Goal: Task Accomplishment & Management: Manage account settings

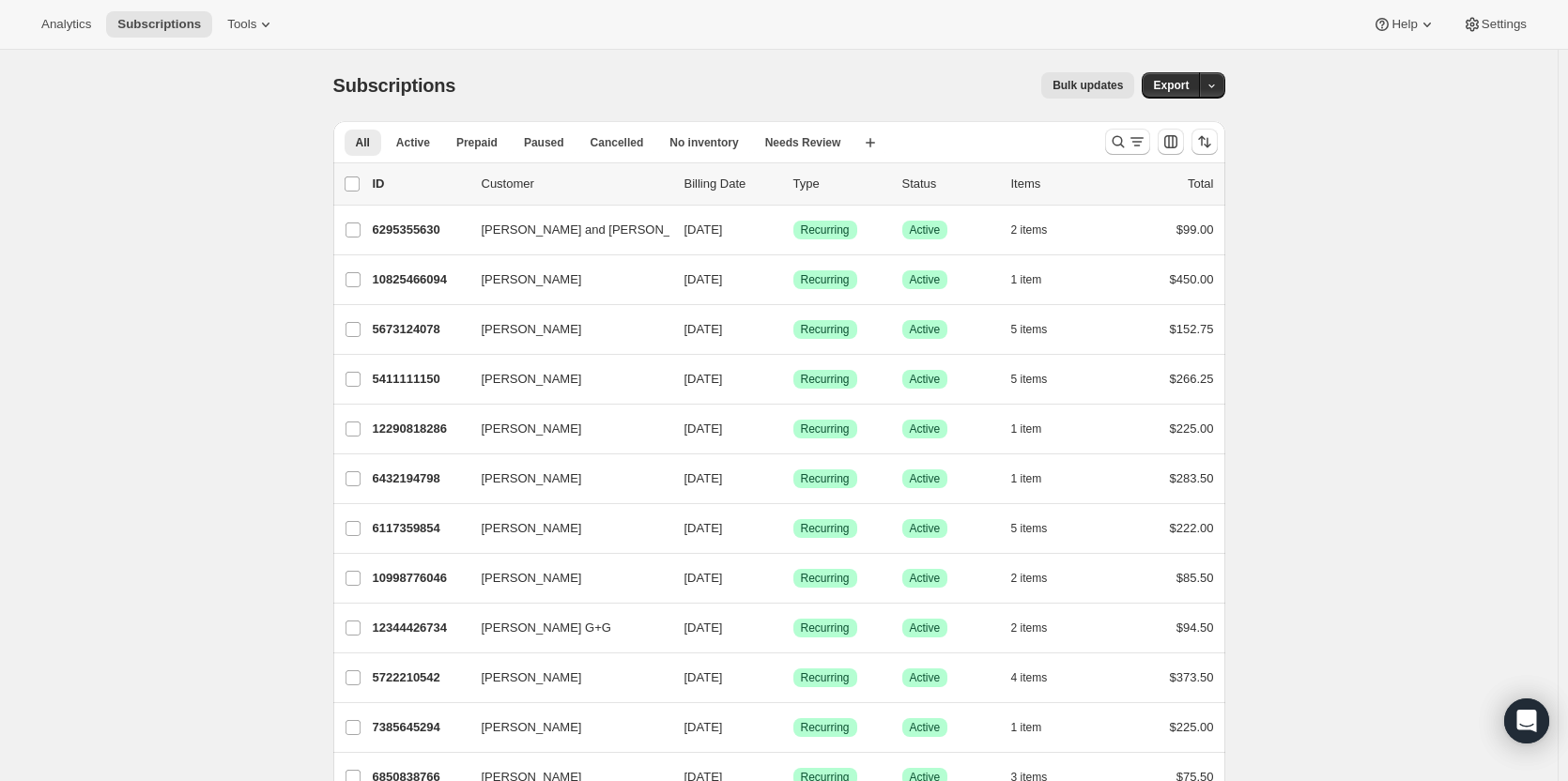
click at [230, 44] on div "Analytics Subscriptions Tools Help Settings" at bounding box center [784, 25] width 1568 height 50
click at [244, 25] on span "Tools" at bounding box center [242, 25] width 29 height 15
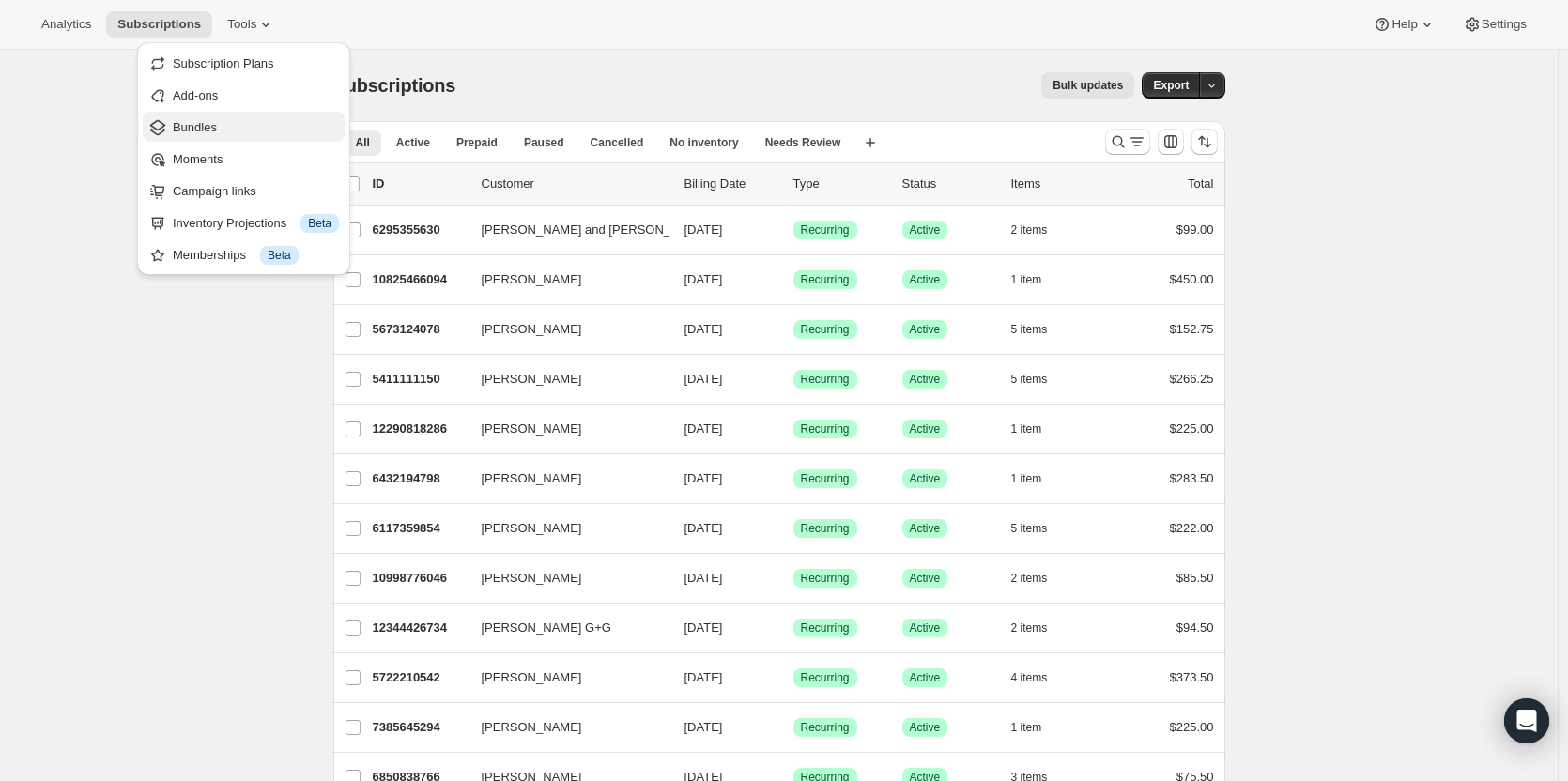
click at [179, 133] on span "Bundles" at bounding box center [195, 127] width 44 height 14
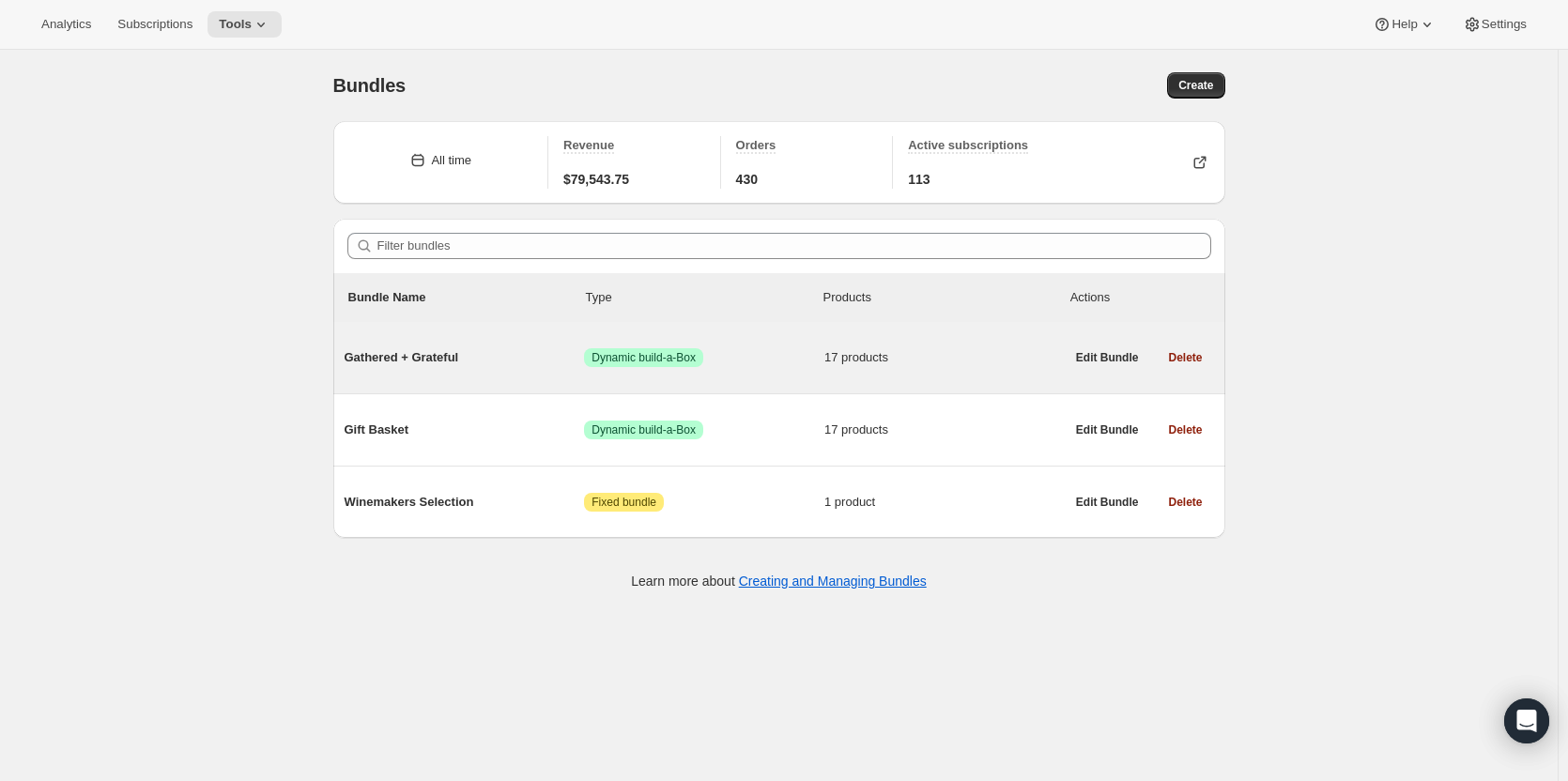
click at [418, 365] on span "Gathered + Grateful" at bounding box center [464, 357] width 240 height 18
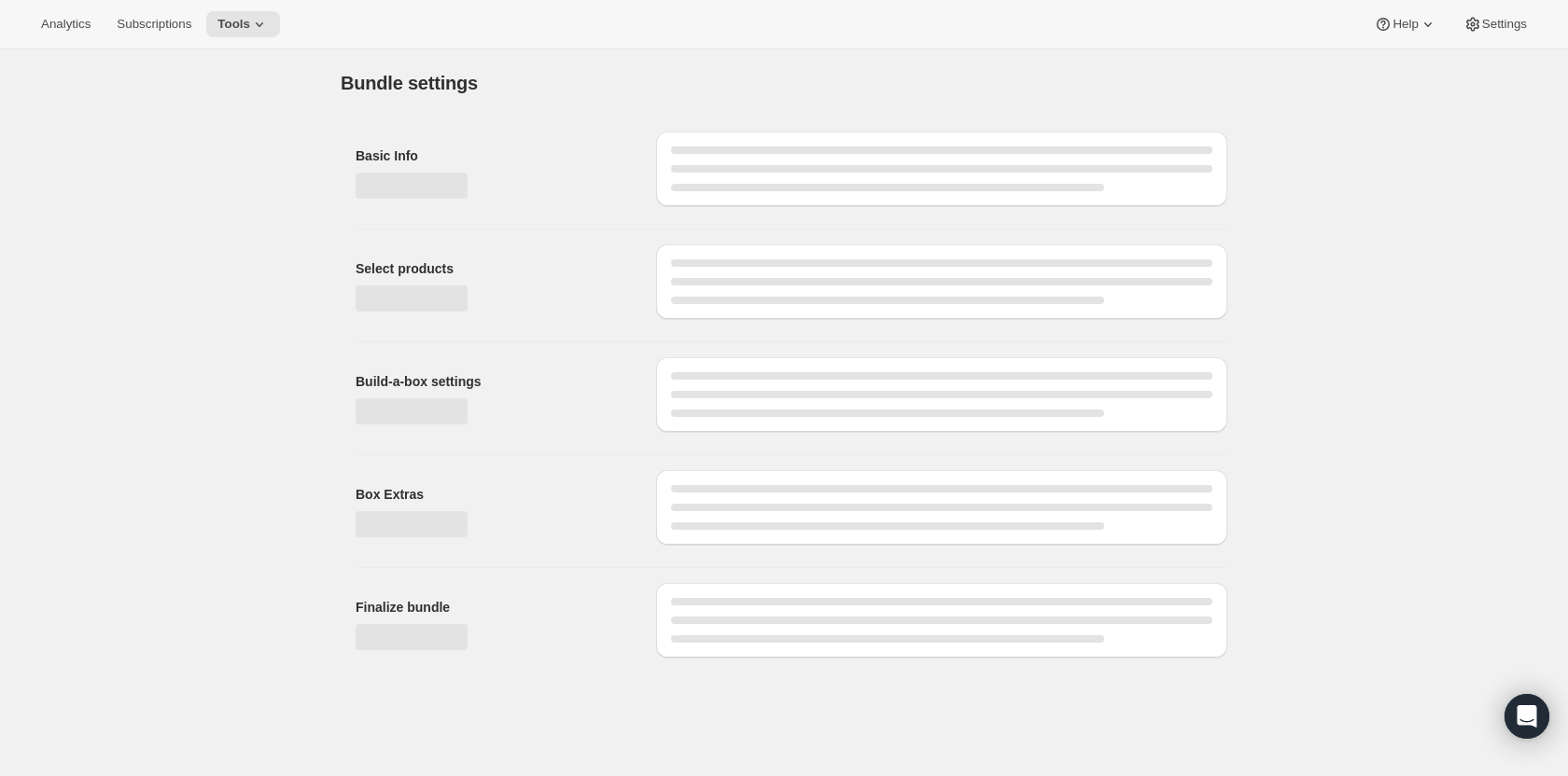
type input "Gathered + Grateful"
radio input "true"
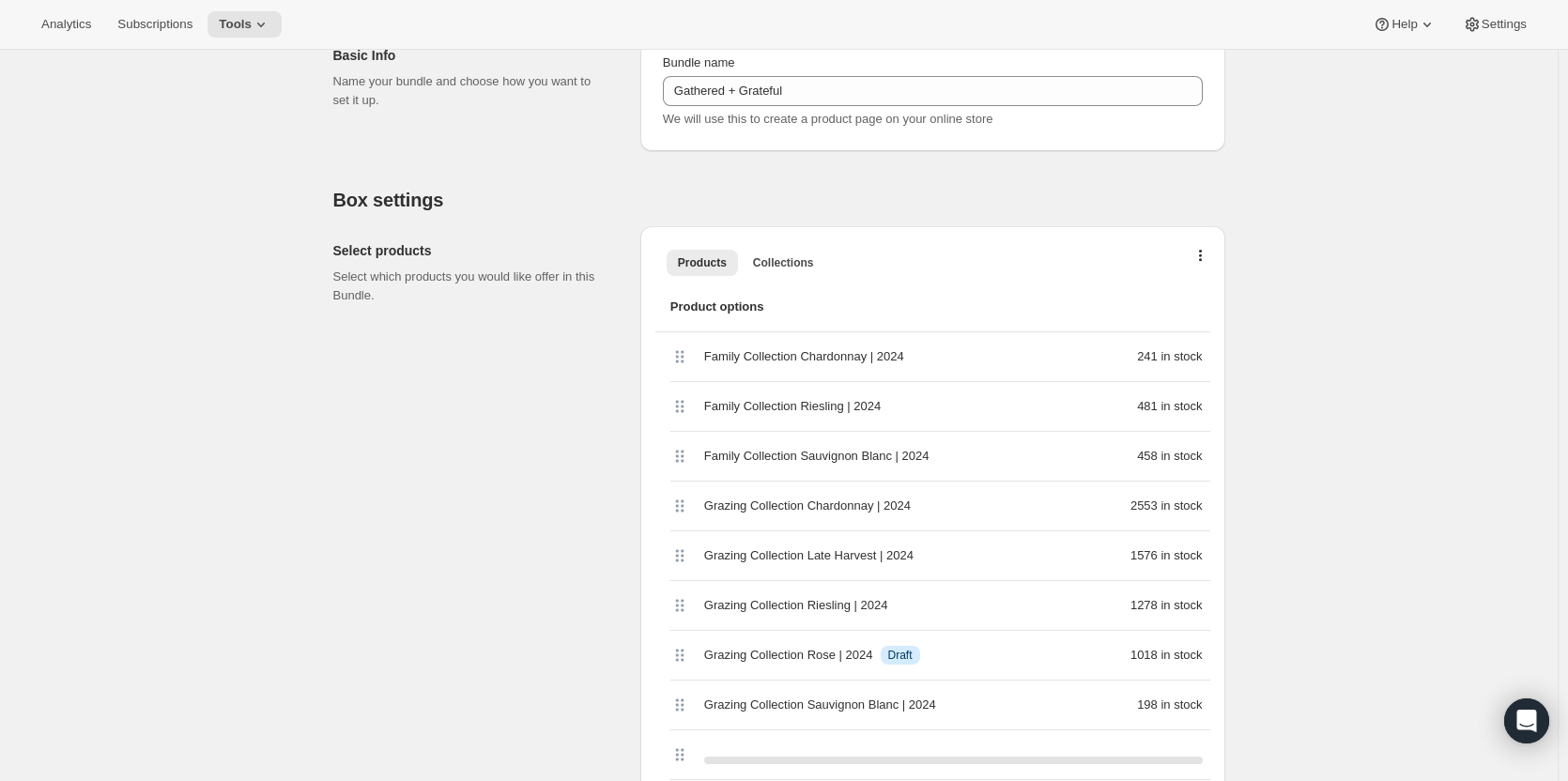
scroll to position [470, 0]
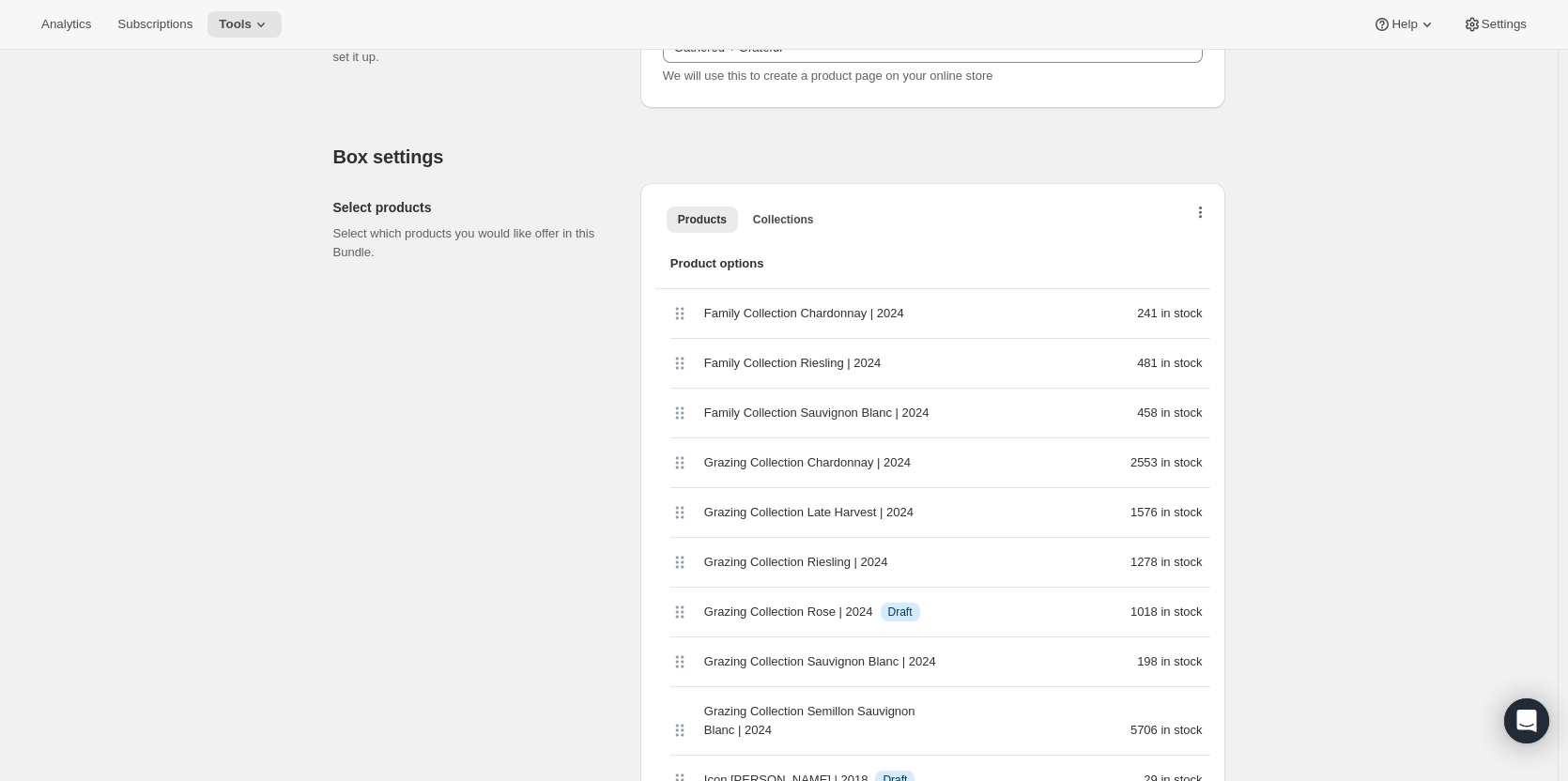
click at [1203, 210] on icon "button" at bounding box center [1201, 214] width 4 height 15
click at [1116, 233] on div "Bulk Autoswap for existing subscribers" at bounding box center [1205, 251] width 230 height 41
click at [983, 272] on span "Product options" at bounding box center [933, 263] width 525 height 18
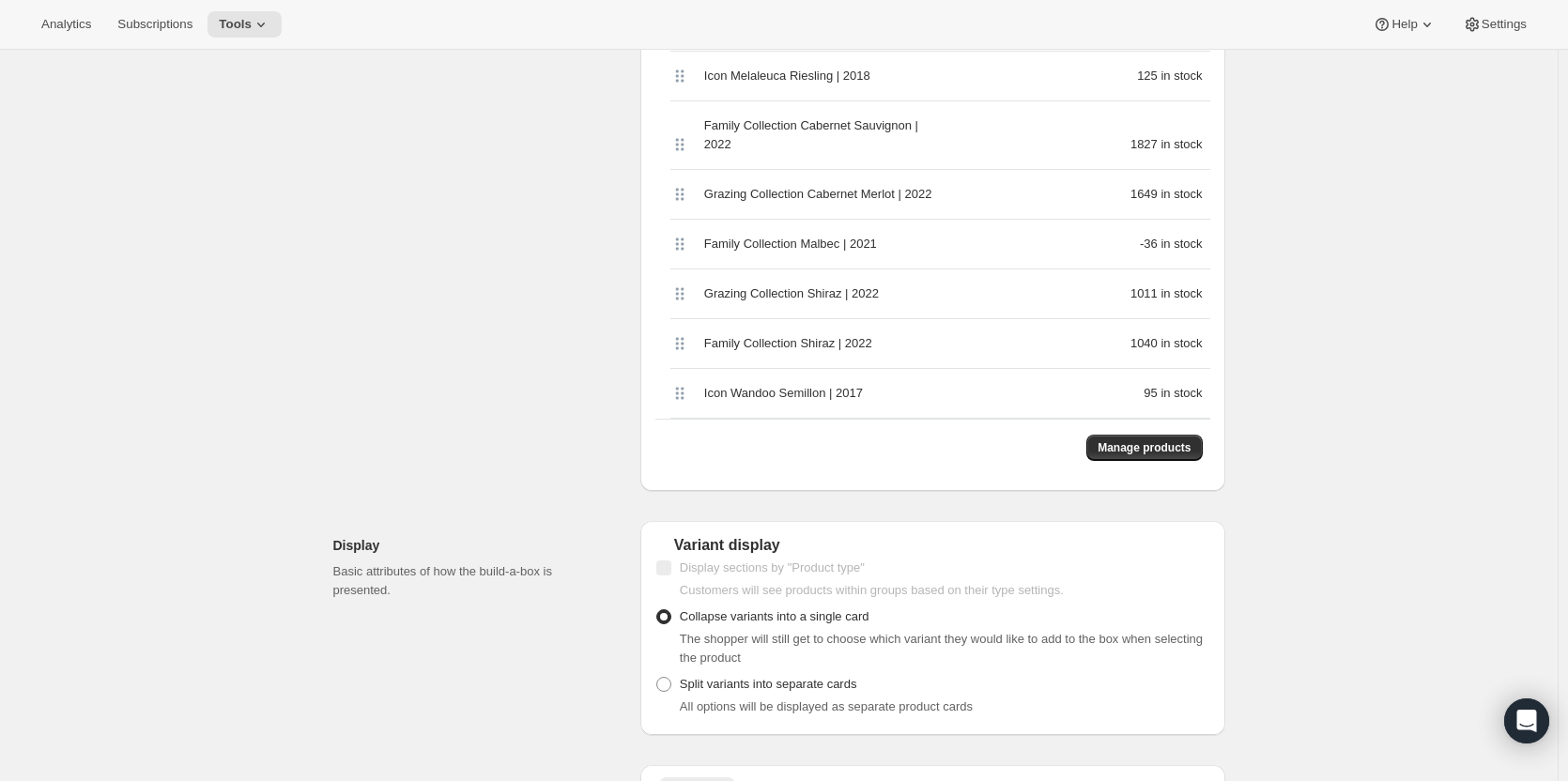
scroll to position [1314, 0]
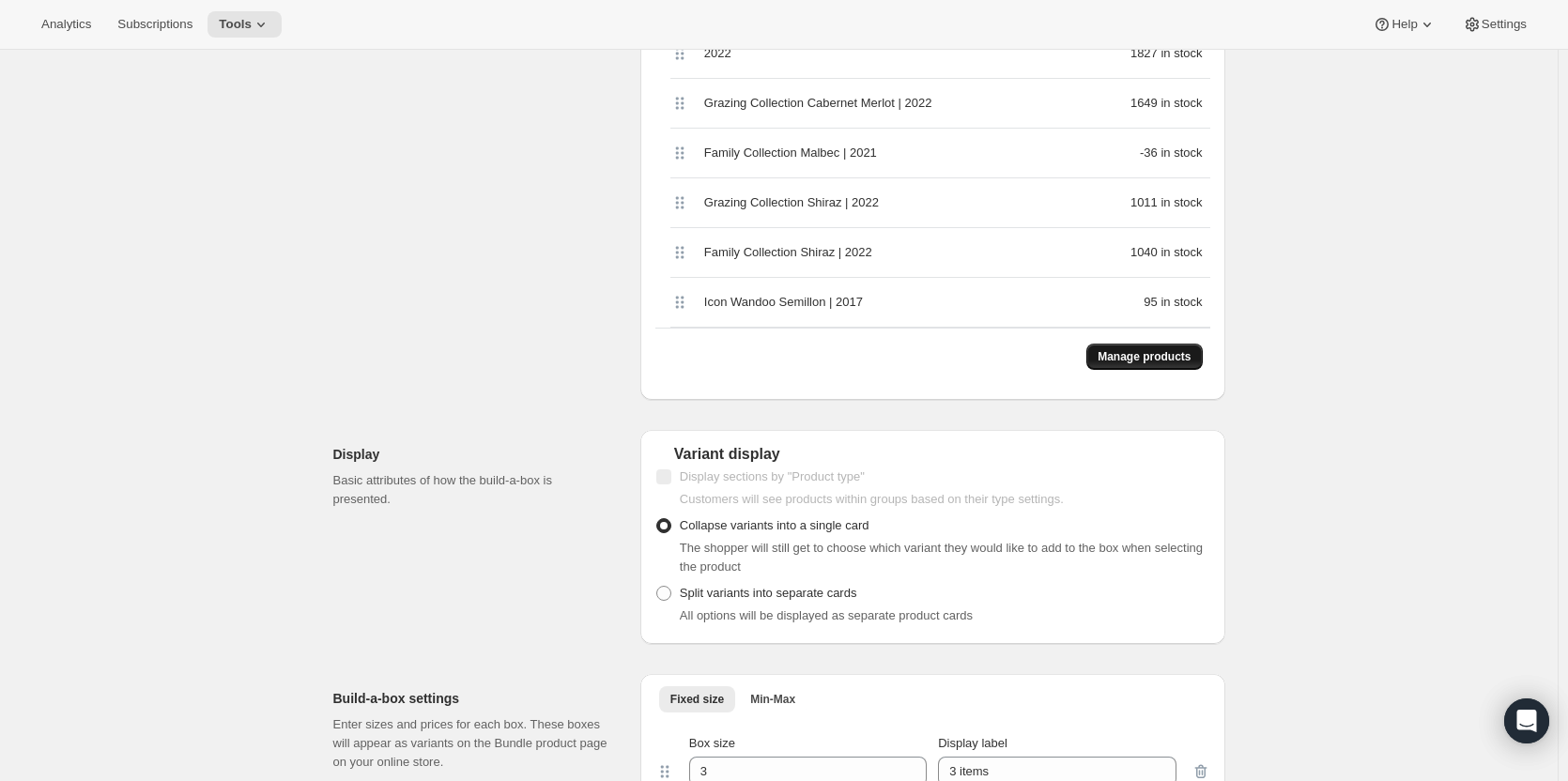
click at [1150, 349] on span "Manage products" at bounding box center [1144, 357] width 93 height 15
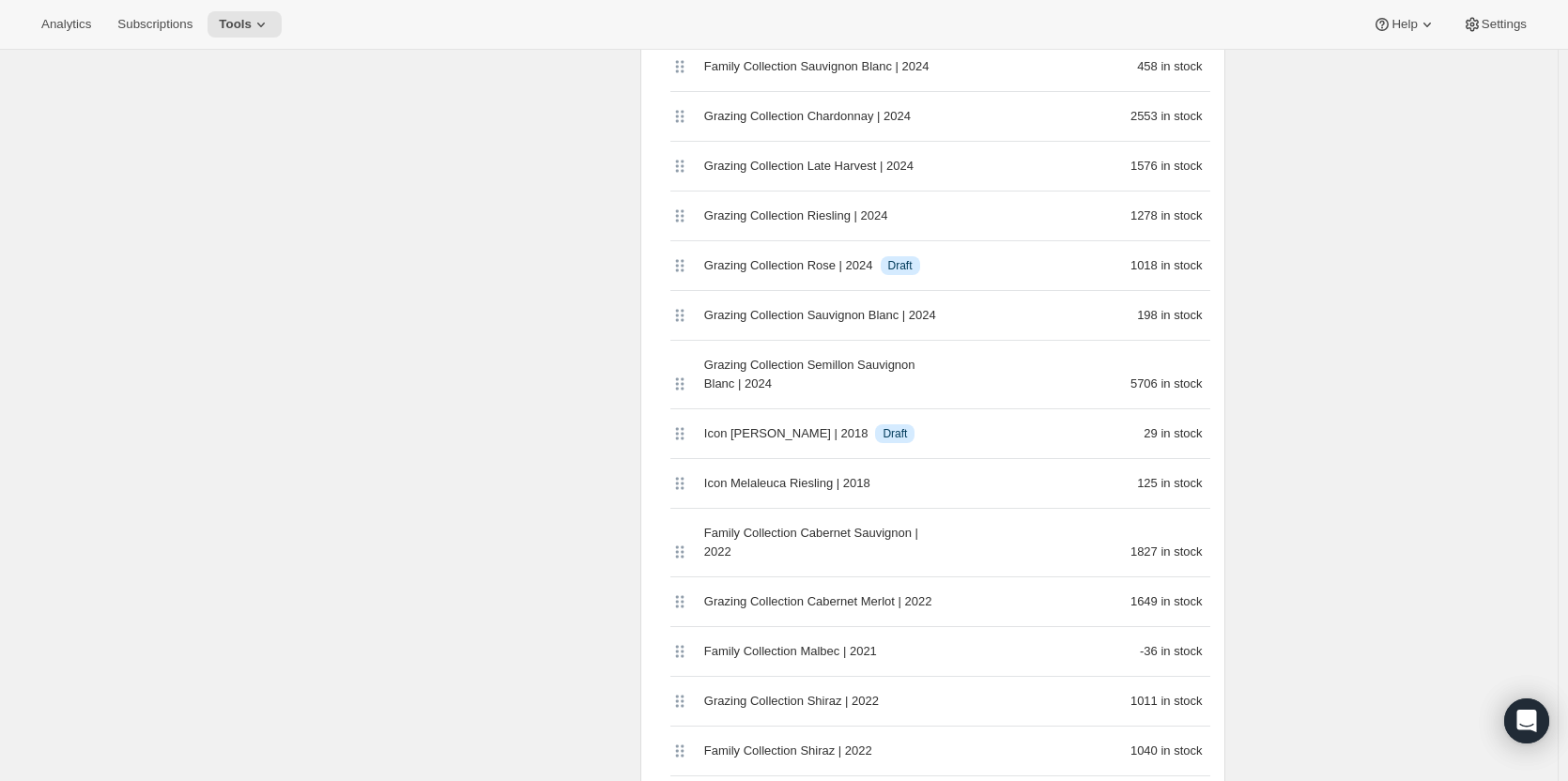
scroll to position [939, 0]
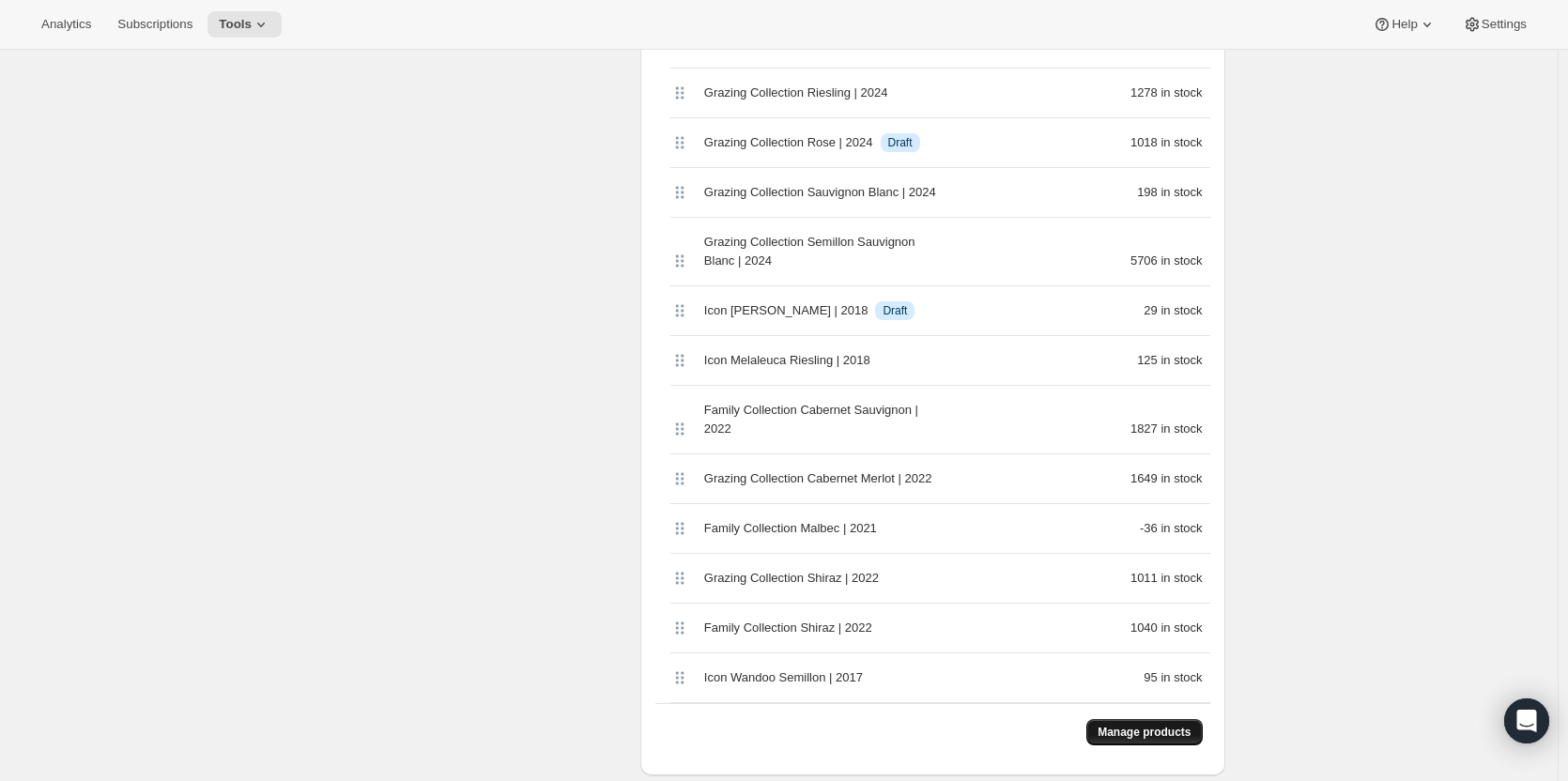
click at [1170, 721] on button "Manage products" at bounding box center [1144, 732] width 116 height 26
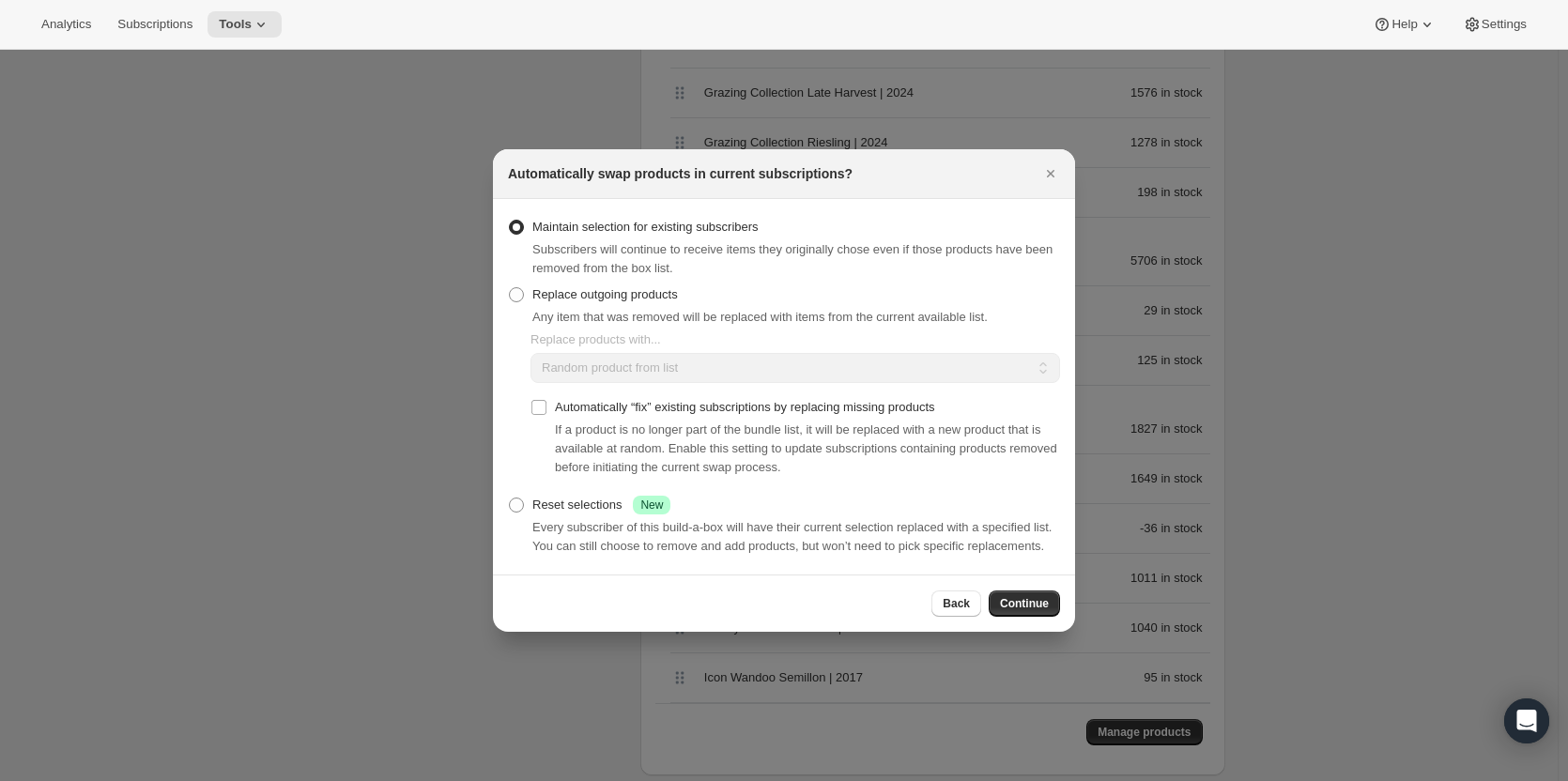
click at [518, 299] on span ":rb4:" at bounding box center [517, 295] width 15 height 15
click at [510, 288] on input "Replace outgoing products" at bounding box center [509, 287] width 1 height 1
radio input "true"
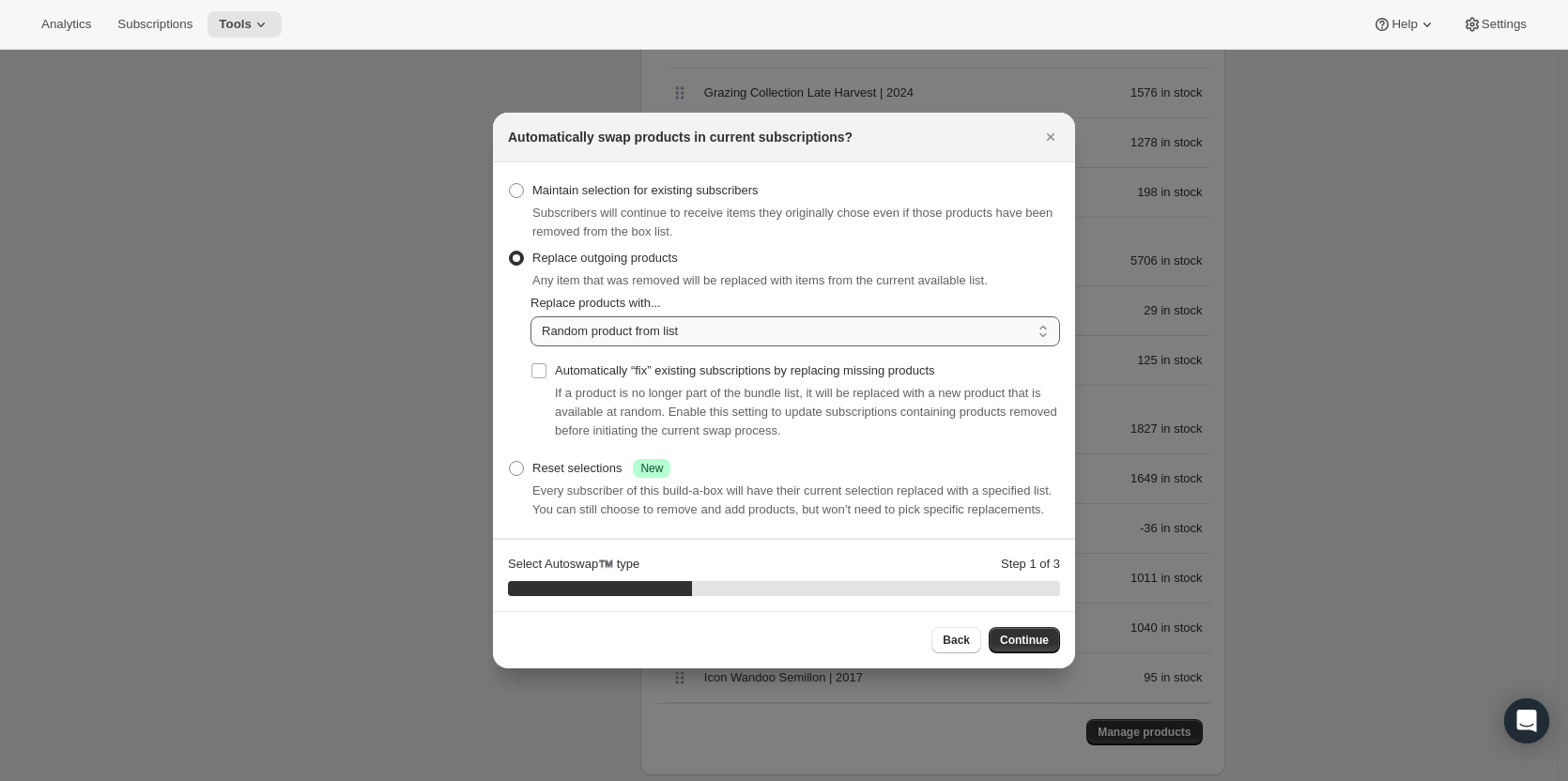
click at [749, 324] on select "Random product from list Matching product type Select specific replacements" at bounding box center [795, 331] width 529 height 30
click at [993, 342] on select "Random product from list Matching product type Select specific replacements" at bounding box center [795, 331] width 529 height 30
click at [530, 316] on select "Random product from list Matching product type Select specific replacements" at bounding box center [795, 331] width 529 height 30
click at [968, 339] on select "Random product from list Matching product type Select specific replacements" at bounding box center [795, 331] width 529 height 30
select select "selection"
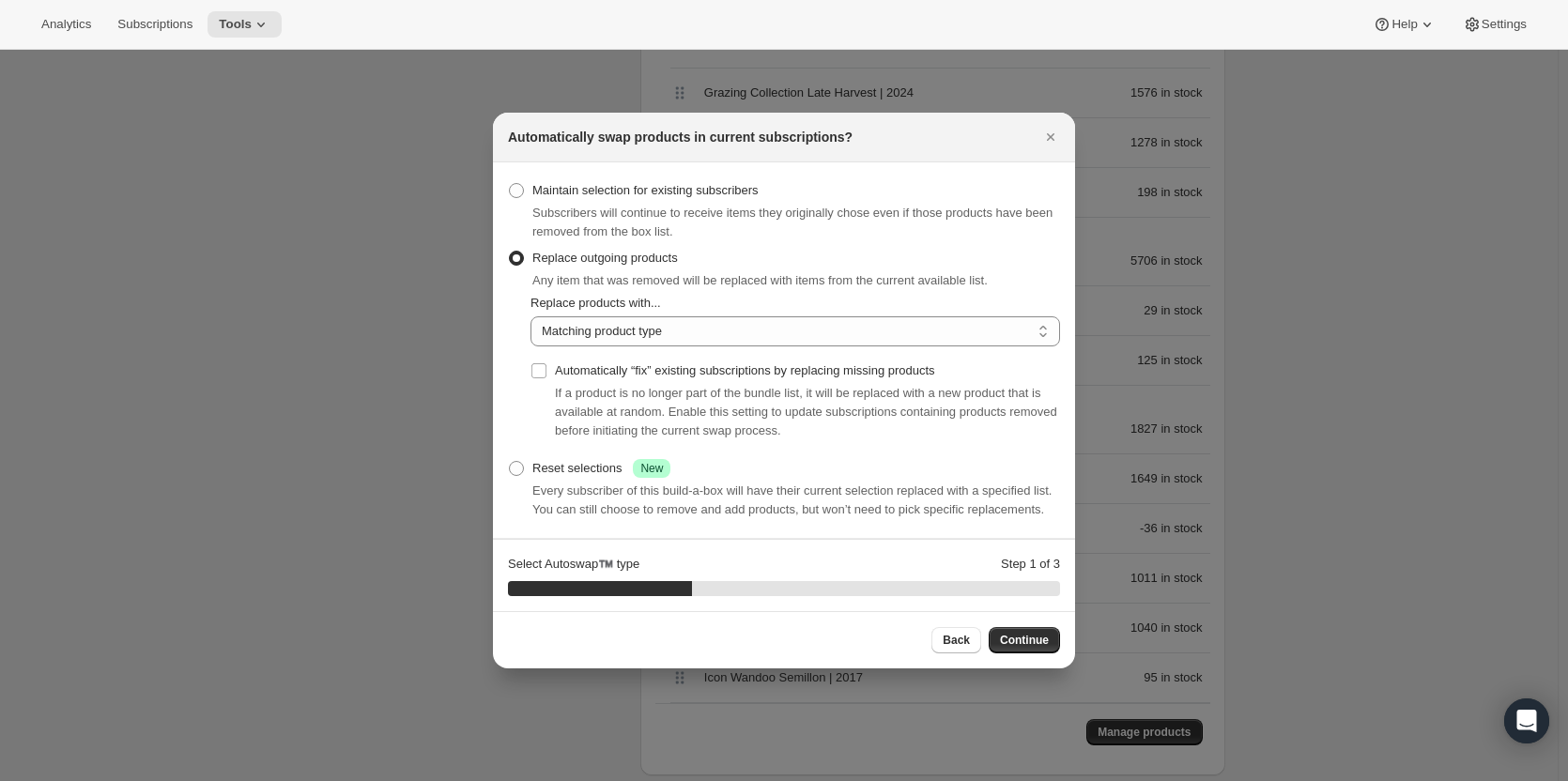
click at [530, 316] on select "Random product from list Matching product type Select specific replacements" at bounding box center [795, 331] width 529 height 30
click at [1040, 633] on span "Continue" at bounding box center [1024, 640] width 49 height 15
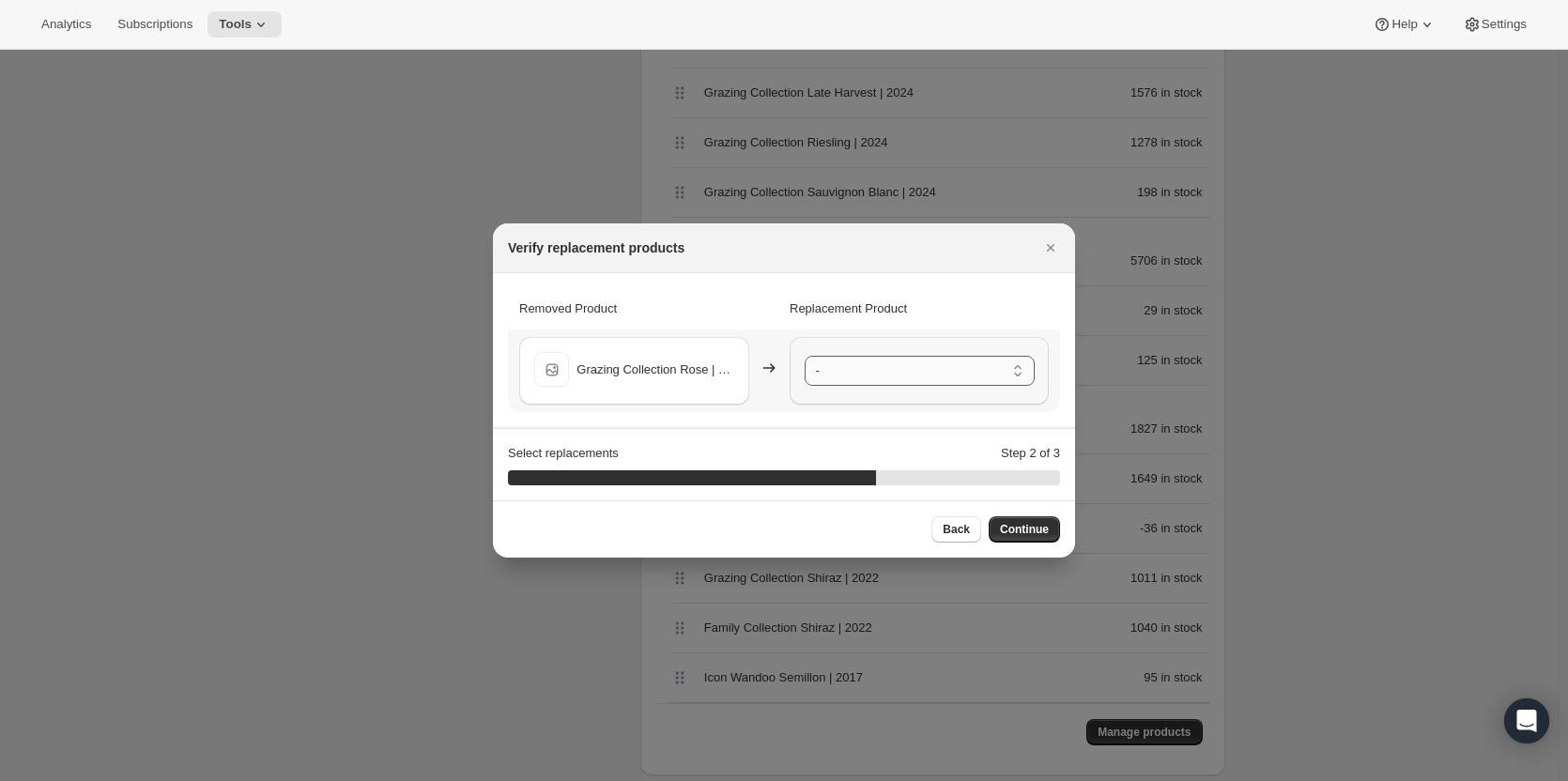
click at [852, 372] on select "- Grazing Collection Rose | 2025 - Default Title Family Collection Chardonnay |…" at bounding box center [919, 370] width 230 height 30
click at [1014, 527] on span "Continue" at bounding box center [1024, 529] width 49 height 15
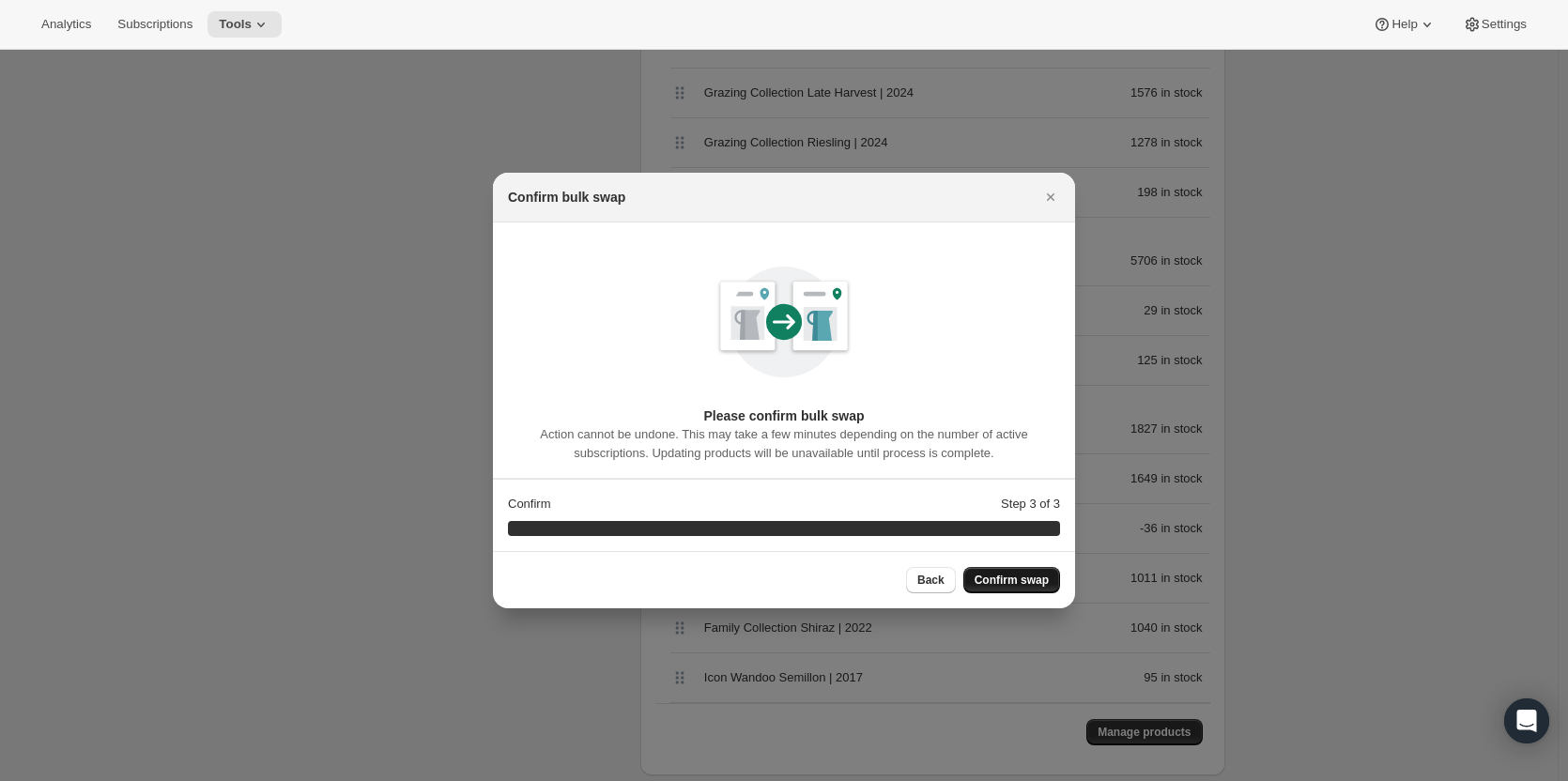
click at [997, 578] on span "Confirm swap" at bounding box center [1012, 580] width 74 height 15
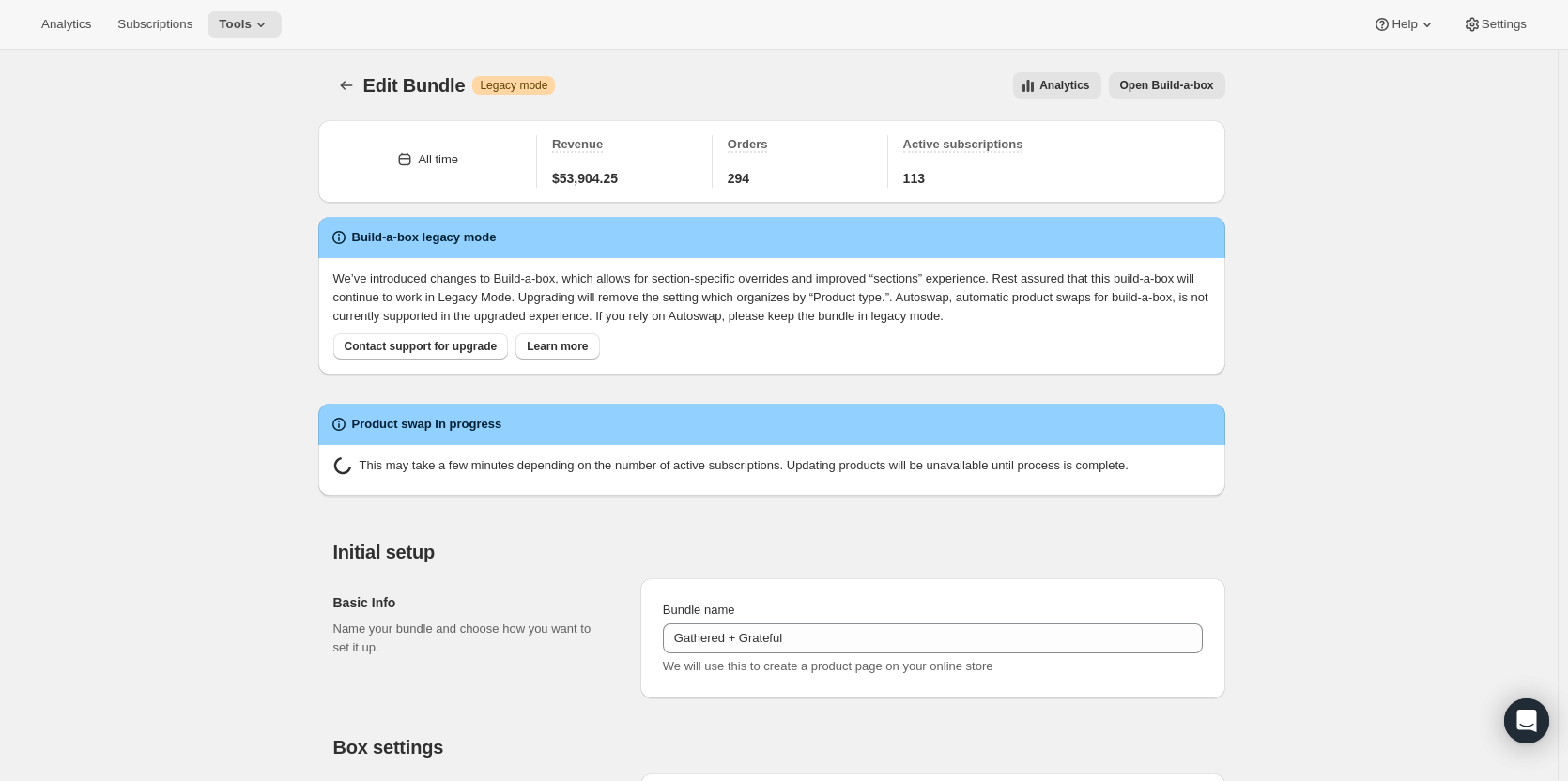
click at [322, 423] on div "Product swap in progress" at bounding box center [771, 424] width 906 height 41
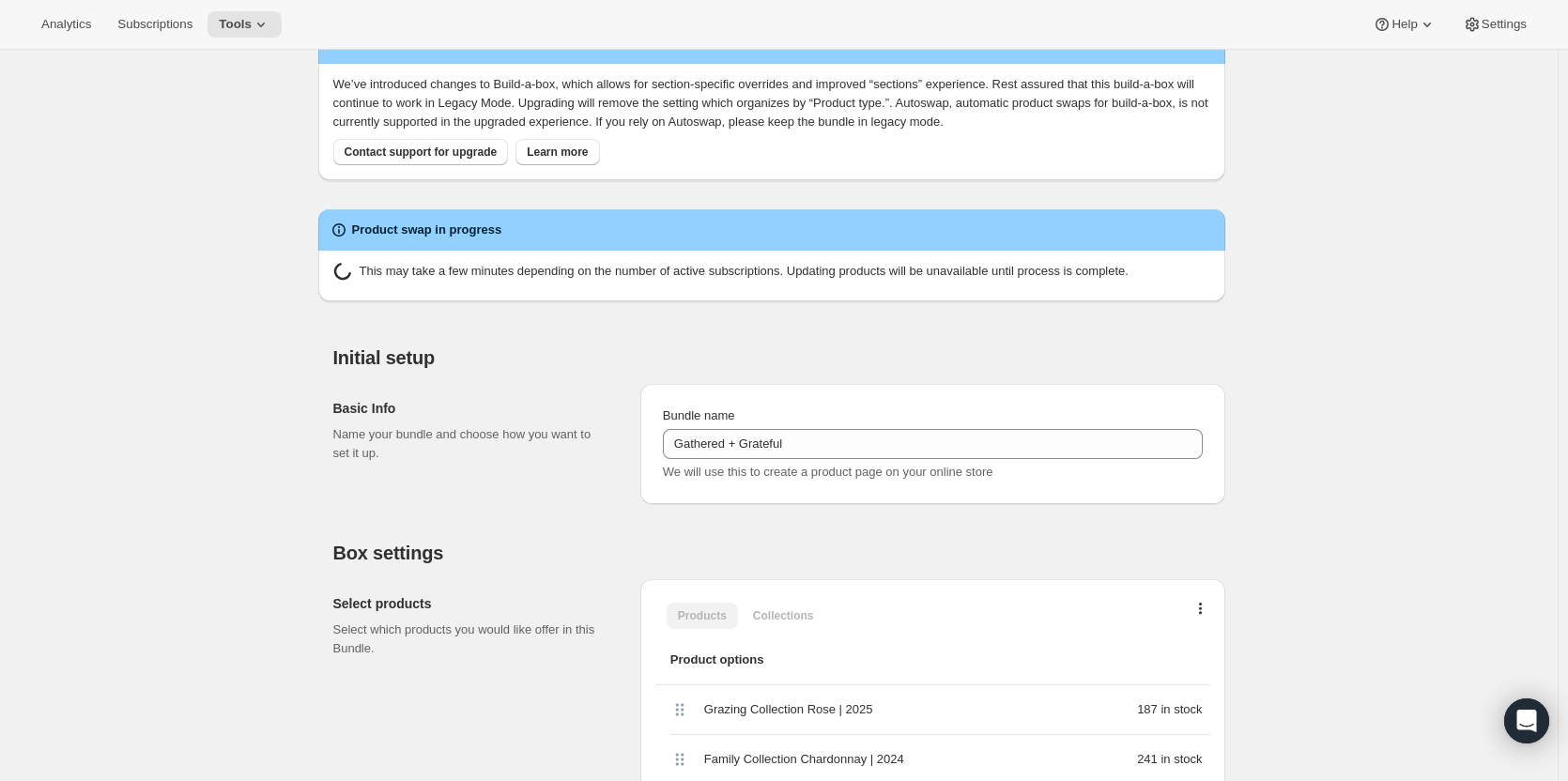
scroll to position [0, 0]
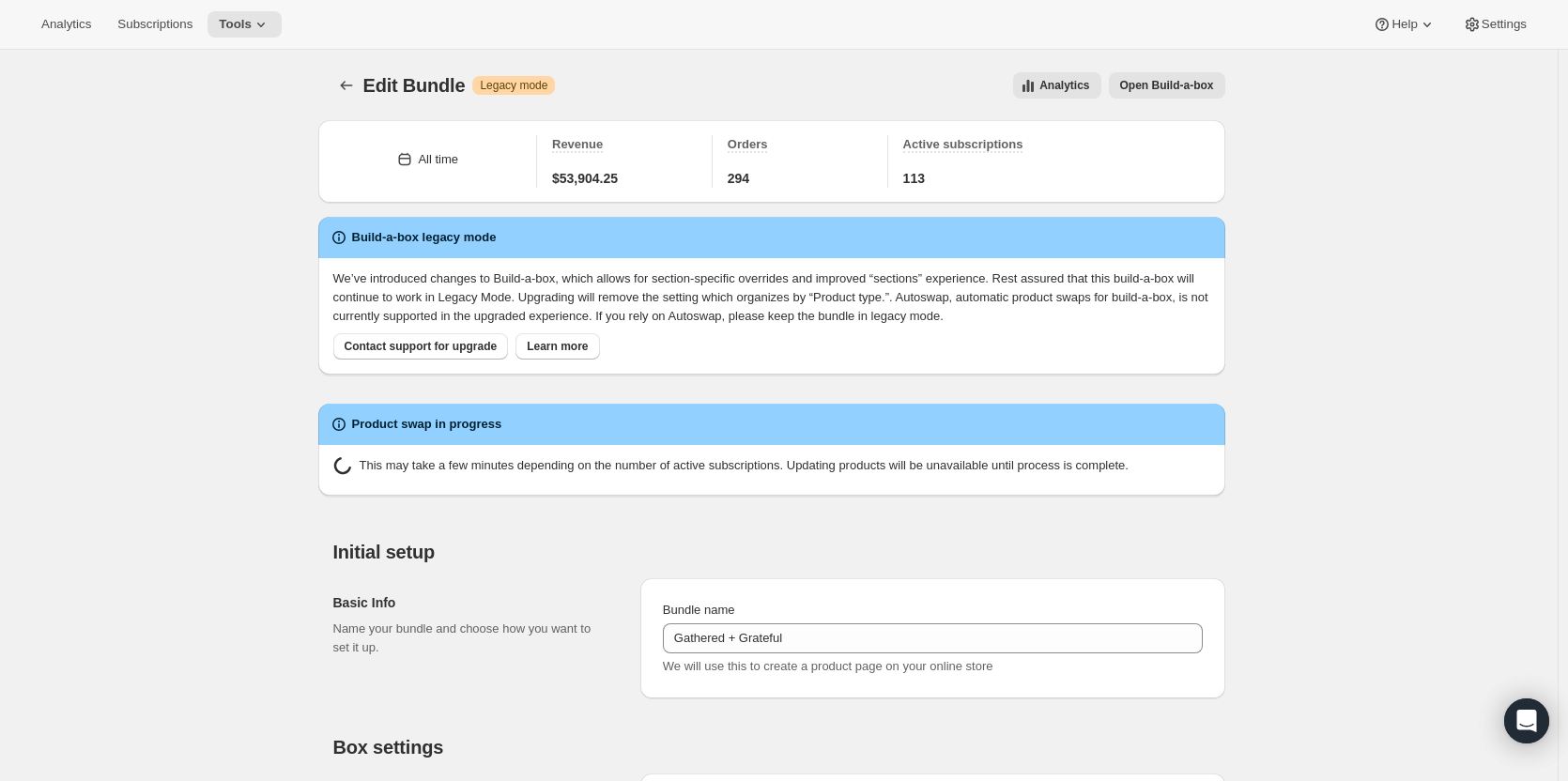
click at [364, 84] on div at bounding box center [348, 85] width 30 height 26
click at [351, 95] on button "Bundles" at bounding box center [346, 85] width 26 height 26
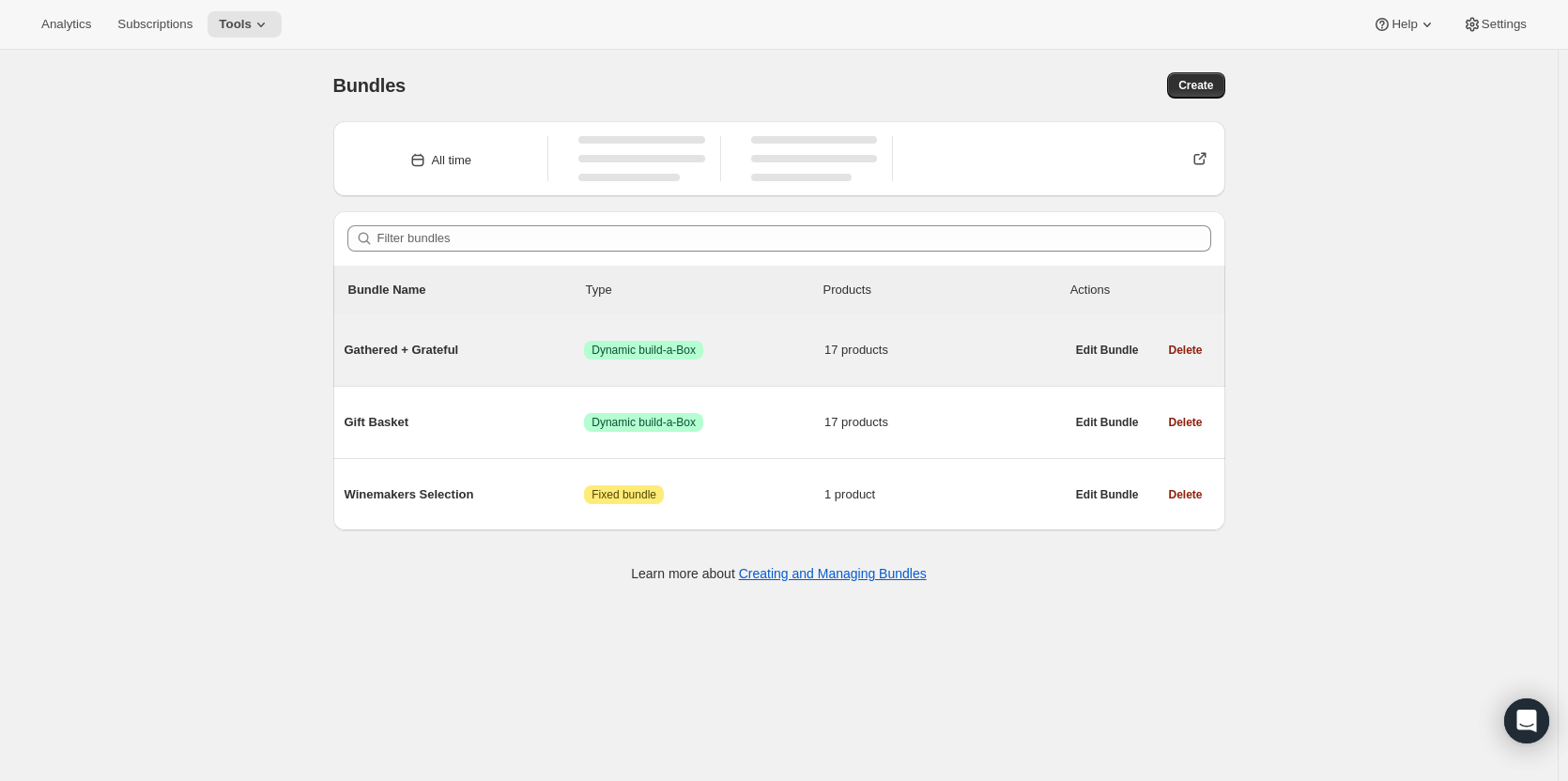
click at [492, 345] on span "Gathered + Grateful" at bounding box center [464, 349] width 240 height 18
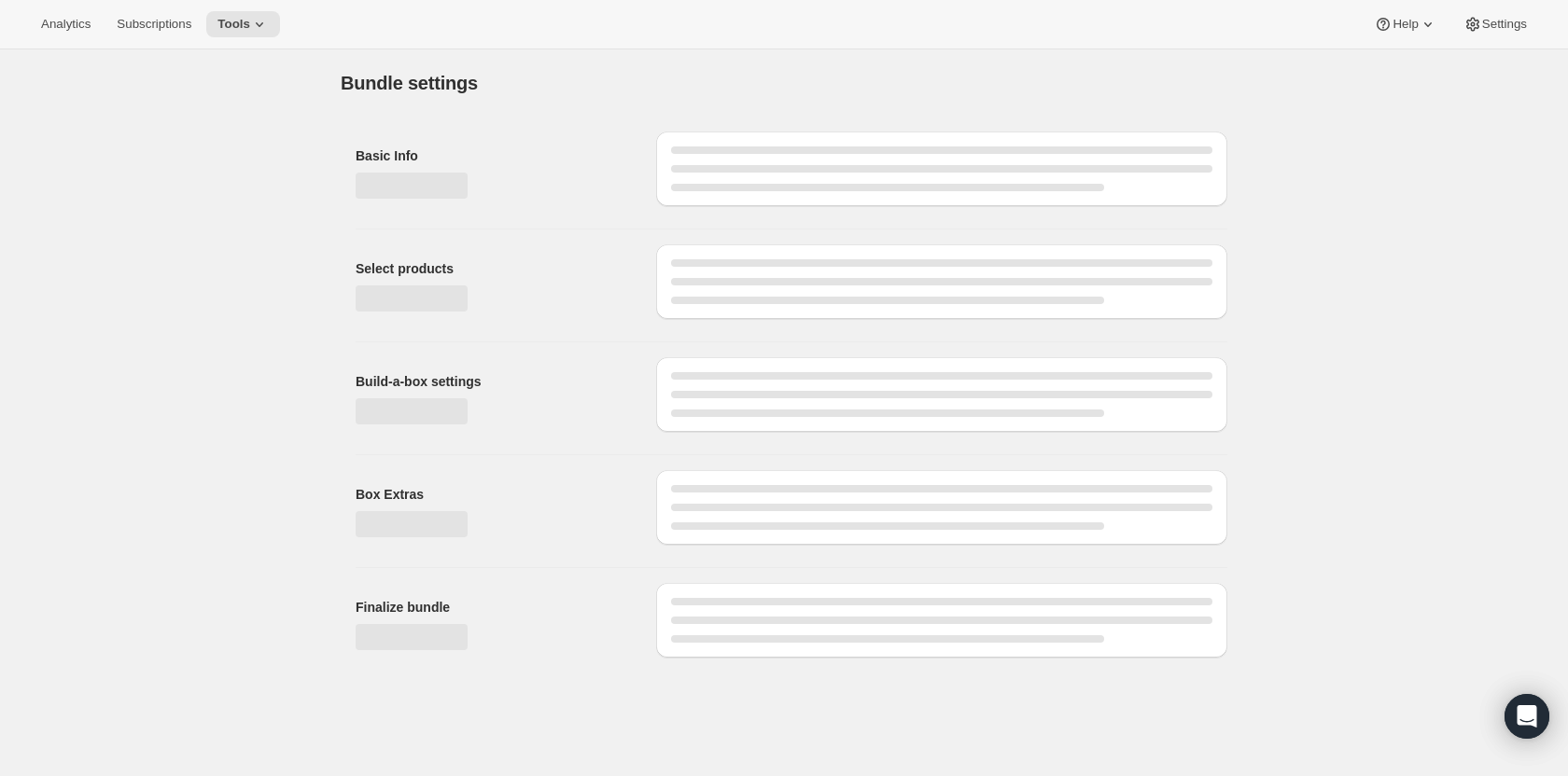
type input "Gathered + Grateful"
radio input "true"
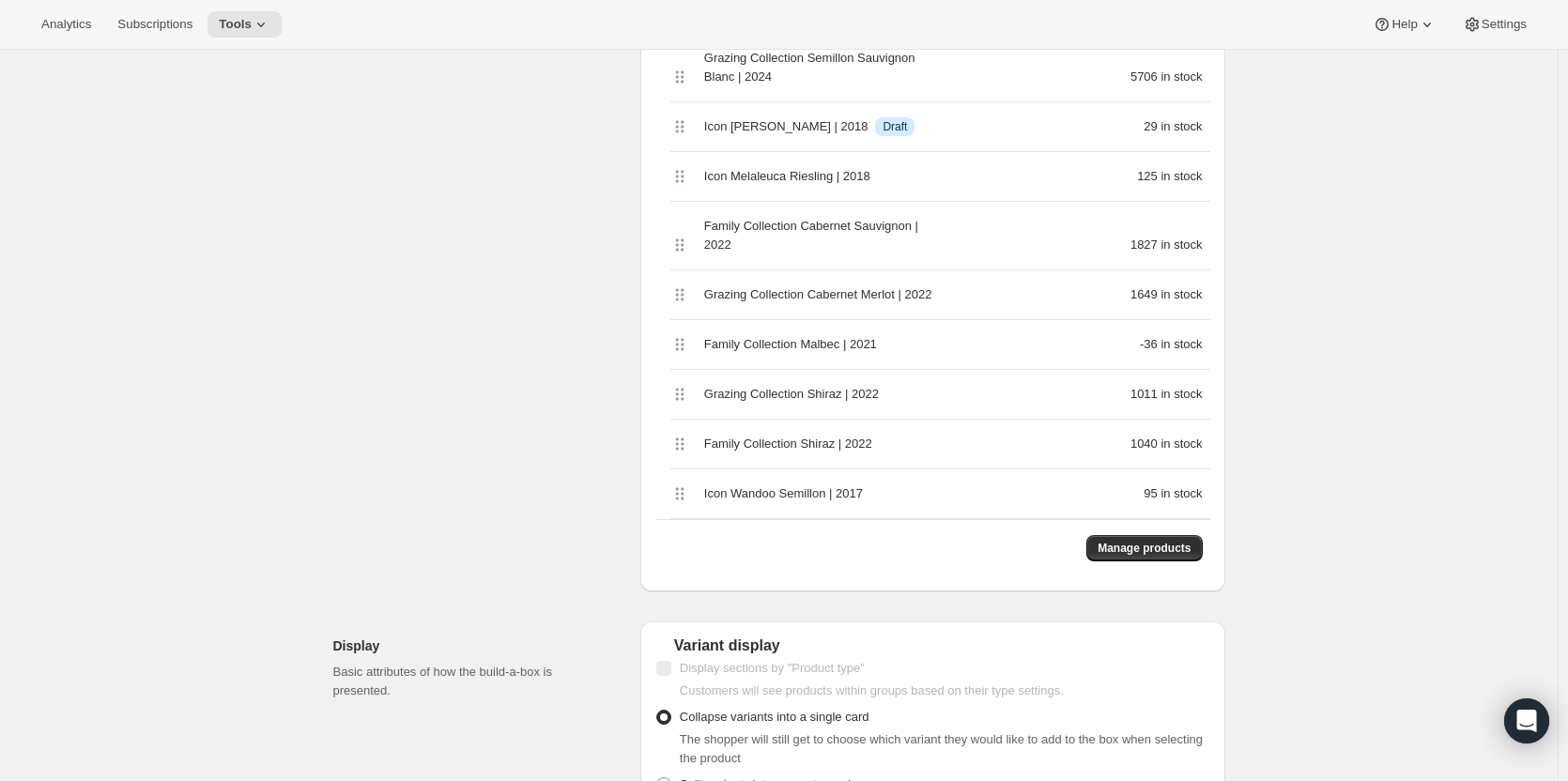
scroll to position [1126, 0]
click at [1148, 537] on span "Manage products" at bounding box center [1144, 545] width 93 height 15
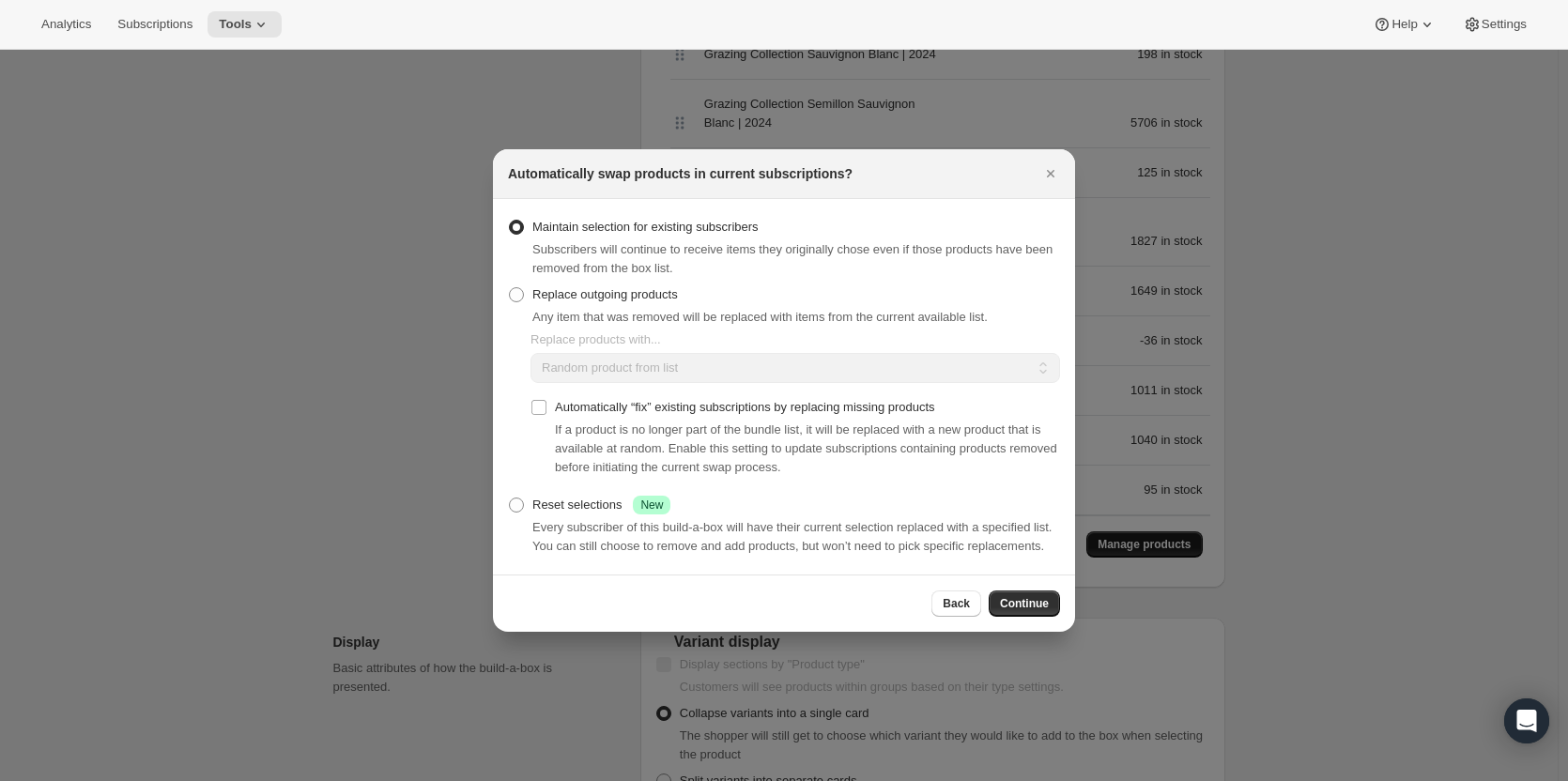
scroll to position [0, 0]
click at [520, 290] on span ":rf7:" at bounding box center [517, 295] width 15 height 15
click at [510, 288] on input "Replace outgoing products" at bounding box center [509, 287] width 1 height 1
radio input "true"
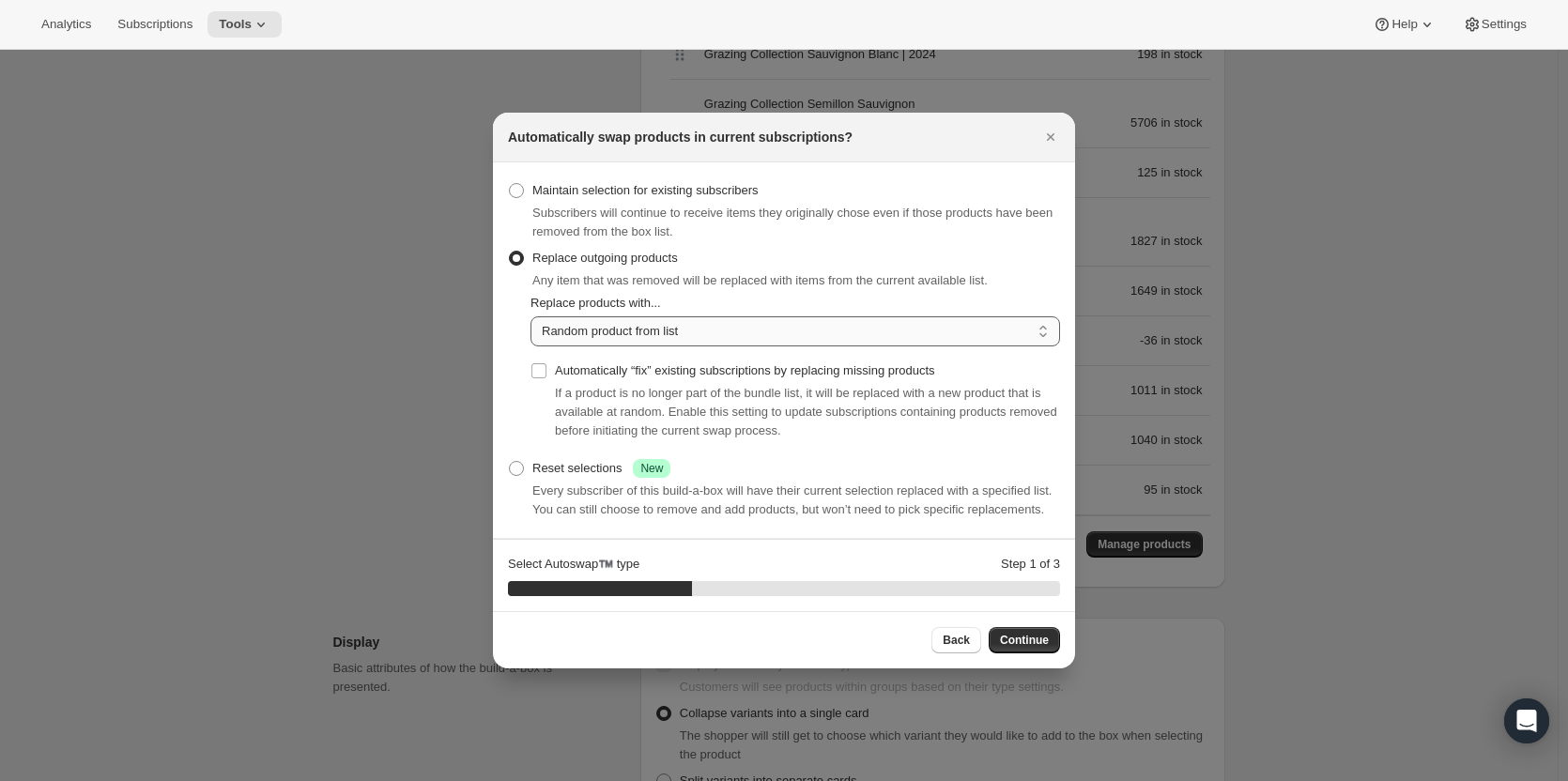
click at [596, 339] on select "Random product from list Matching product type Select specific replacements" at bounding box center [795, 331] width 529 height 30
click at [520, 193] on span ":rf7:" at bounding box center [517, 191] width 15 height 15
click at [510, 184] on input "Maintain selection for existing subscribers" at bounding box center [509, 183] width 1 height 1
radio input "true"
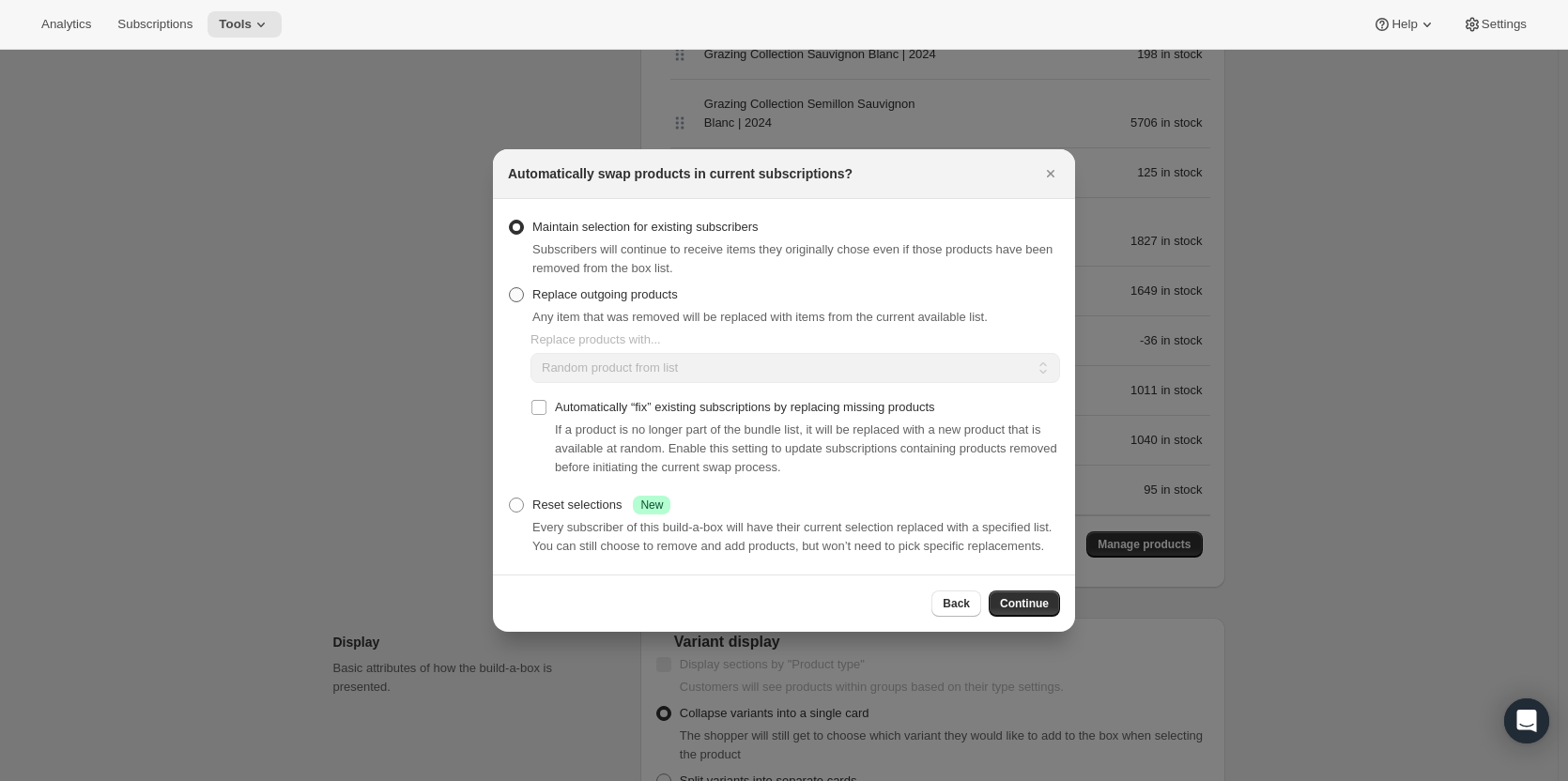
click at [523, 292] on span ":rf7:" at bounding box center [517, 295] width 15 height 15
click at [510, 288] on input "Replace outgoing products" at bounding box center [509, 287] width 1 height 1
radio input "true"
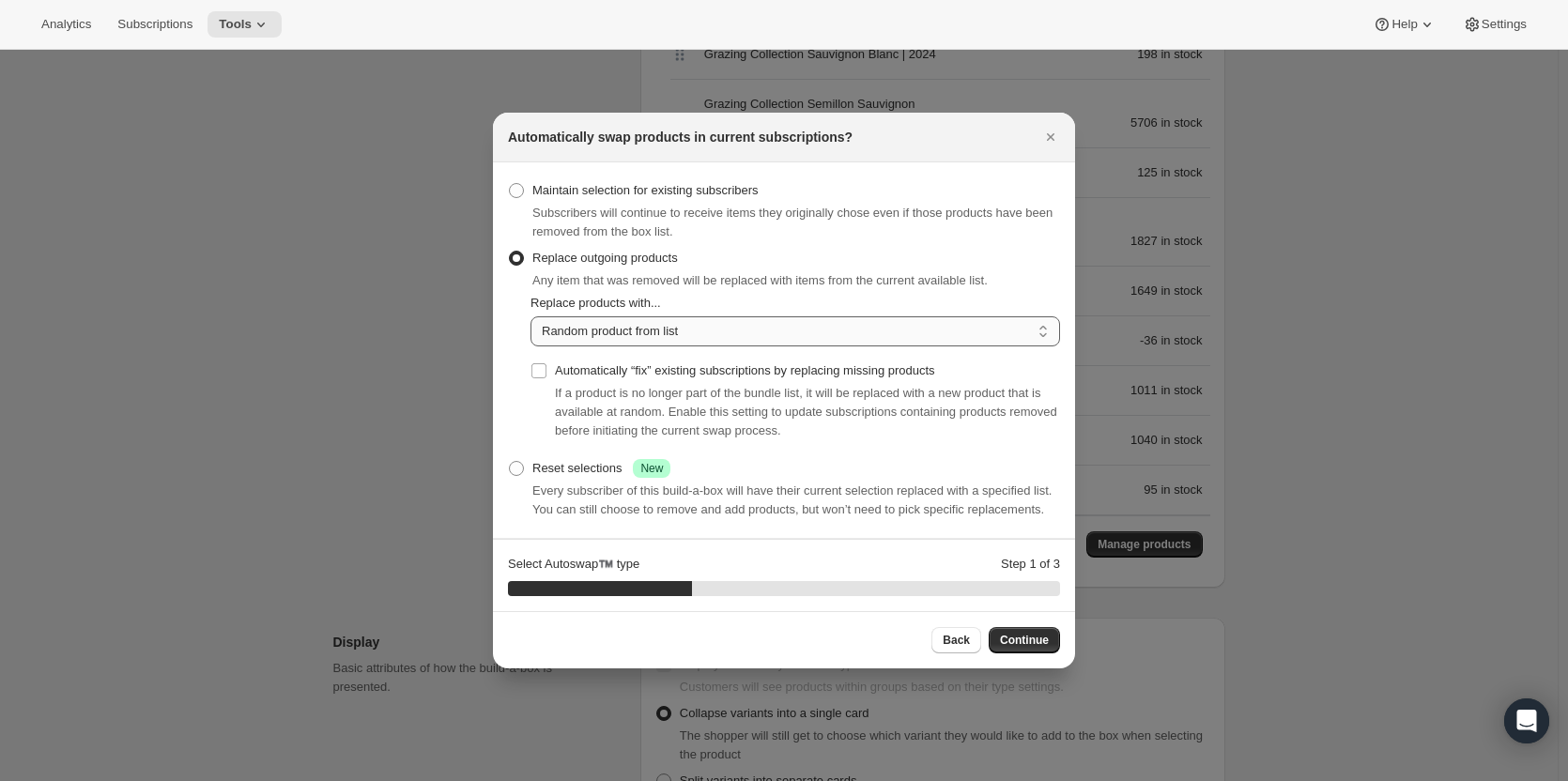
click at [716, 325] on select "Random product from list Matching product type Select specific replacements" at bounding box center [795, 331] width 529 height 30
select select "selection"
click at [530, 316] on select "Random product from list Matching product type Select specific replacements" at bounding box center [795, 331] width 529 height 30
click at [1008, 651] on button "Continue" at bounding box center [1024, 639] width 71 height 26
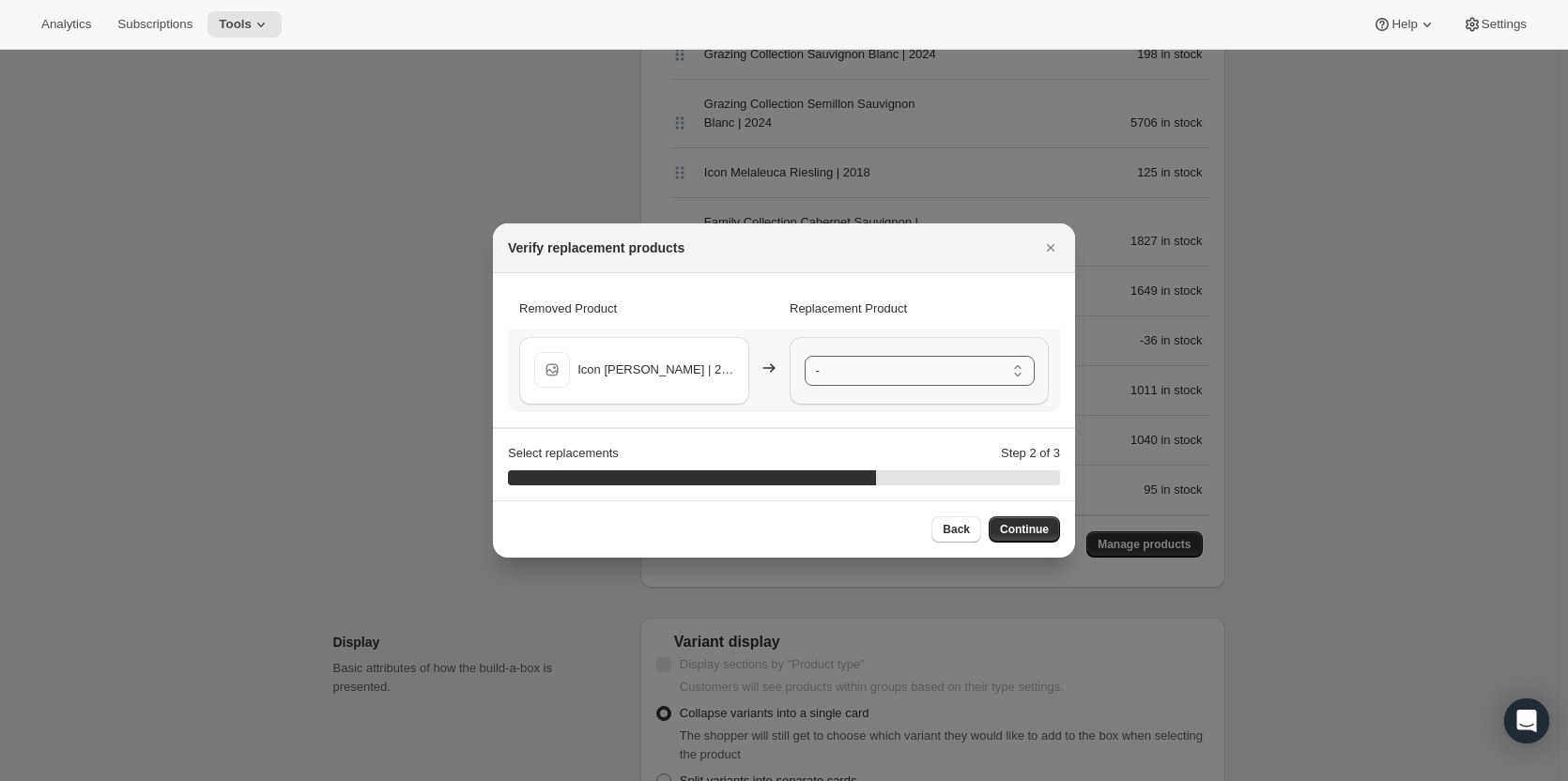
click at [933, 369] on select "- Icon Jarrah Shiraz | 2022 - Default Title Grazing Collection Rose | 2025 - De…" at bounding box center [919, 370] width 230 height 30
click at [1023, 525] on span "Continue" at bounding box center [1024, 529] width 49 height 15
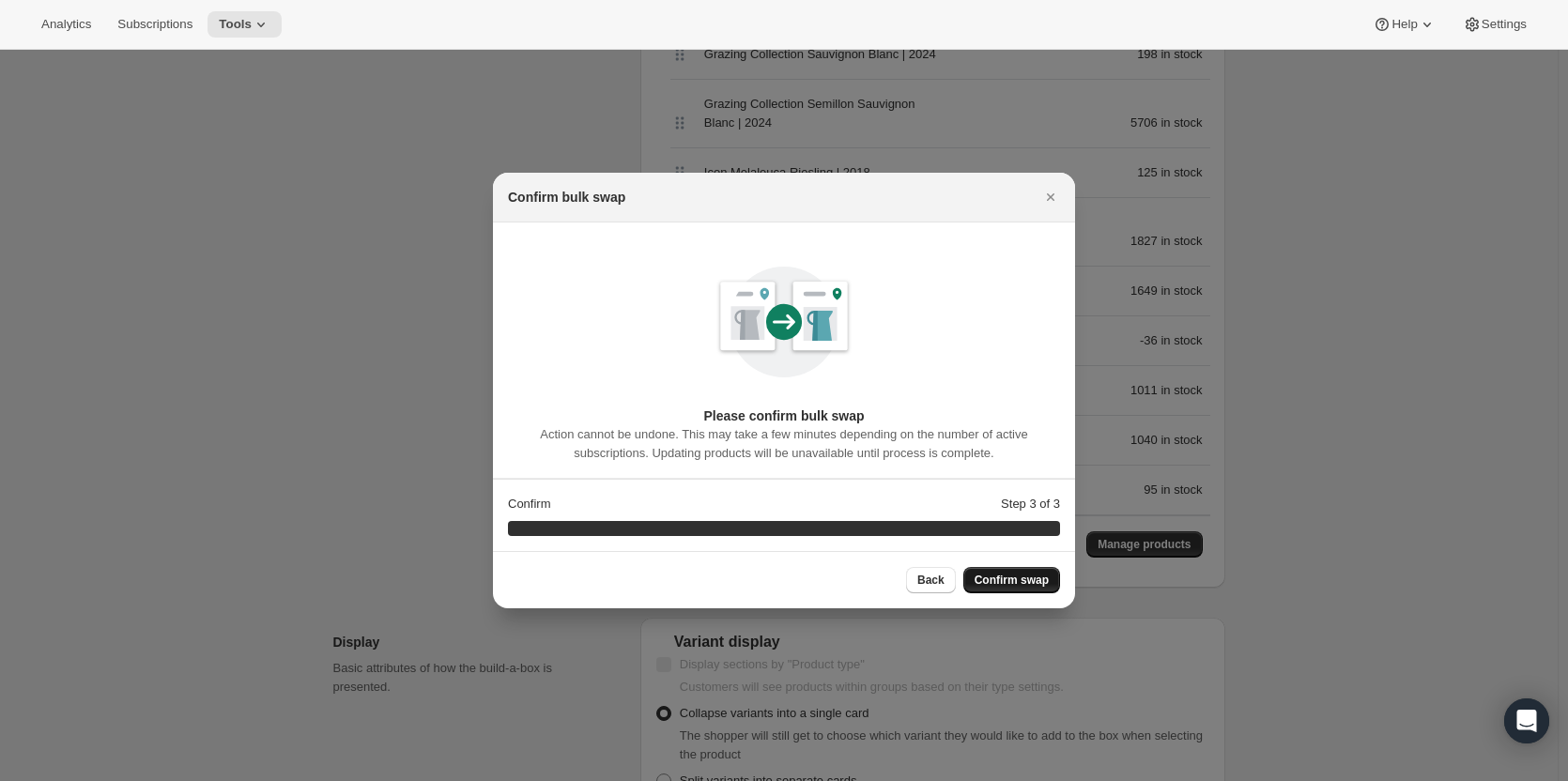
click at [1020, 576] on span "Confirm swap" at bounding box center [1012, 580] width 74 height 15
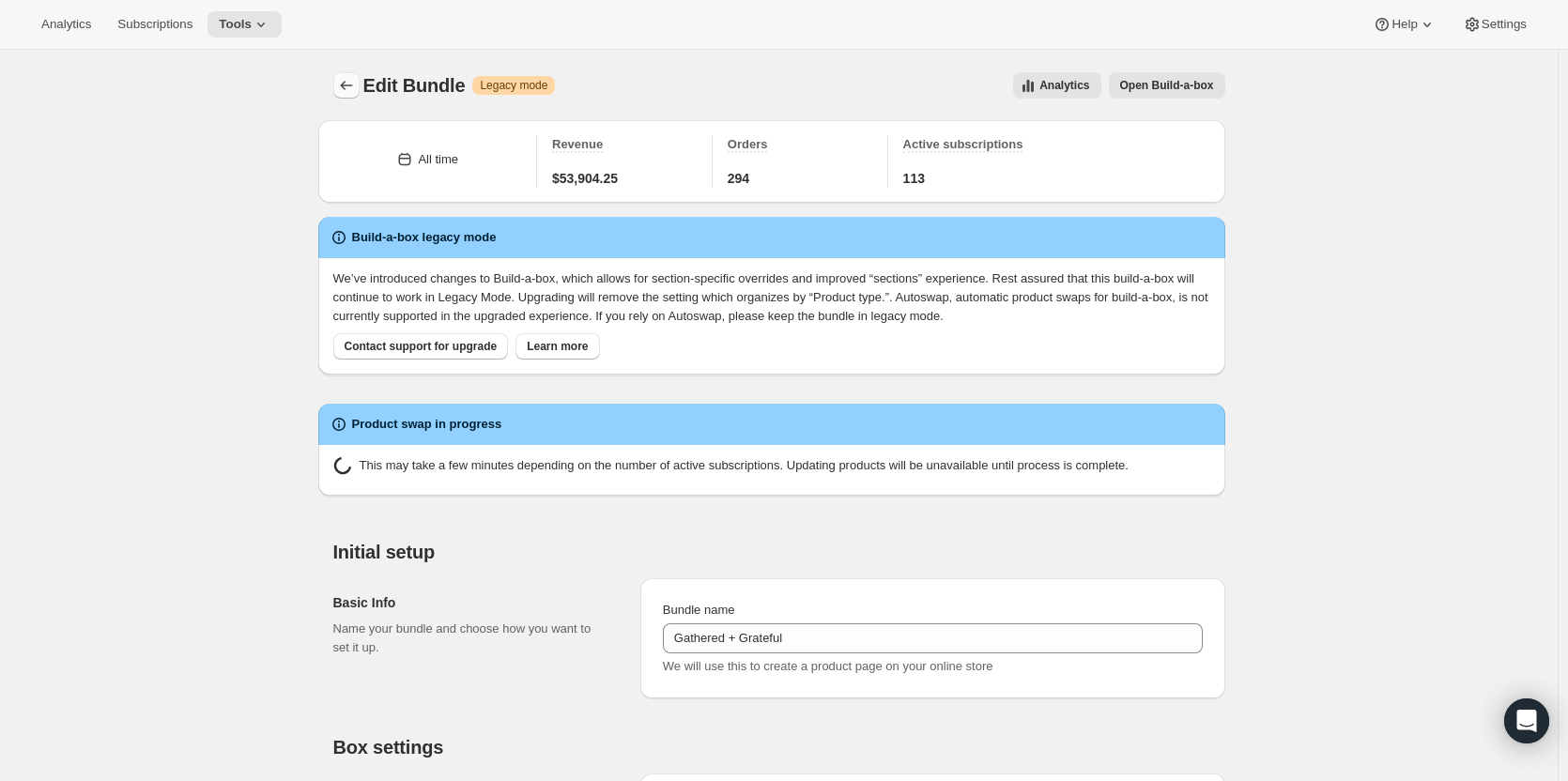
click at [352, 84] on icon "Bundles" at bounding box center [346, 85] width 18 height 18
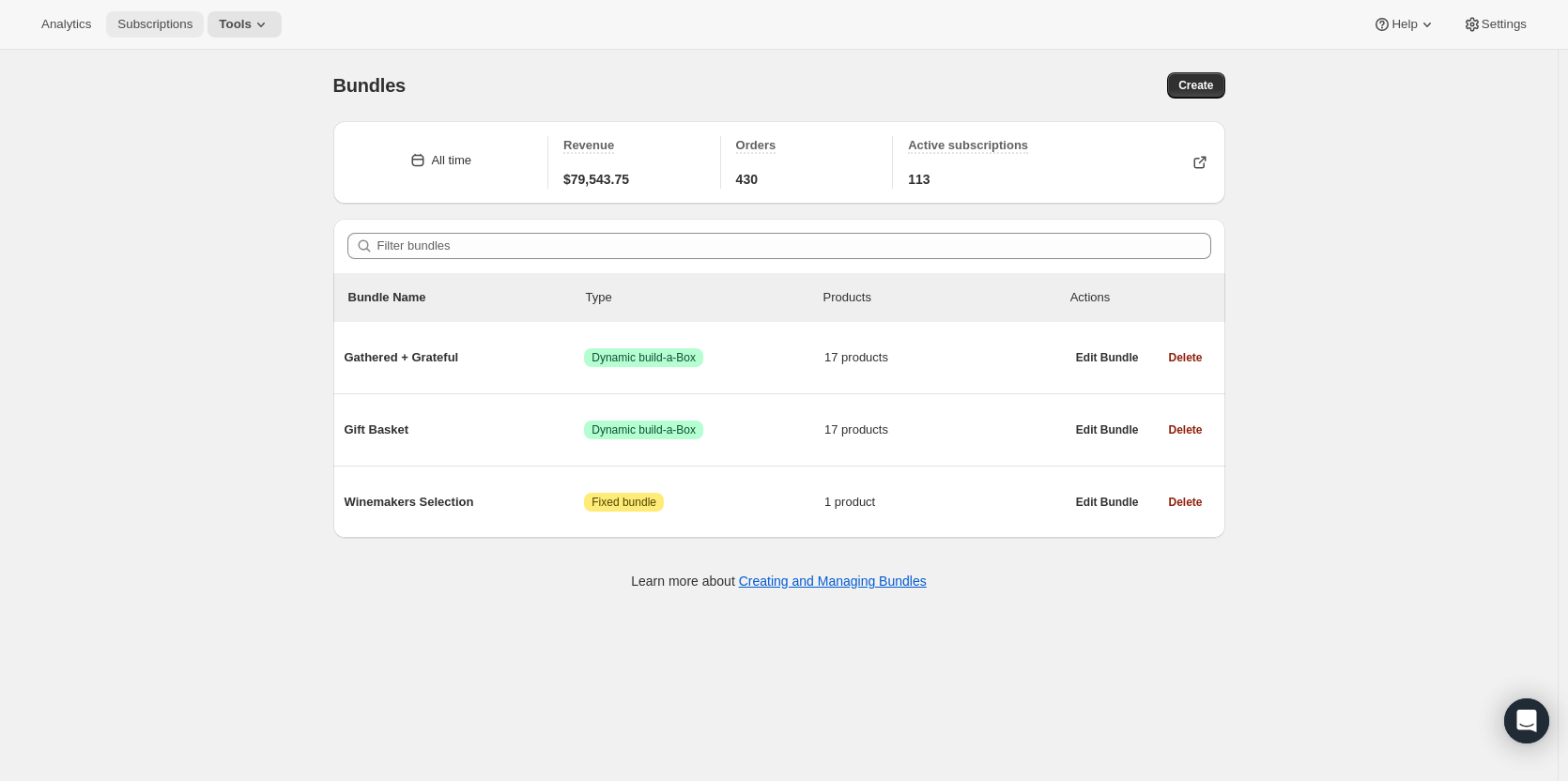
click at [143, 19] on span "Subscriptions" at bounding box center [155, 25] width 75 height 15
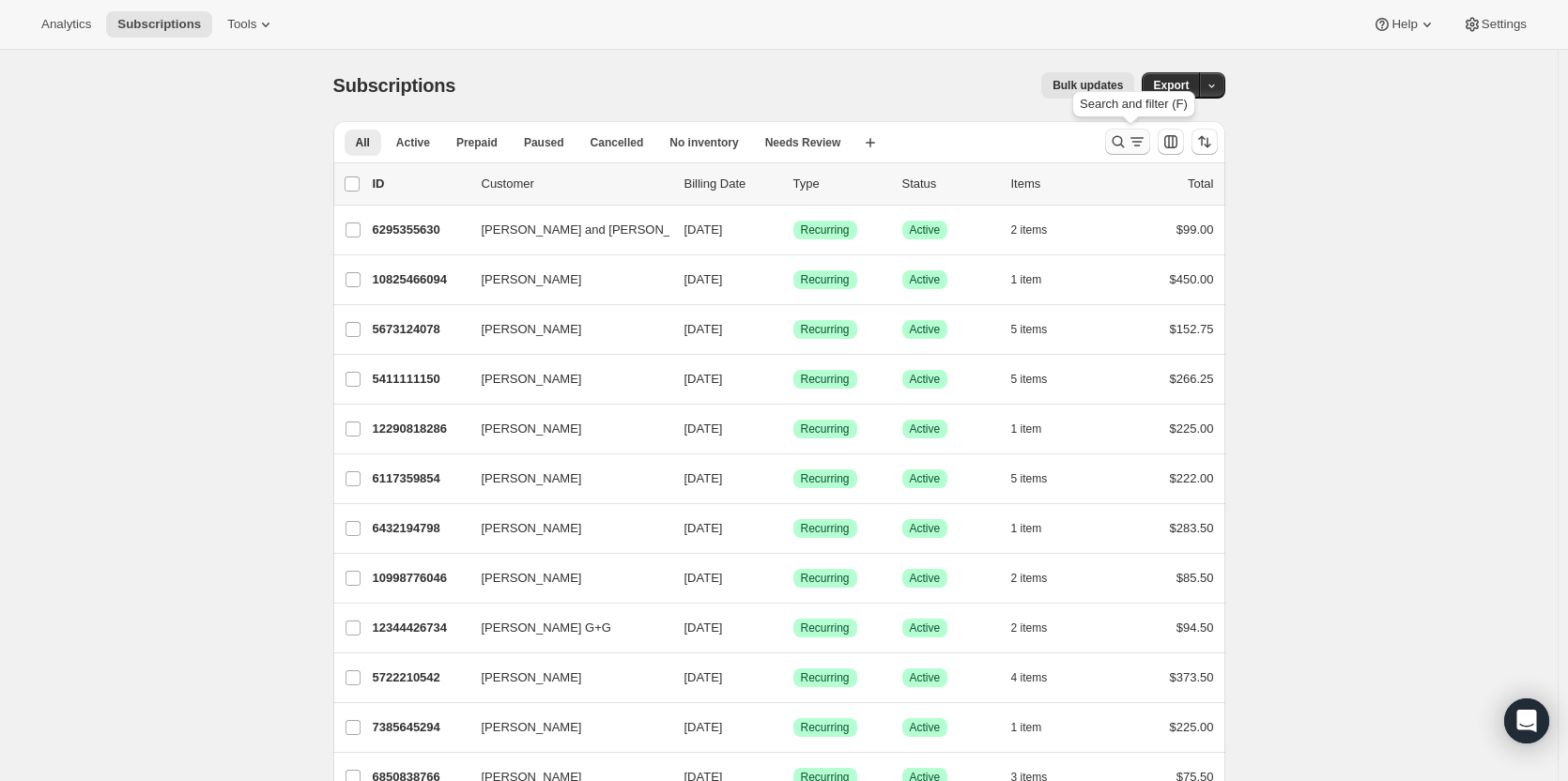
click at [1132, 134] on div "Search and filter results" at bounding box center [1127, 141] width 38 height 18
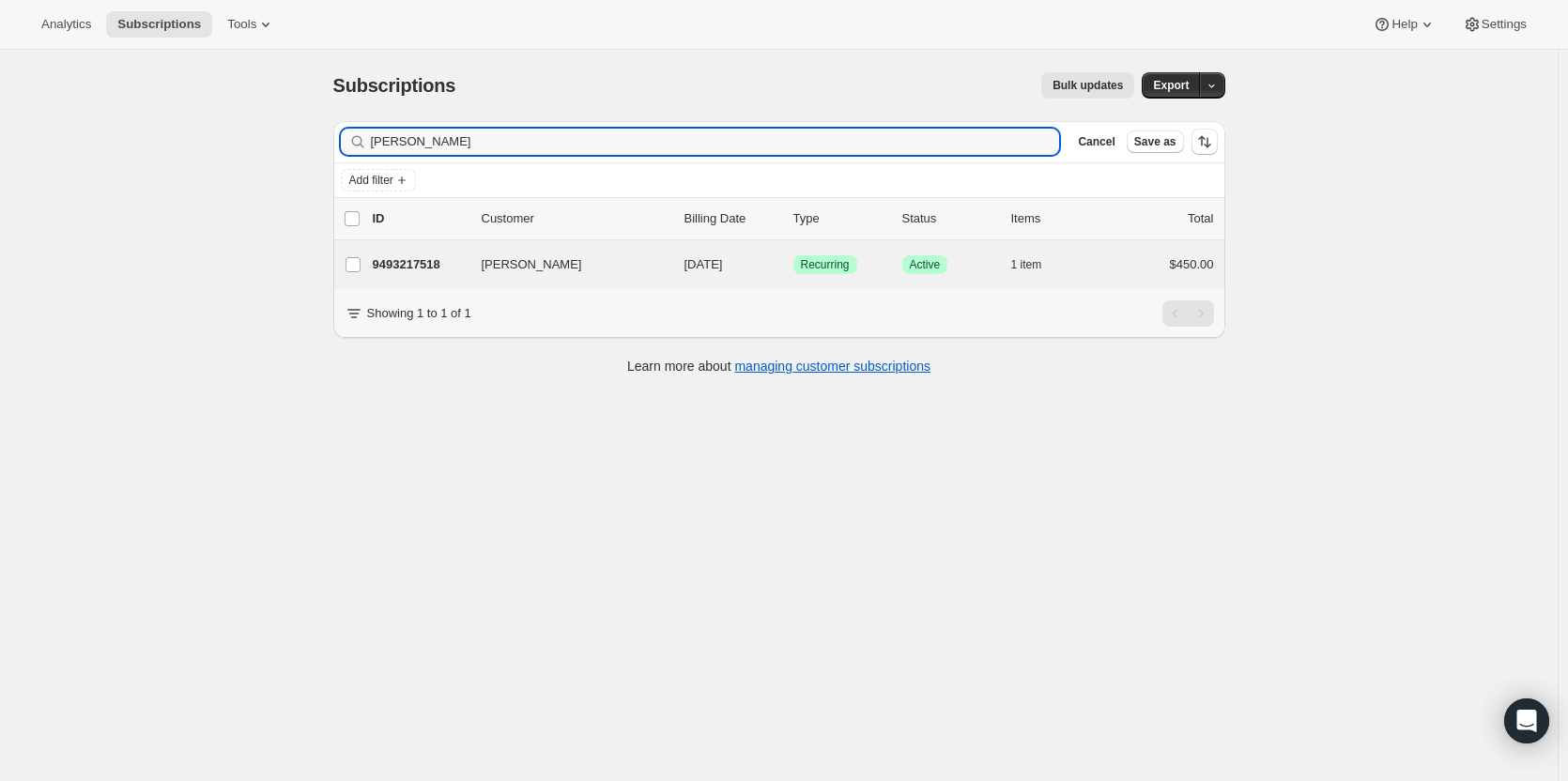
type input "[PERSON_NAME]"
click at [525, 278] on div "[PERSON_NAME] 9493217518 [PERSON_NAME] [DATE] Success Recurring Success Active …" at bounding box center [779, 264] width 892 height 49
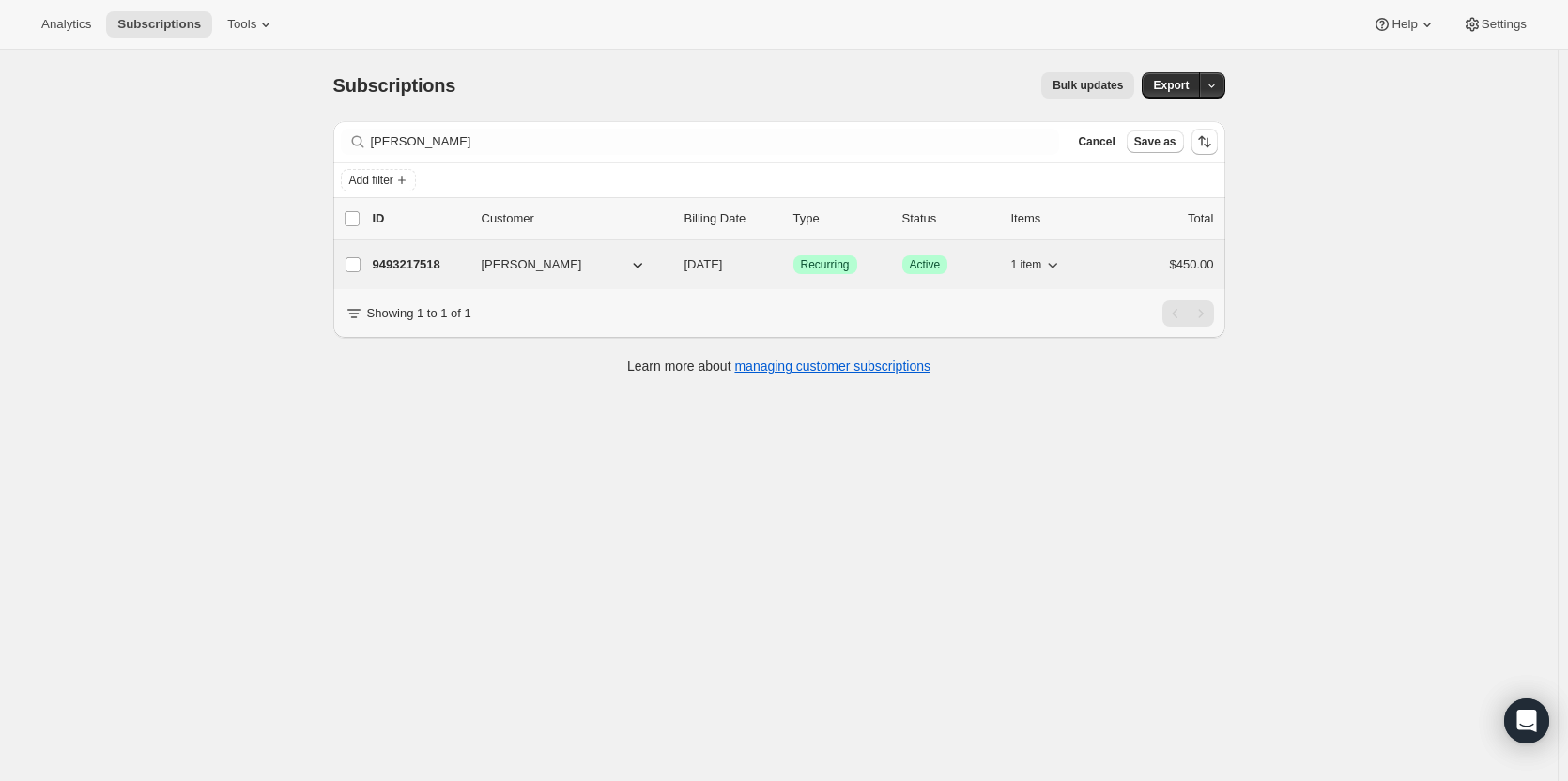
click at [504, 258] on span "[PERSON_NAME]" at bounding box center [531, 264] width 100 height 18
click at [434, 261] on p "9493217518" at bounding box center [419, 264] width 94 height 18
click at [635, 269] on icon "button" at bounding box center [636, 264] width 18 height 18
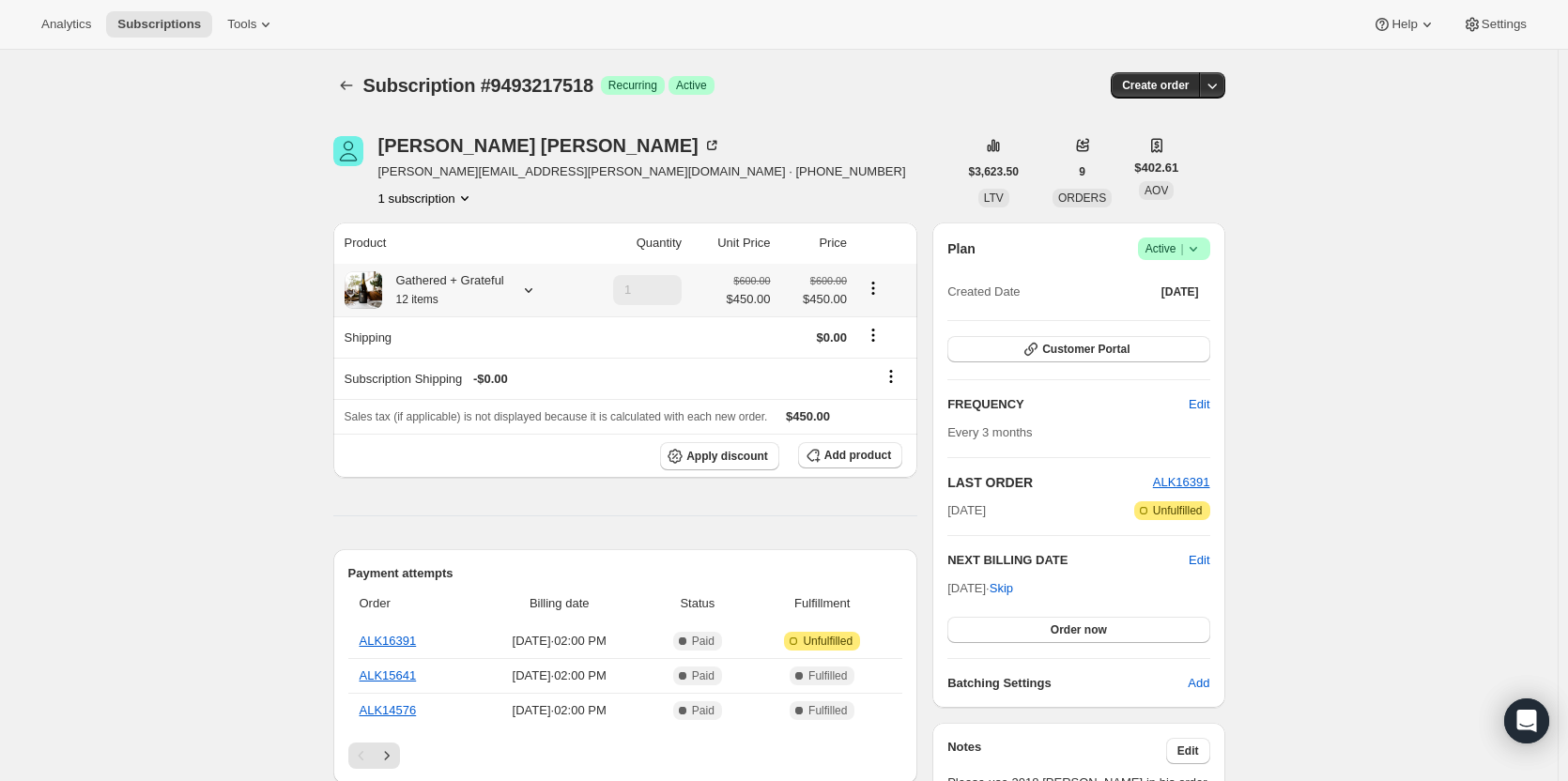
click at [533, 289] on icon at bounding box center [527, 289] width 18 height 18
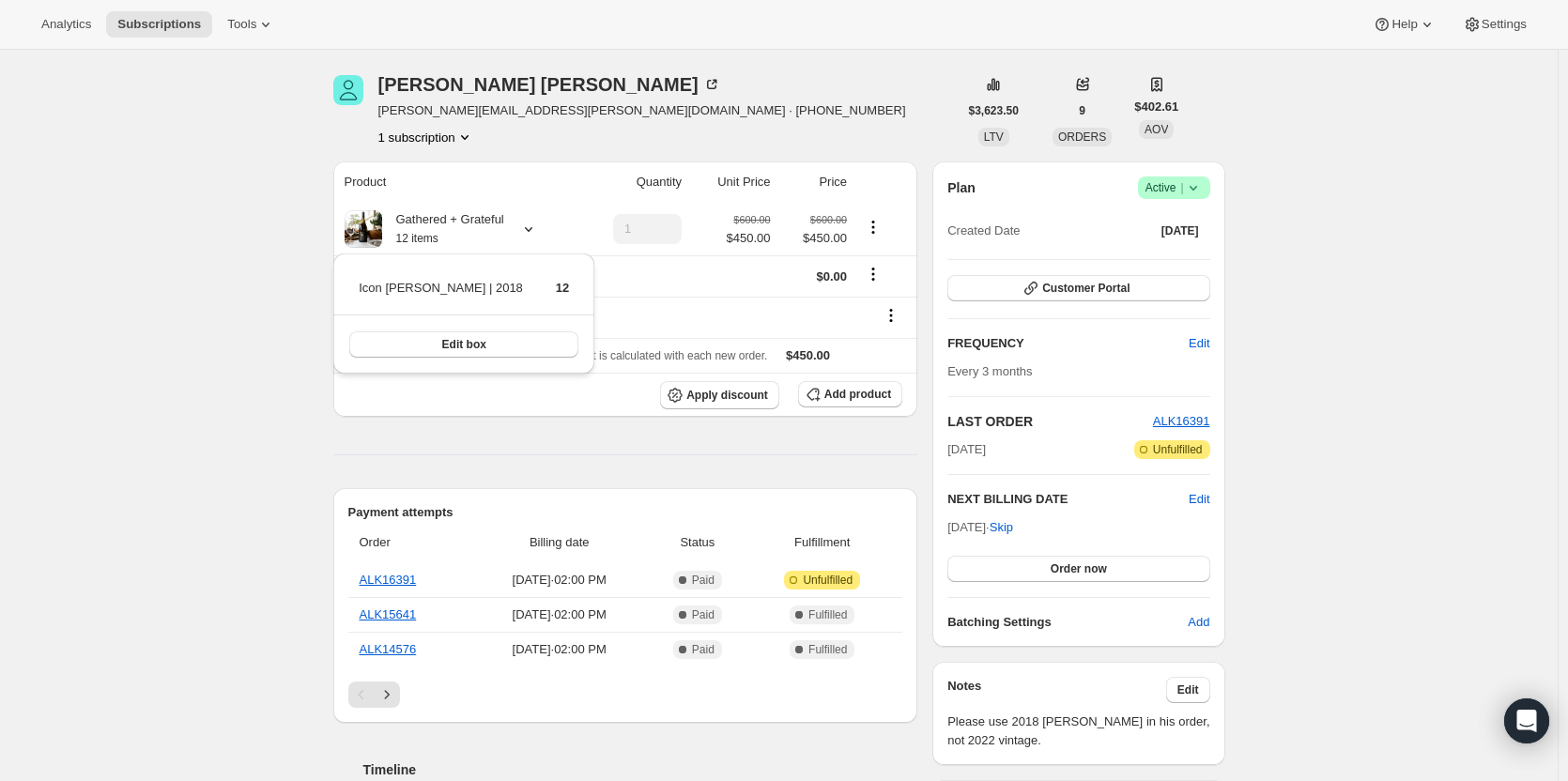
scroll to position [94, 0]
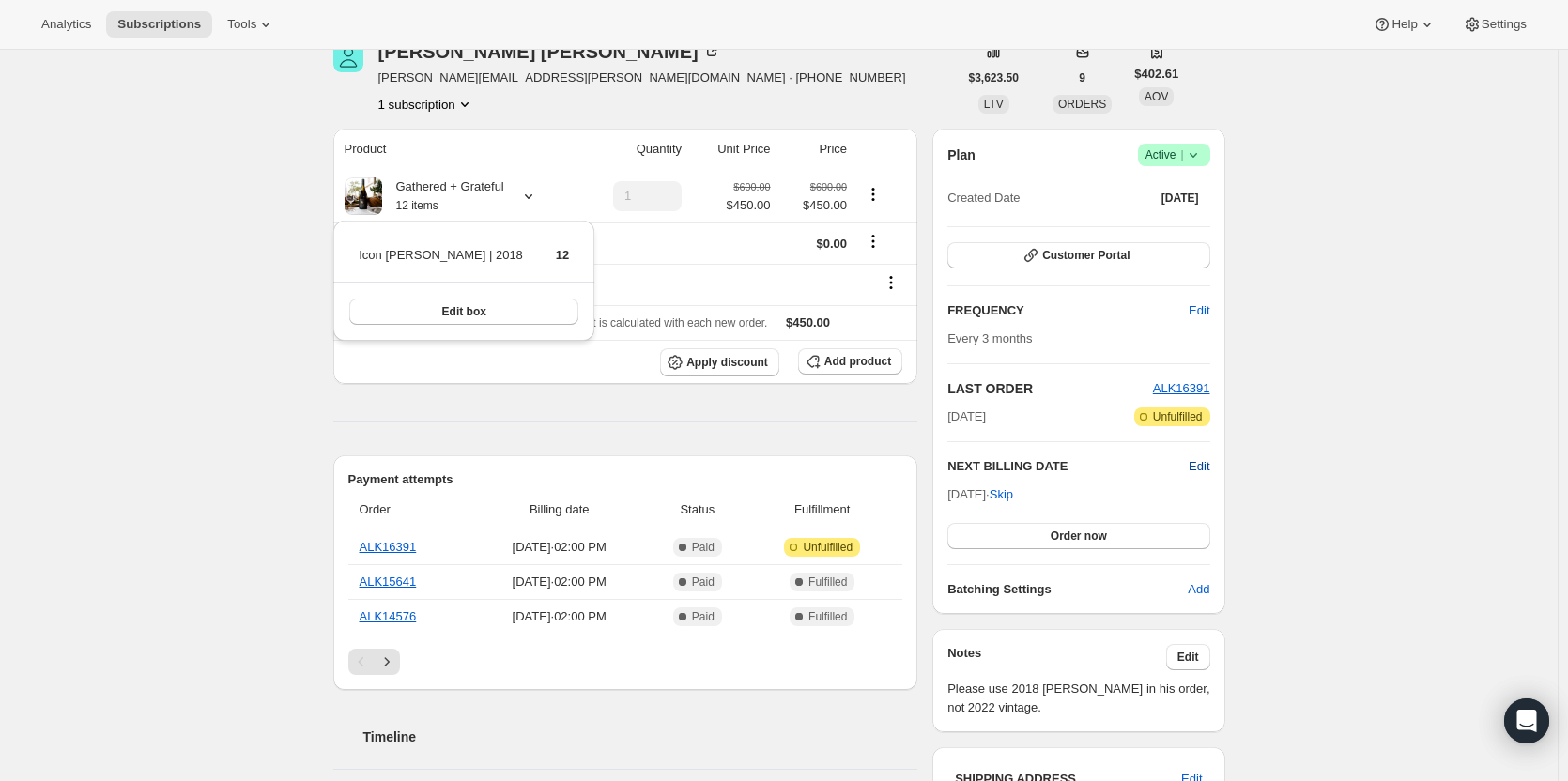
click at [1200, 471] on span "Edit" at bounding box center [1199, 466] width 20 height 18
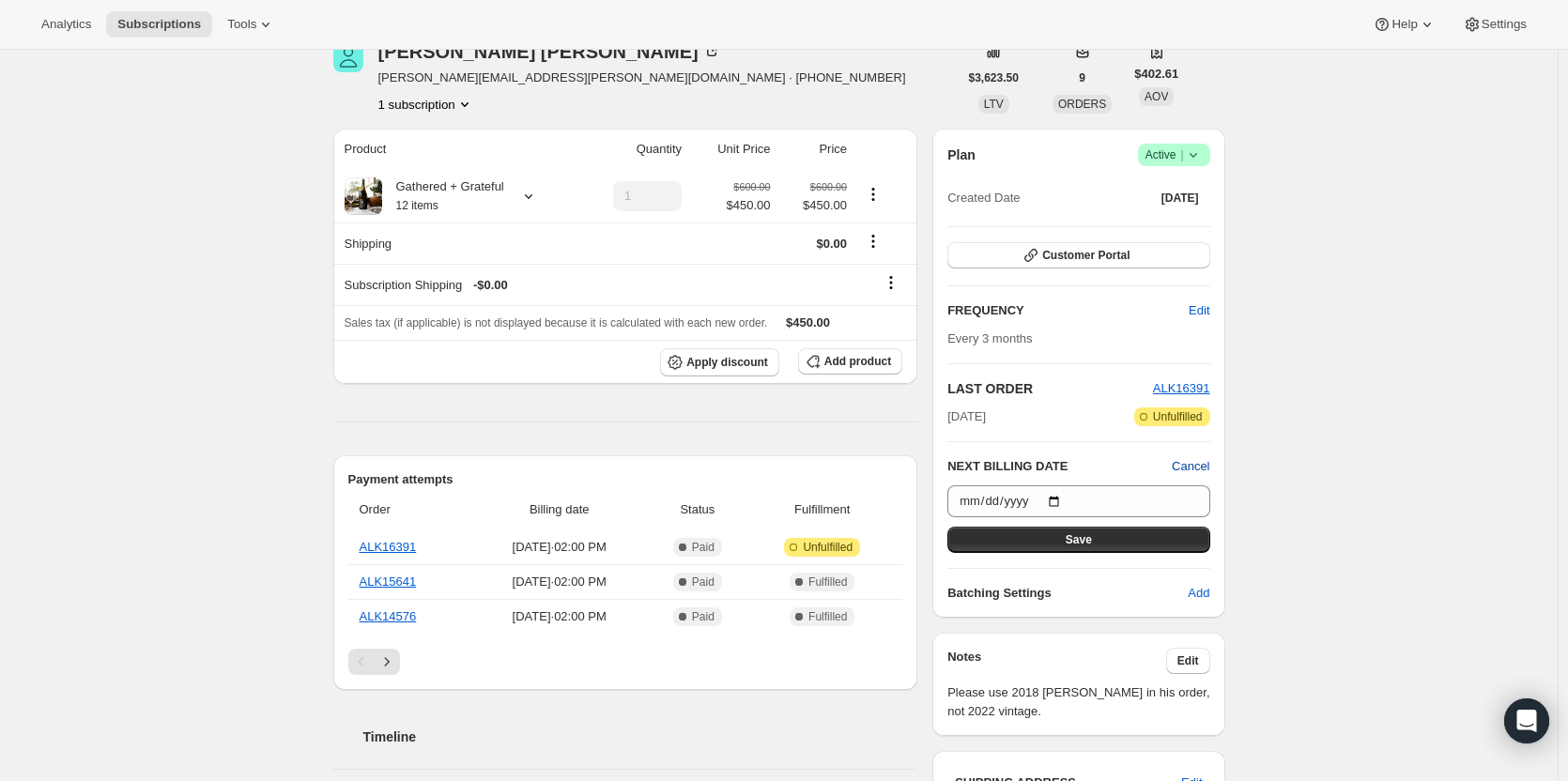
click at [1201, 469] on span "Cancel" at bounding box center [1190, 466] width 38 height 18
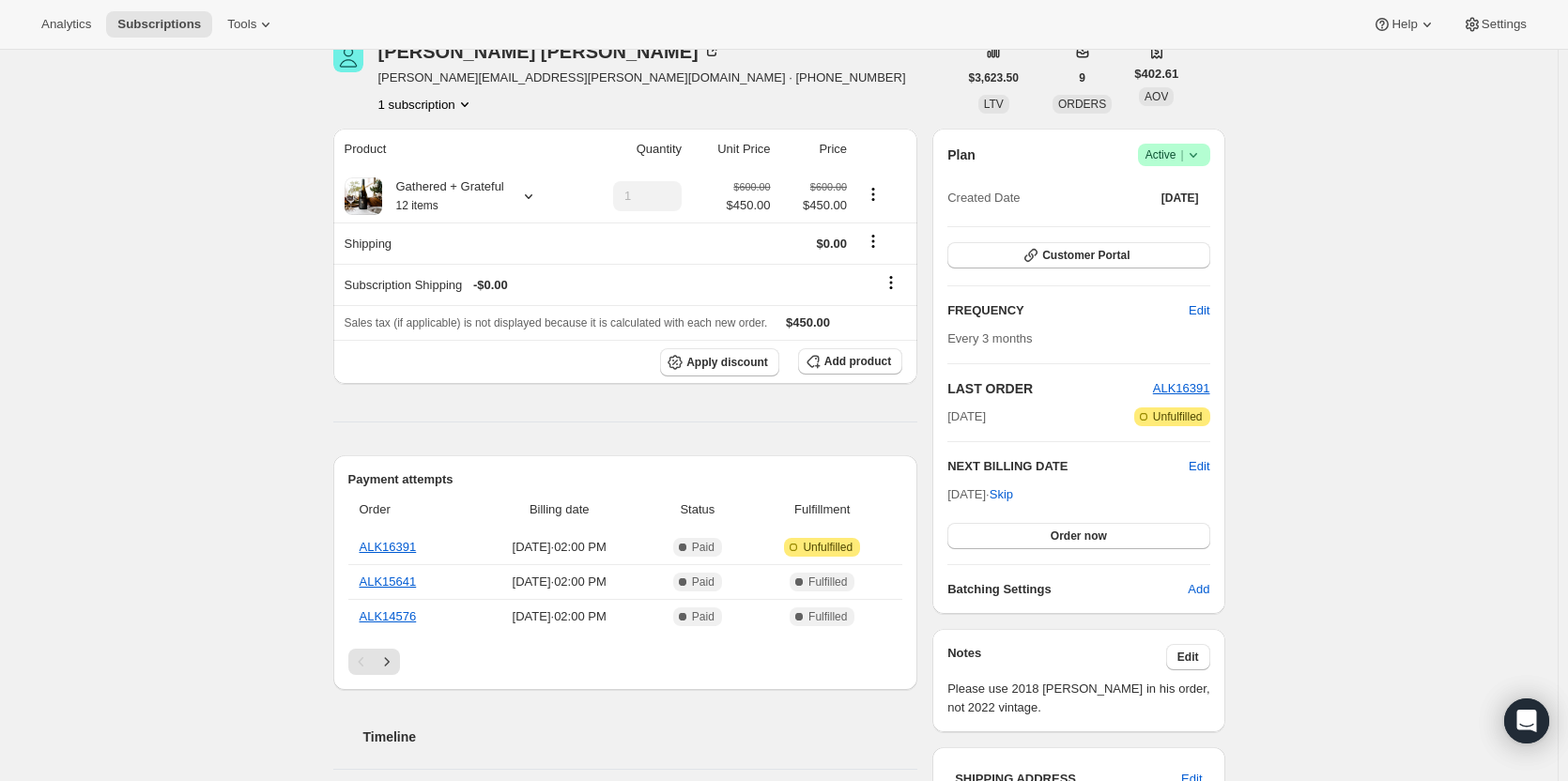
click at [1319, 422] on div "Subscription #9493217518. This page is ready Subscription #9493217518 Success R…" at bounding box center [778, 699] width 1557 height 1488
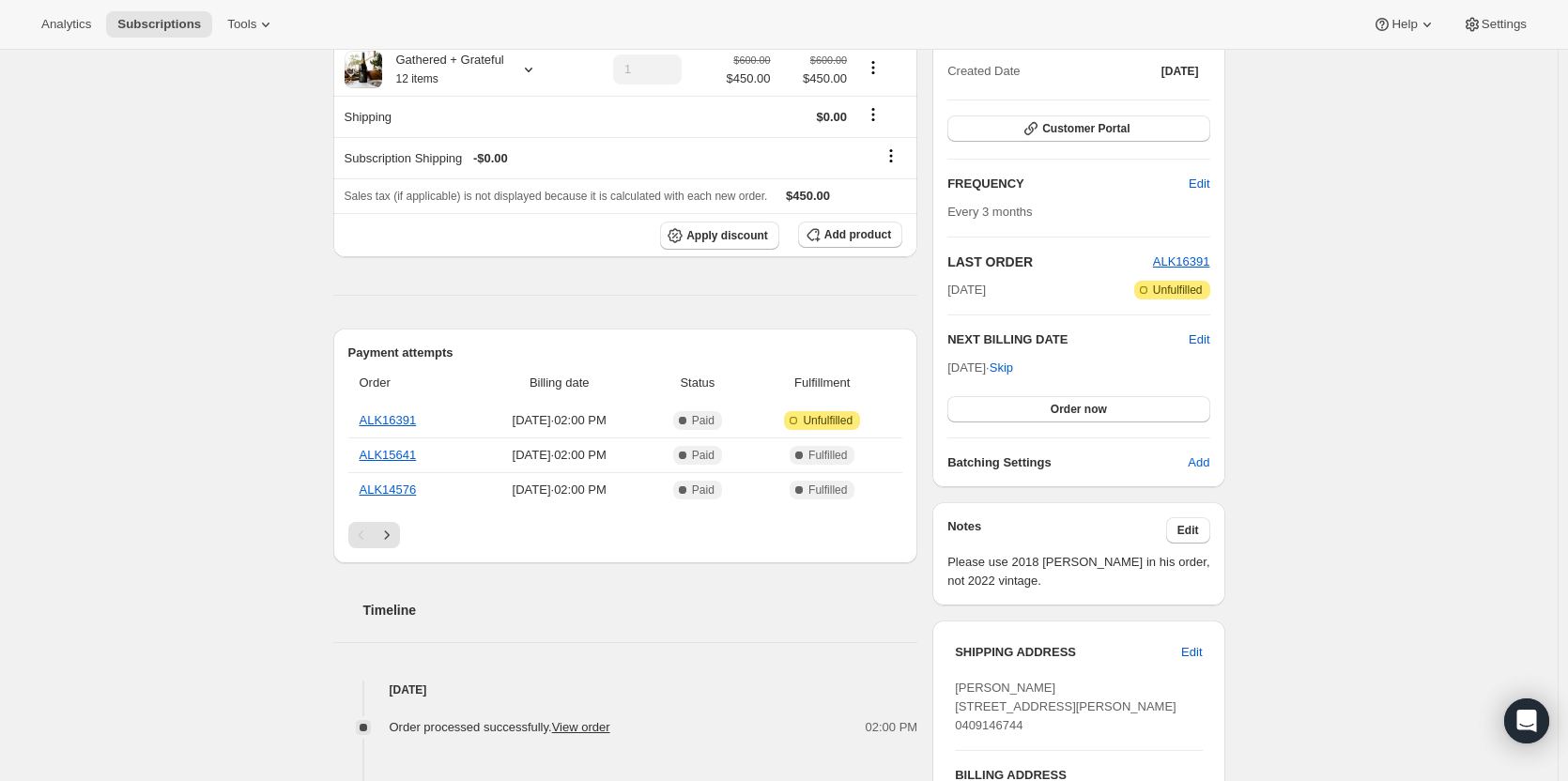
scroll to position [188, 0]
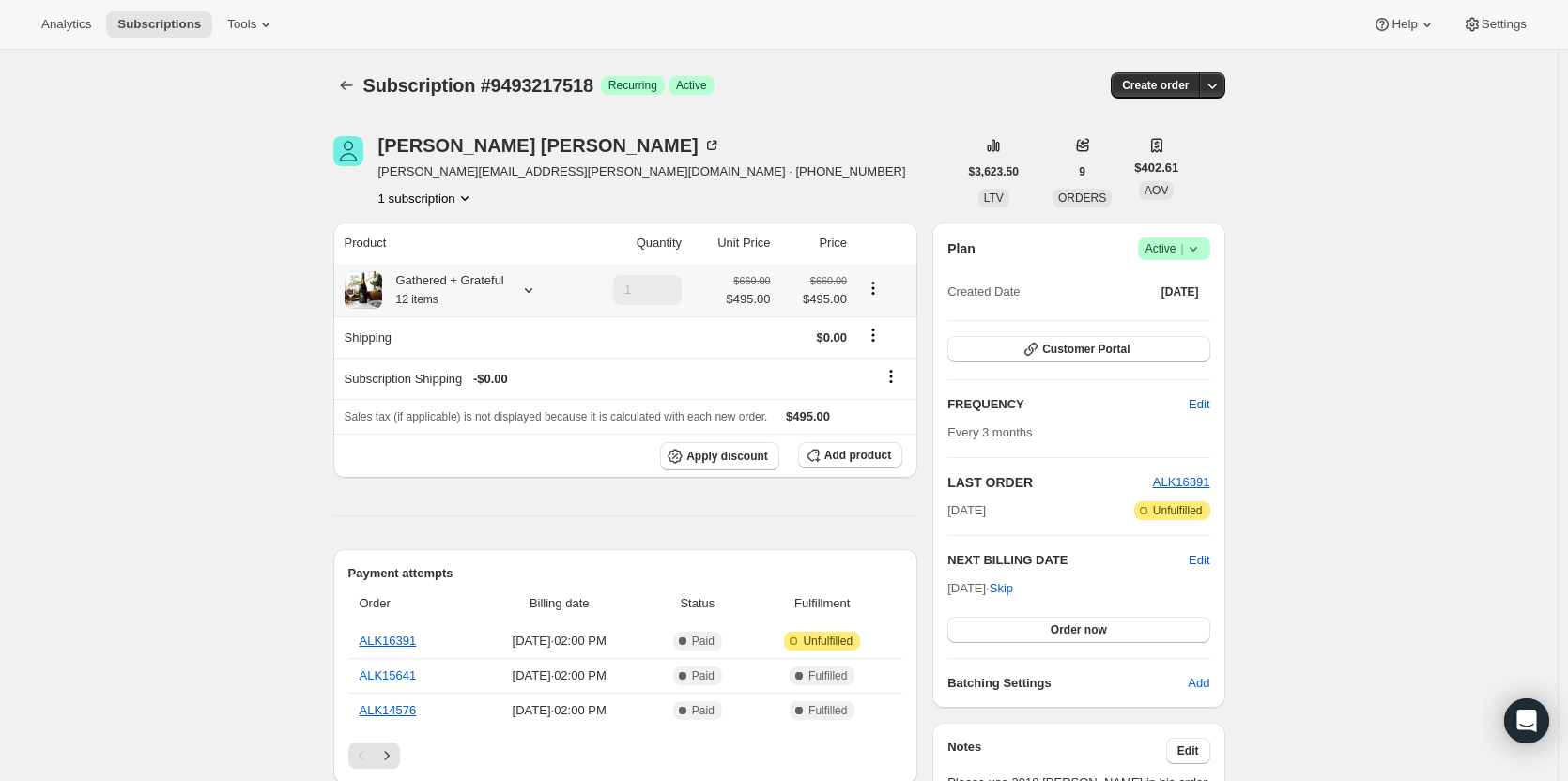
click at [527, 296] on icon at bounding box center [527, 289] width 18 height 18
click at [458, 409] on span "Edit box" at bounding box center [465, 406] width 44 height 15
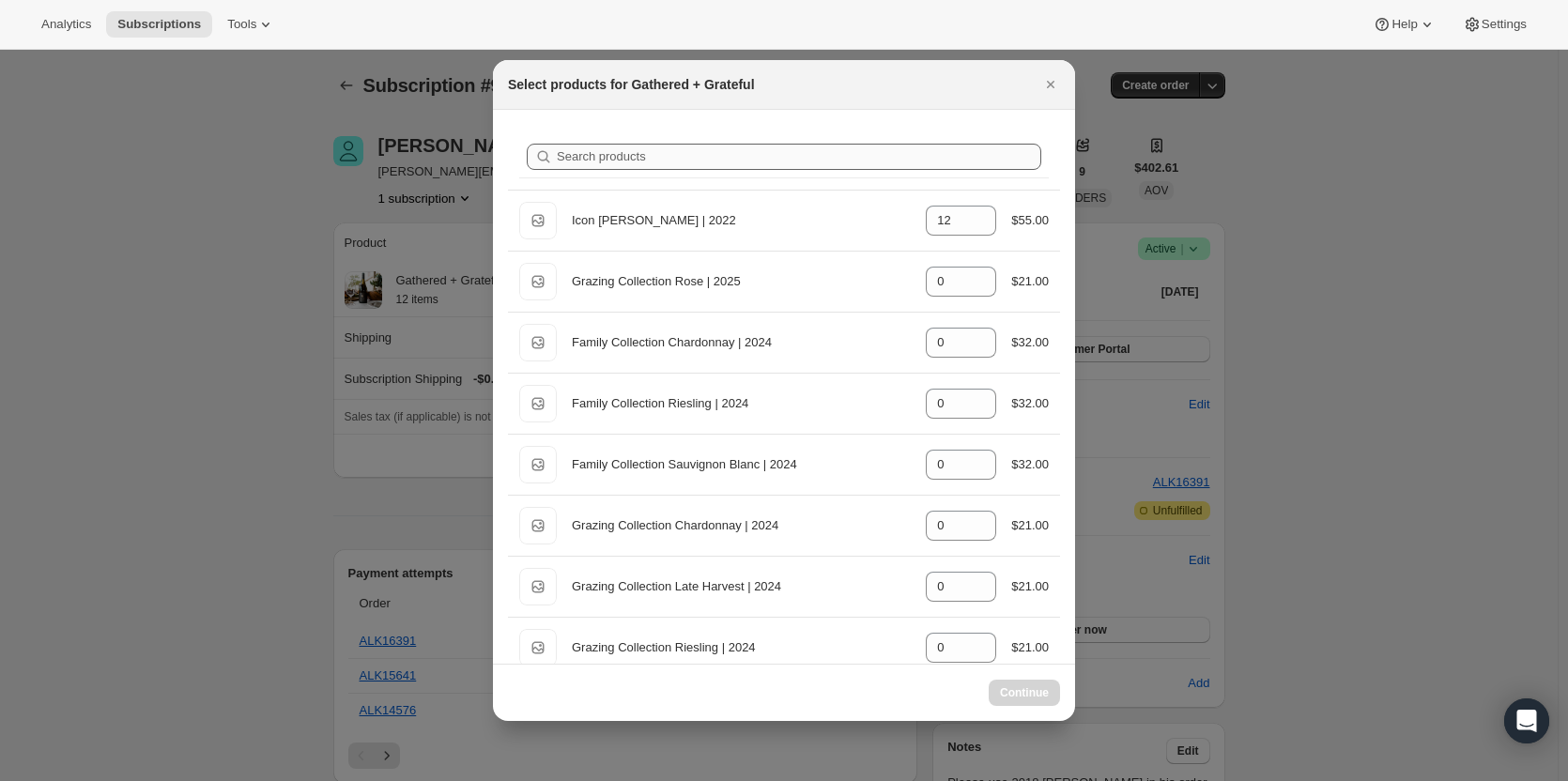
select select "gid://shopify/ProductVariant/44758649471214"
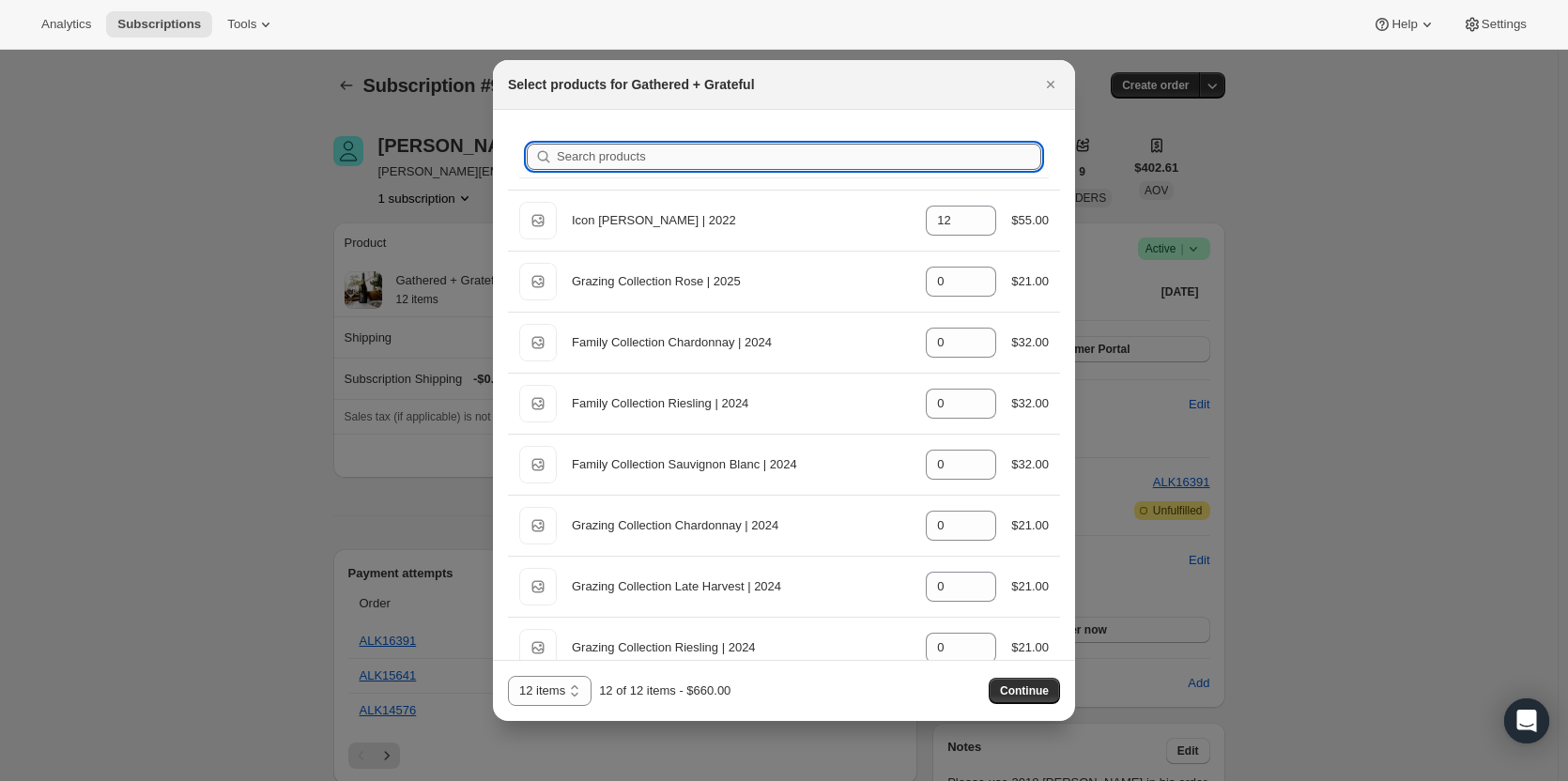
click at [680, 154] on input "Search products" at bounding box center [798, 156] width 484 height 26
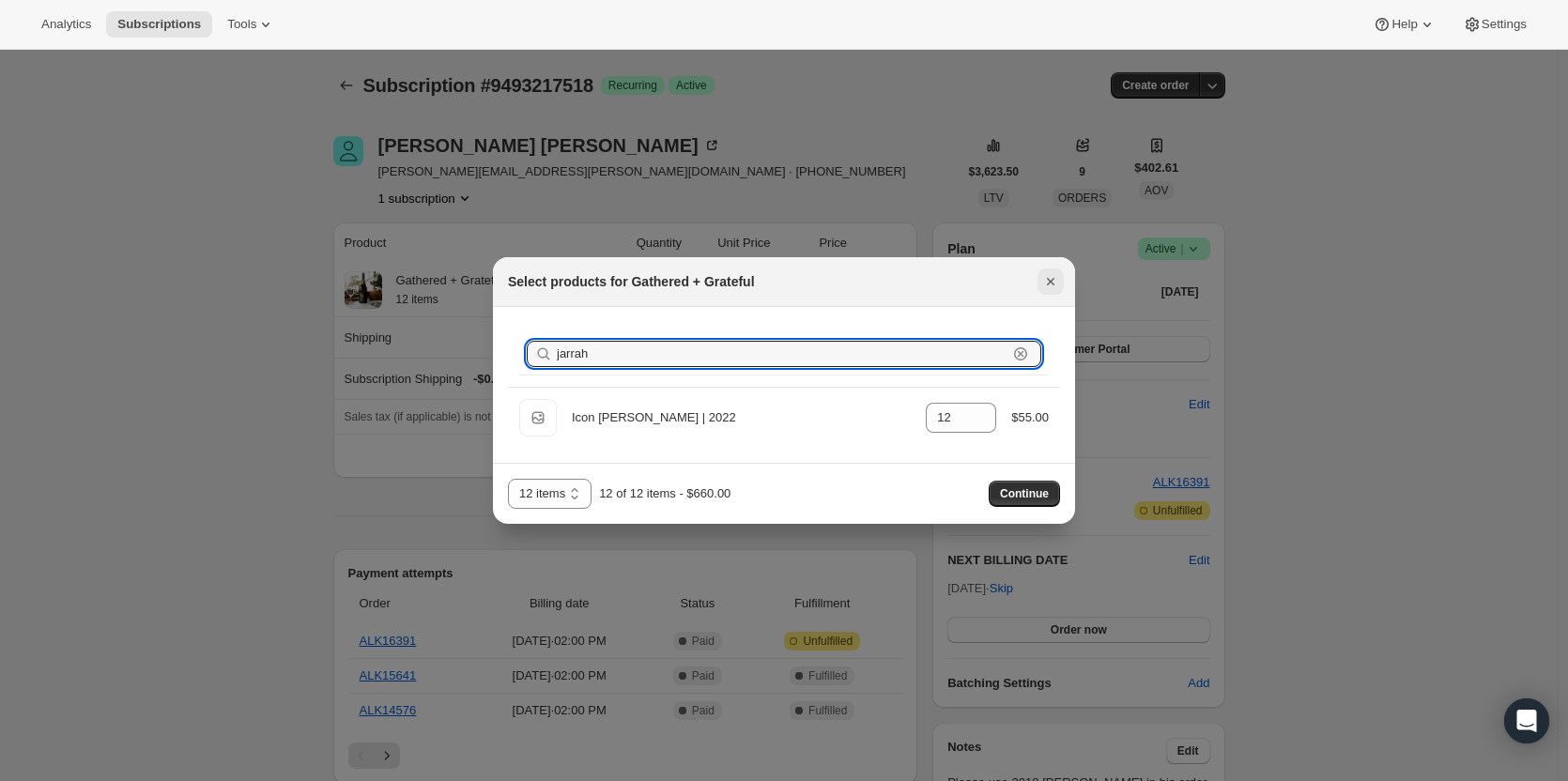
type input "jarrah"
click at [1053, 278] on icon "Close" at bounding box center [1050, 281] width 18 height 18
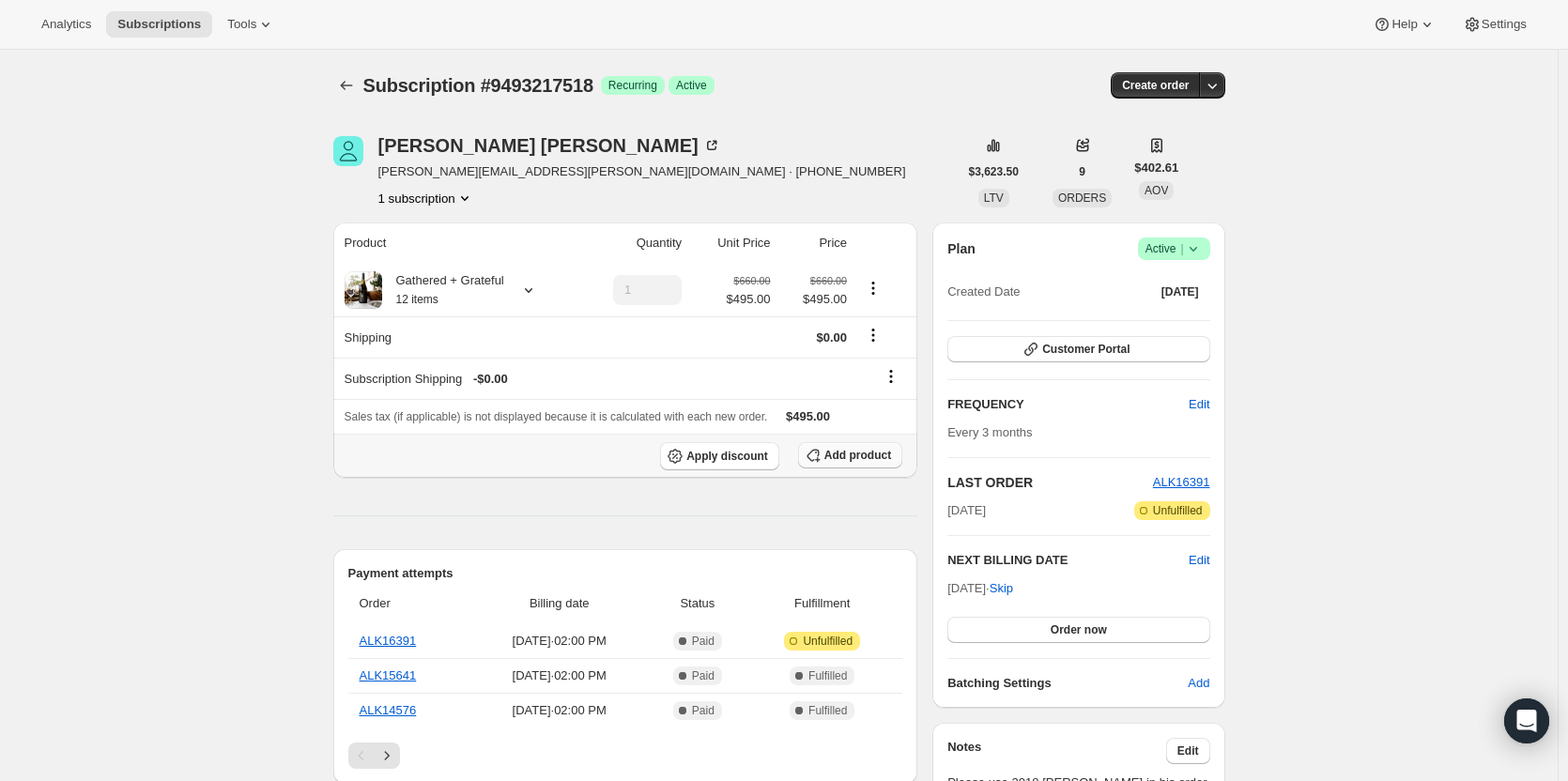
click at [872, 449] on span "Add product" at bounding box center [857, 455] width 67 height 15
click at [532, 291] on icon at bounding box center [527, 289] width 18 height 18
click at [443, 406] on span "Edit box" at bounding box center [465, 406] width 44 height 15
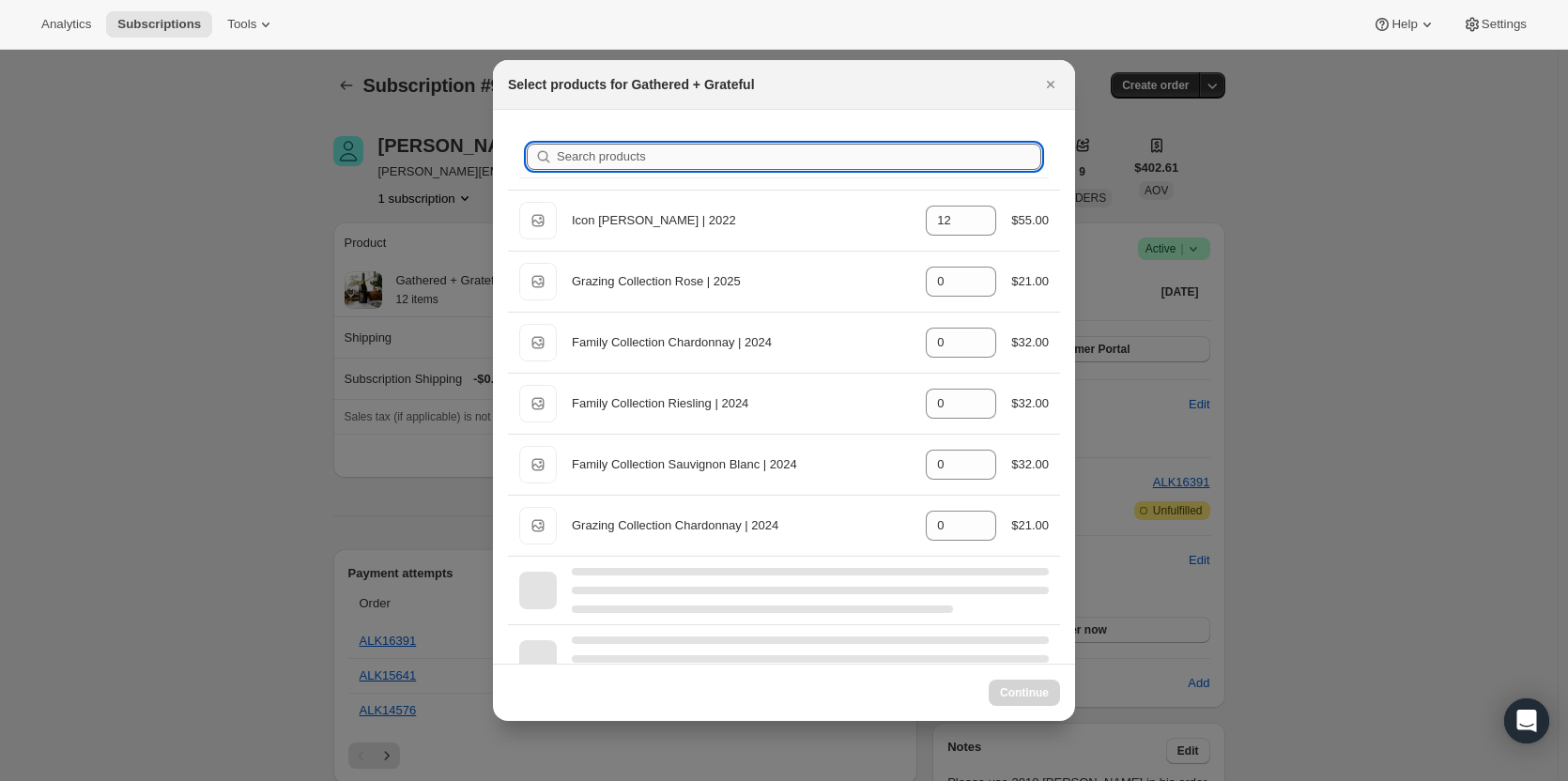
click at [645, 156] on input "Search products" at bounding box center [798, 156] width 484 height 26
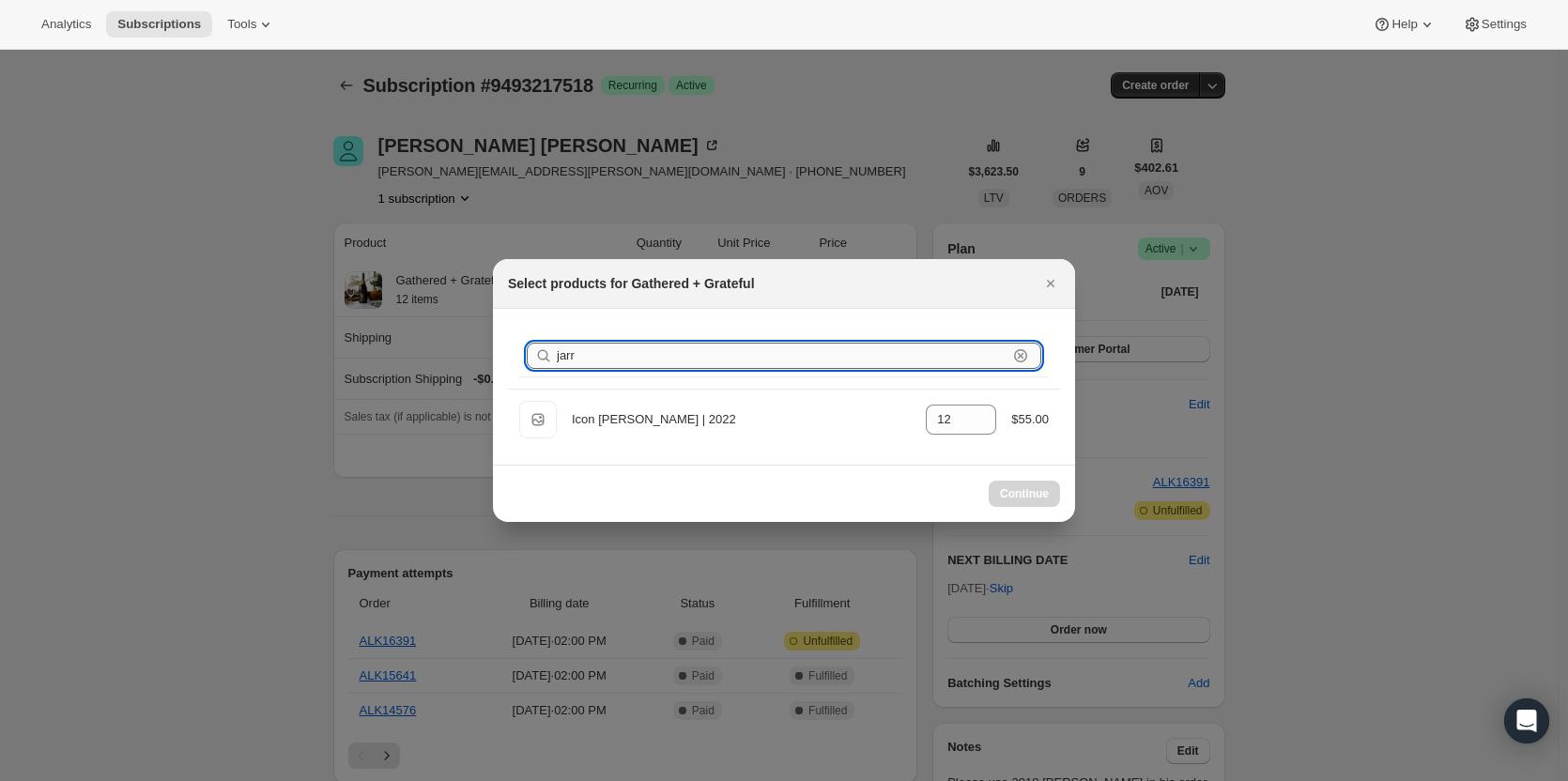
type input "jarra"
select select "gid://shopify/ProductVariant/44758649471214"
type input "jarra"
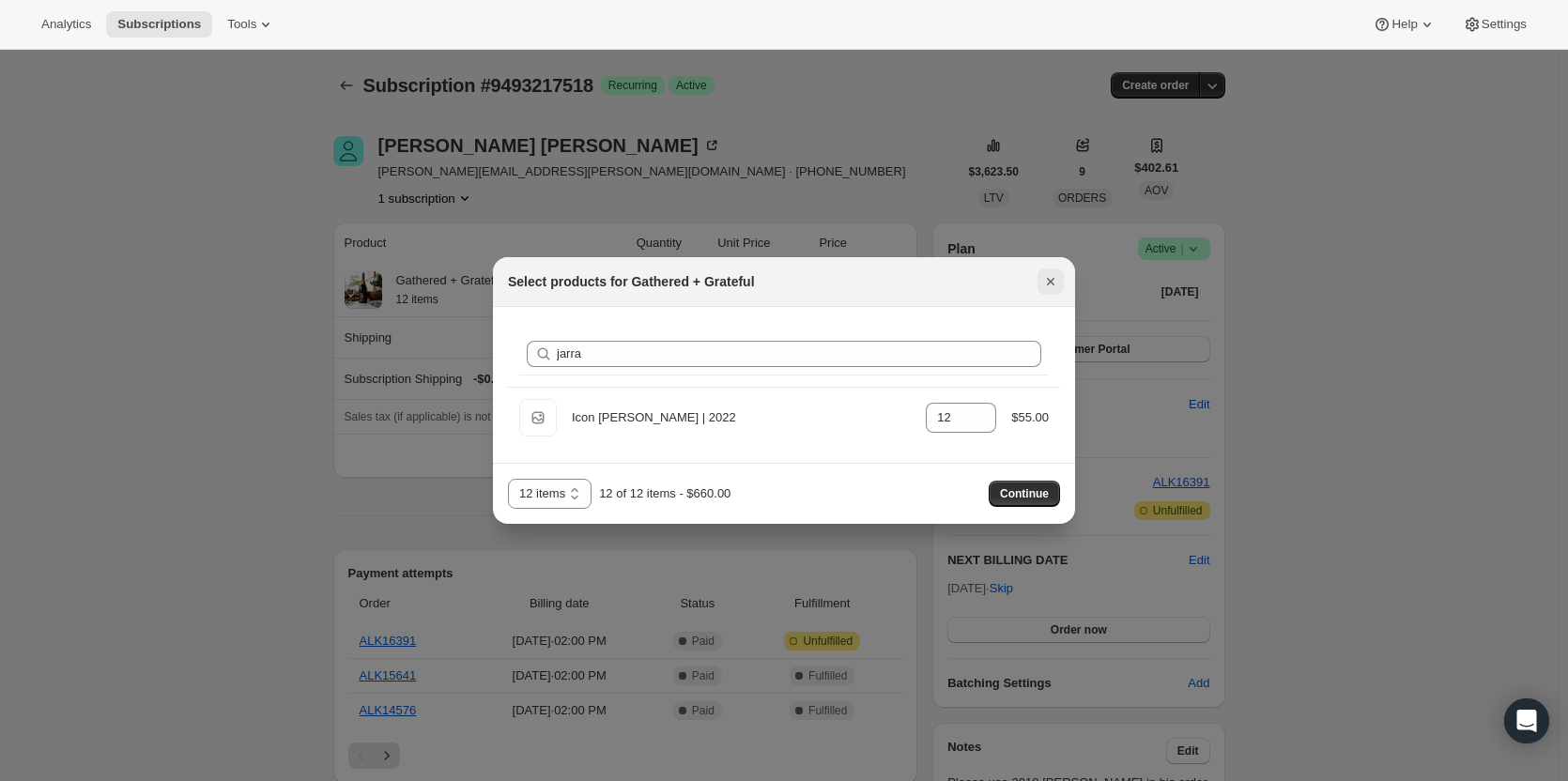
click at [1055, 285] on icon "Close" at bounding box center [1050, 281] width 18 height 18
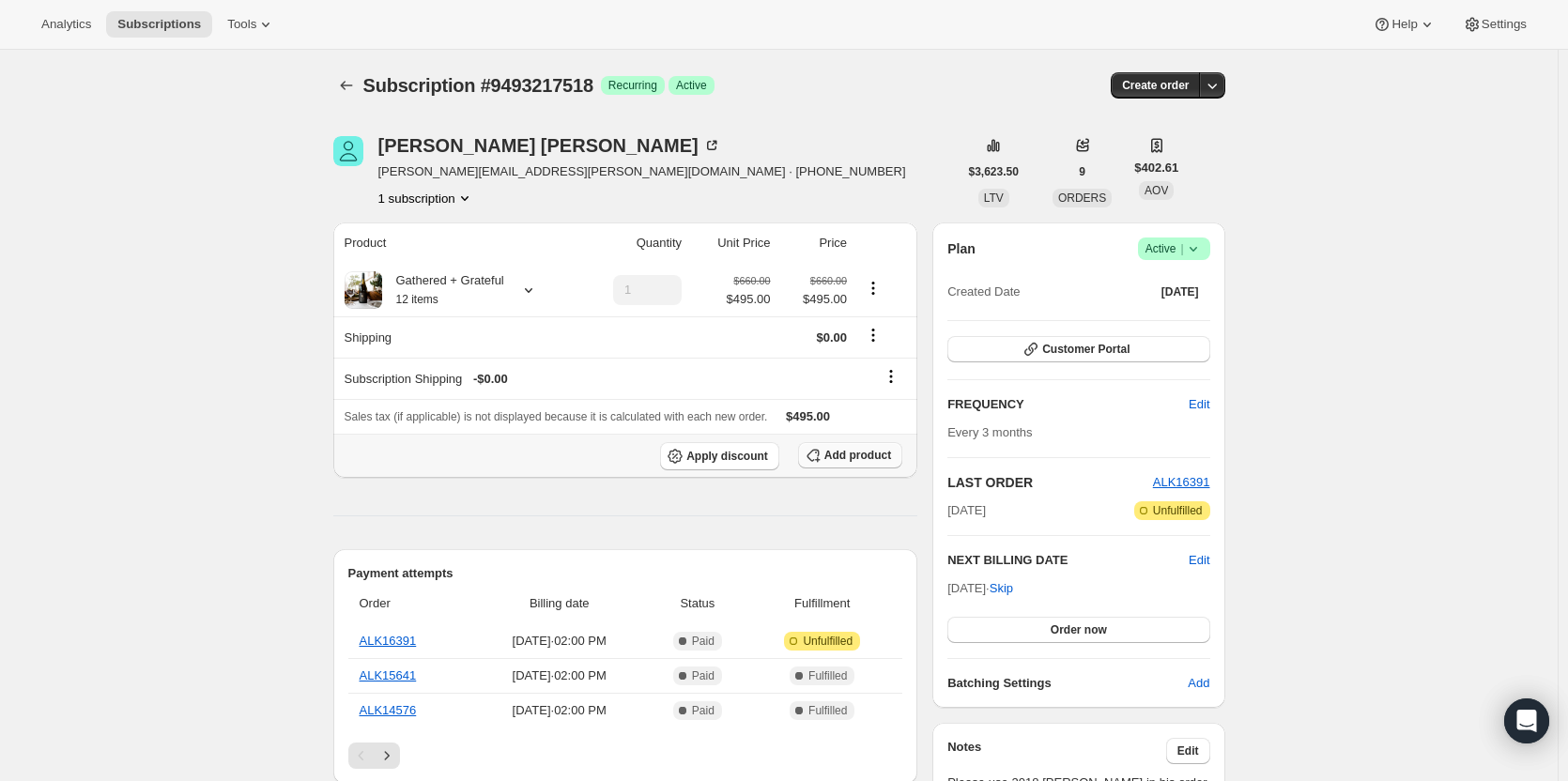
click at [849, 454] on span "Add product" at bounding box center [857, 455] width 67 height 15
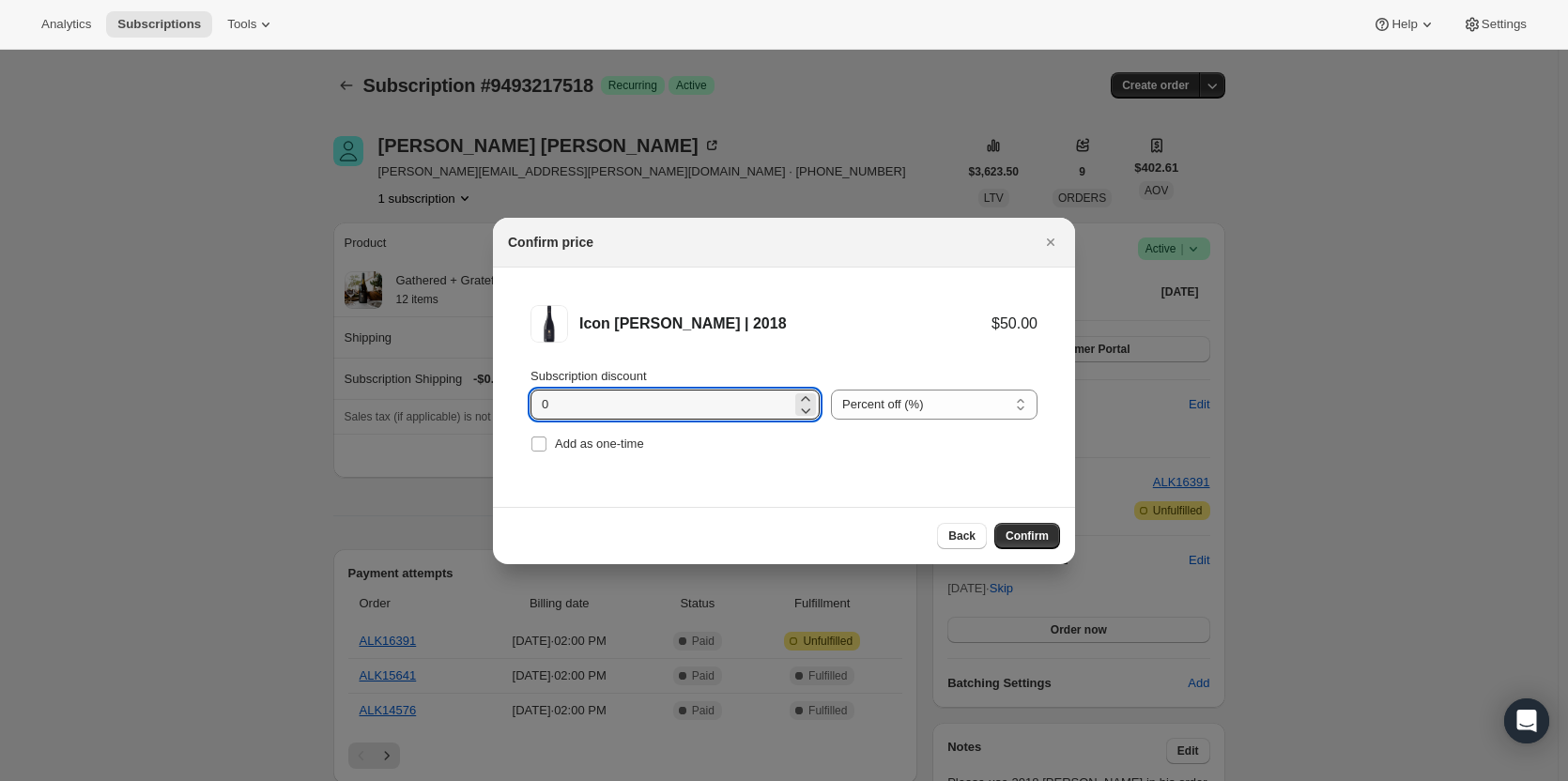
drag, startPoint x: 600, startPoint y: 403, endPoint x: 523, endPoint y: 430, distance: 81.6
click at [523, 430] on li "Icon Jarrah Shiraz | 2018 $50.00 Subscription discount 0 Percent off (%) Amount…" at bounding box center [784, 381] width 582 height 228
type input "25"
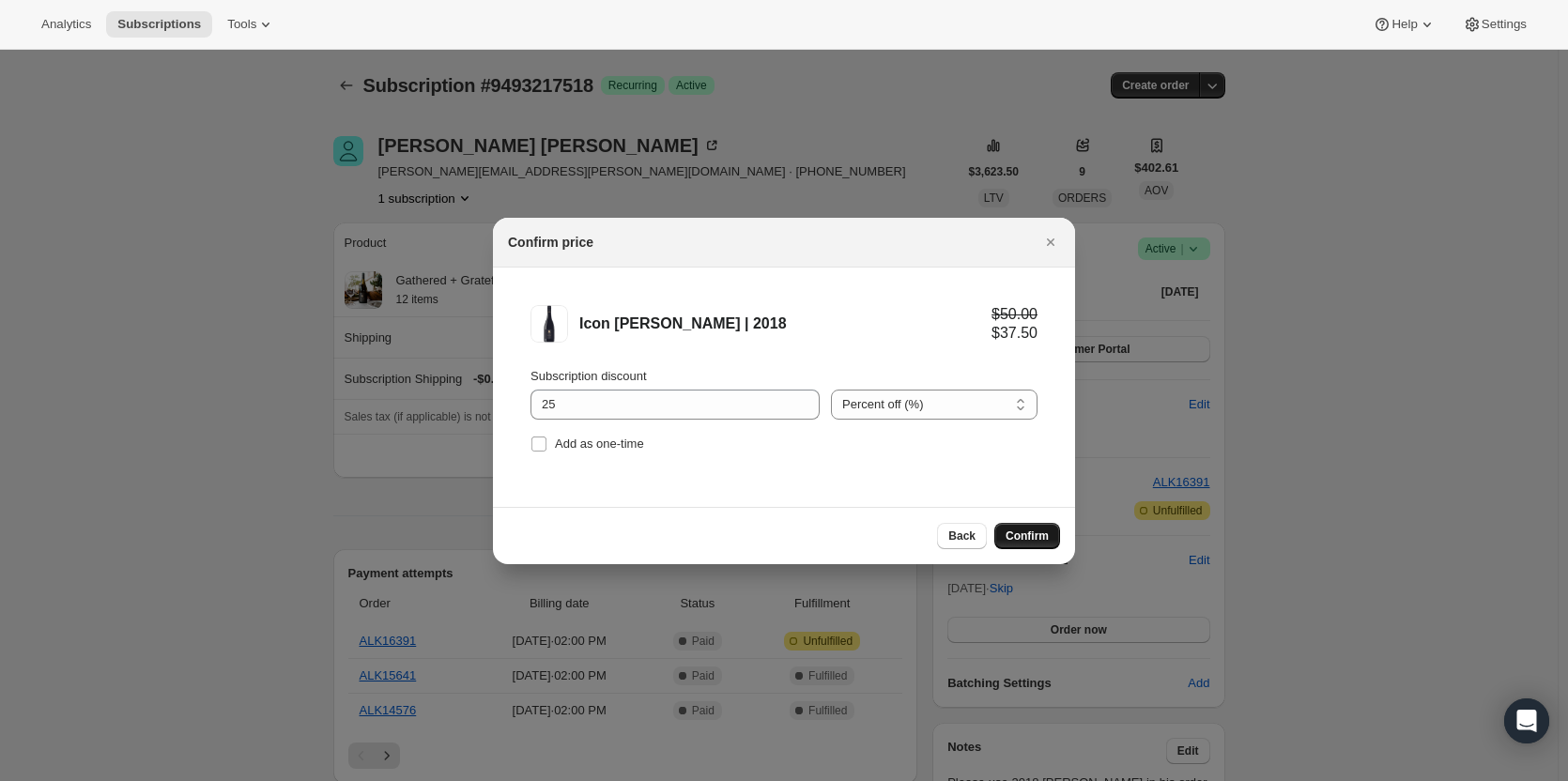
click at [1027, 531] on span "Confirm" at bounding box center [1027, 536] width 43 height 15
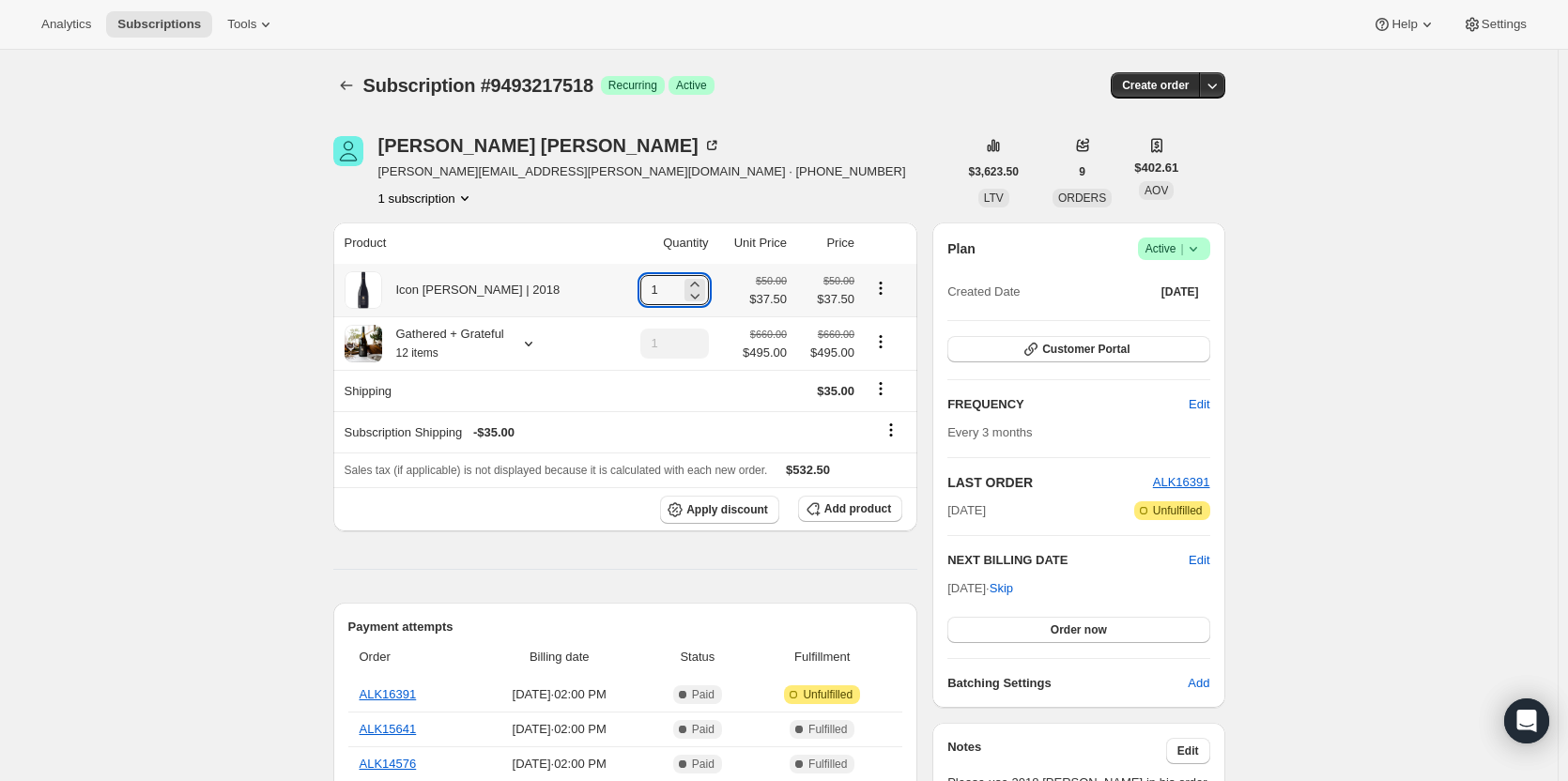
drag, startPoint x: 662, startPoint y: 291, endPoint x: 608, endPoint y: 317, distance: 59.9
click at [609, 317] on tbody "Icon Jarrah Shiraz | 2018 1 $50.00 $37.50 $50.00 $37.50 Gathered + Grateful 12 …" at bounding box center [626, 397] width 585 height 267
type input "12"
click at [880, 342] on icon "Product actions" at bounding box center [880, 340] width 3 height 3
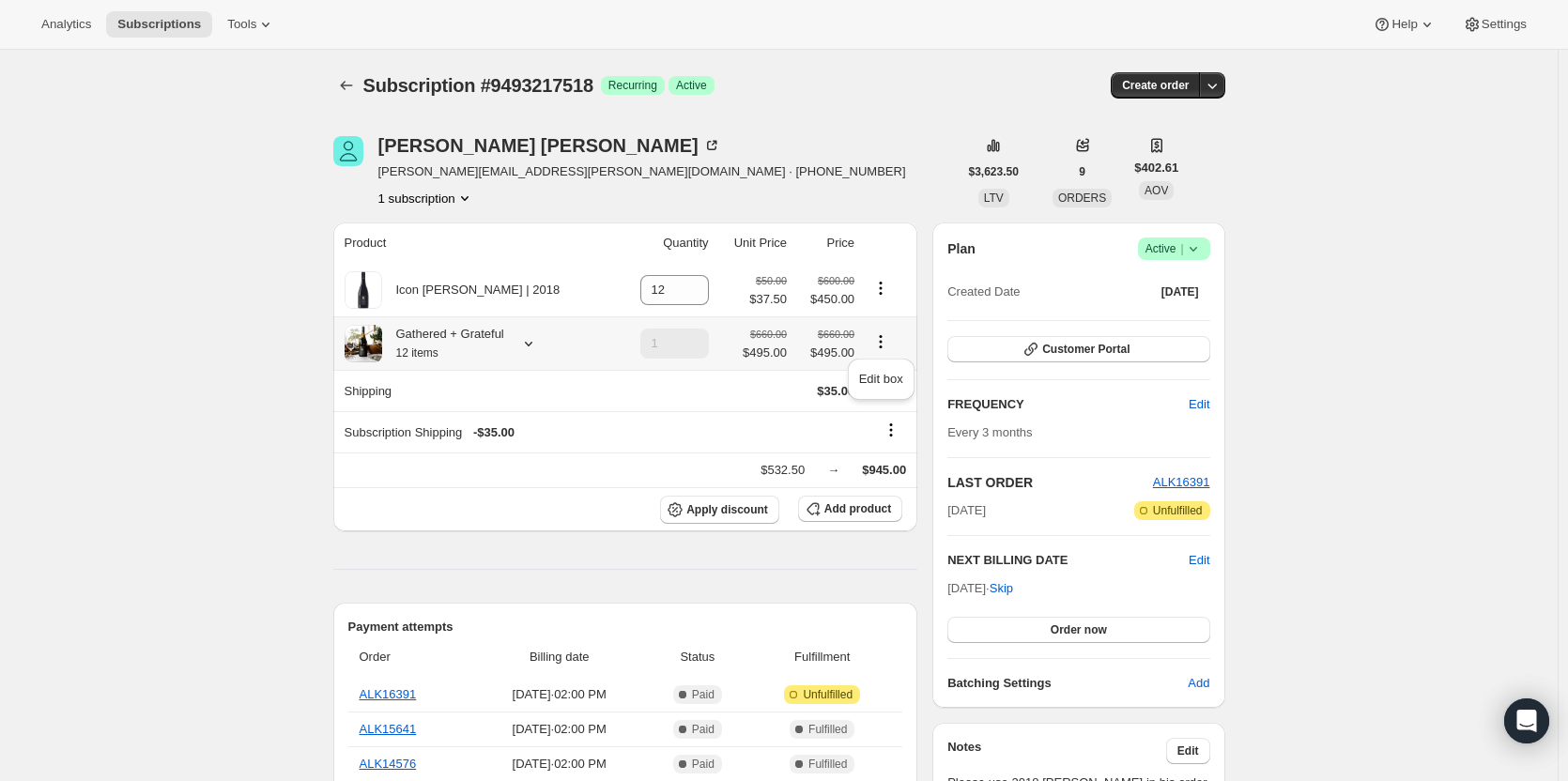
click at [532, 346] on icon at bounding box center [528, 343] width 8 height 5
click at [467, 457] on span "Edit box" at bounding box center [465, 460] width 44 height 15
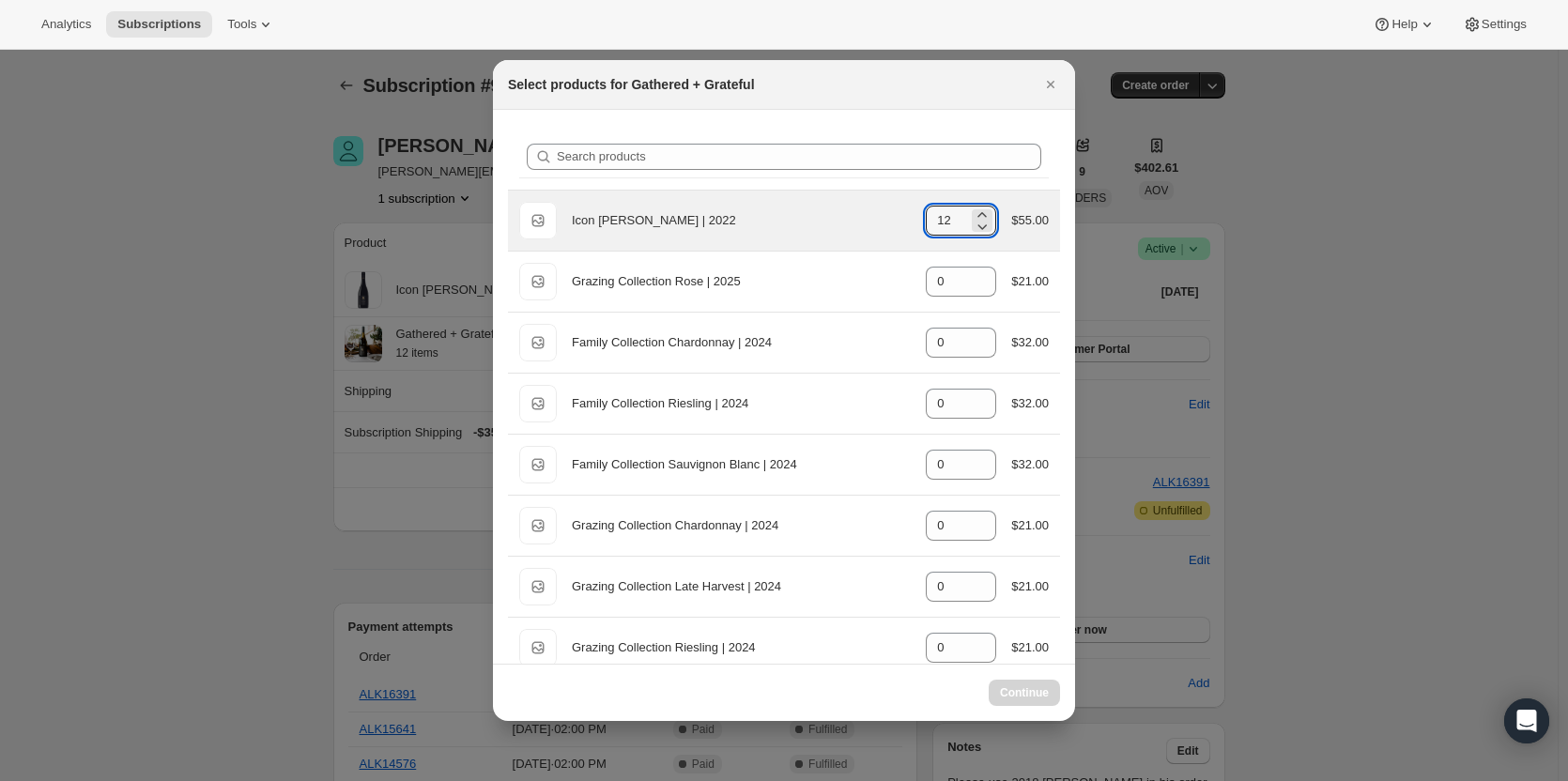
drag, startPoint x: 947, startPoint y: 221, endPoint x: 902, endPoint y: 239, distance: 48.5
click at [903, 238] on div "Default Title Icon Jarrah Shiraz | 2022 gid://shopify/ProductVariant/4687864155…" at bounding box center [783, 220] width 529 height 38
type input "12"
select select "gid://shopify/ProductVariant/44758649471214"
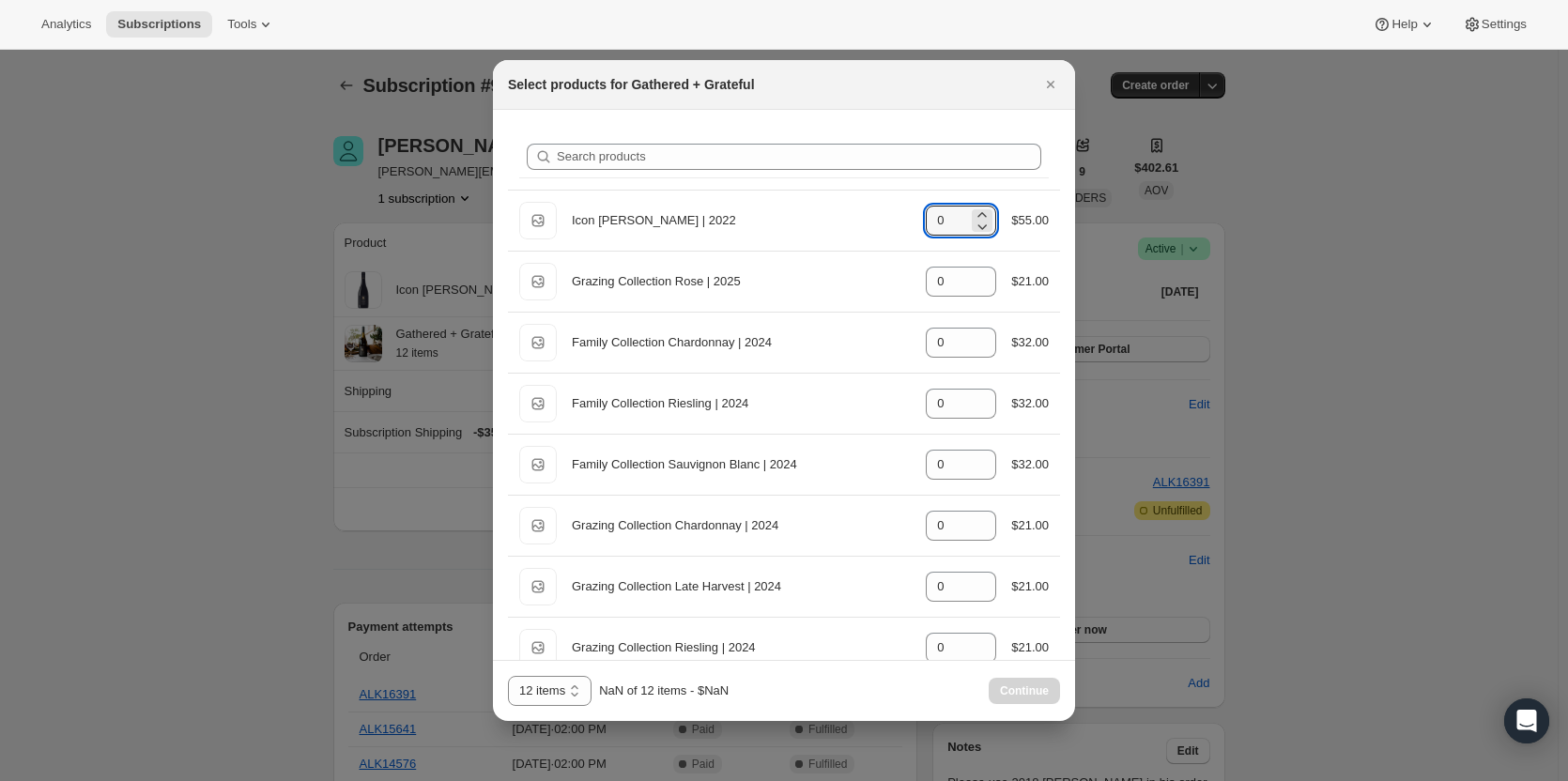
type input "0"
click at [977, 121] on div "Search products Default Title Icon Jarrah Shiraz | 2022 gid://shopify/ProductVa…" at bounding box center [784, 676] width 582 height 1132
drag, startPoint x: 1048, startPoint y: 81, endPoint x: 1011, endPoint y: 42, distance: 53.8
click at [1047, 81] on icon "Close" at bounding box center [1050, 84] width 18 height 18
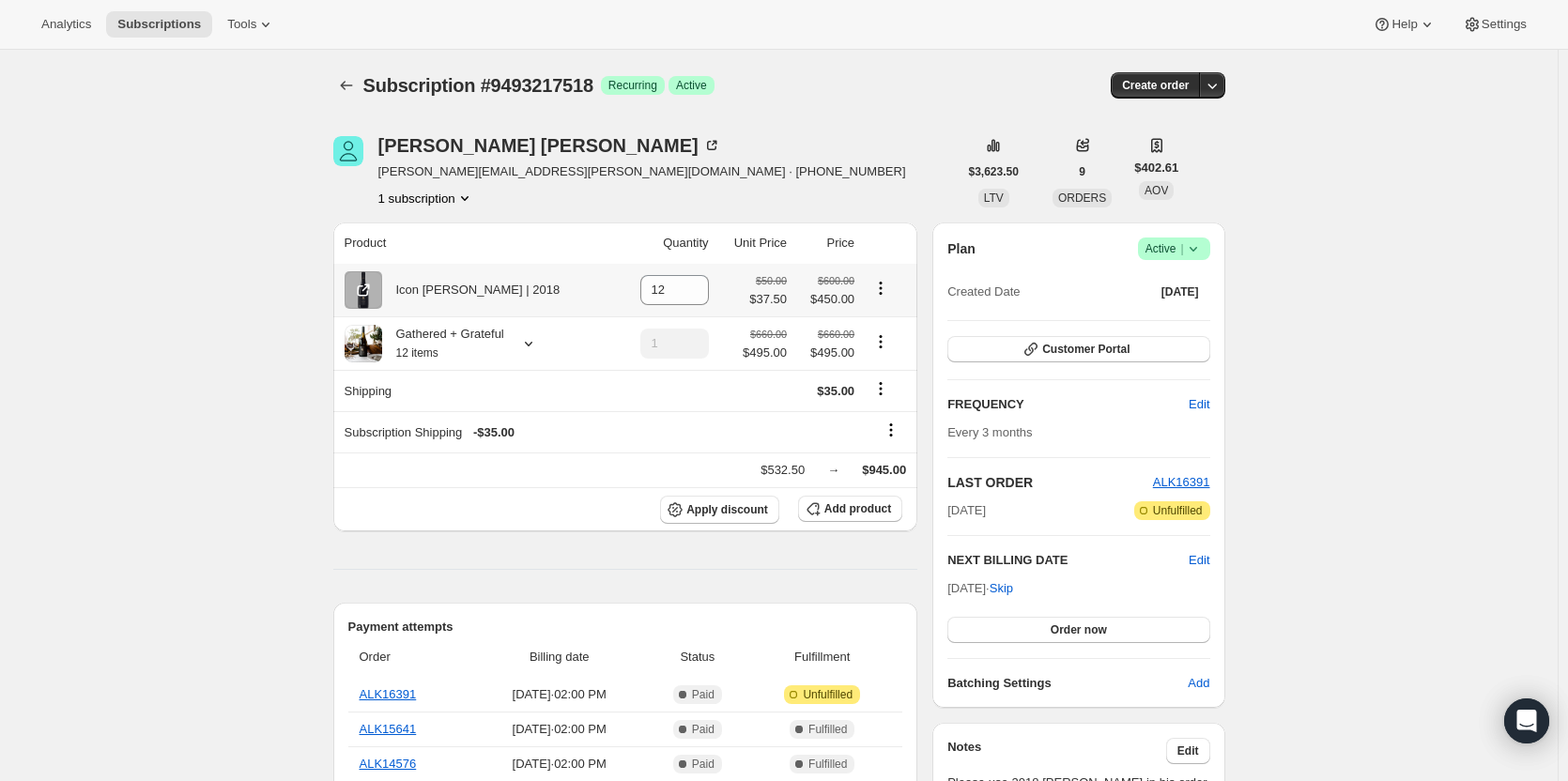
click at [881, 283] on icon "Product actions" at bounding box center [880, 283] width 3 height 3
click at [874, 337] on button "Remove" at bounding box center [881, 324] width 82 height 30
click at [878, 293] on icon "Product actions" at bounding box center [879, 287] width 18 height 18
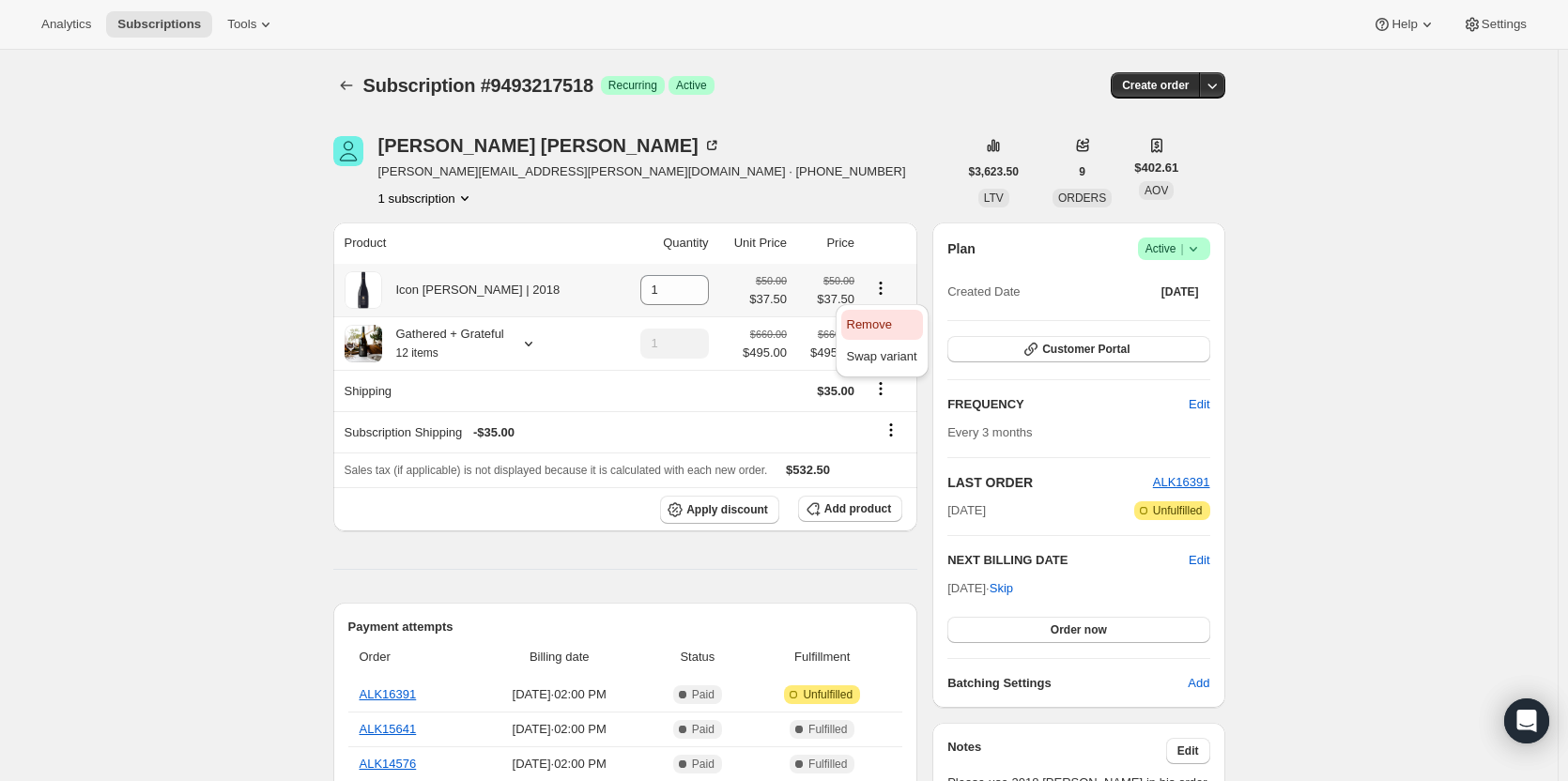
click at [868, 328] on span "Remove" at bounding box center [869, 324] width 45 height 14
type input "0"
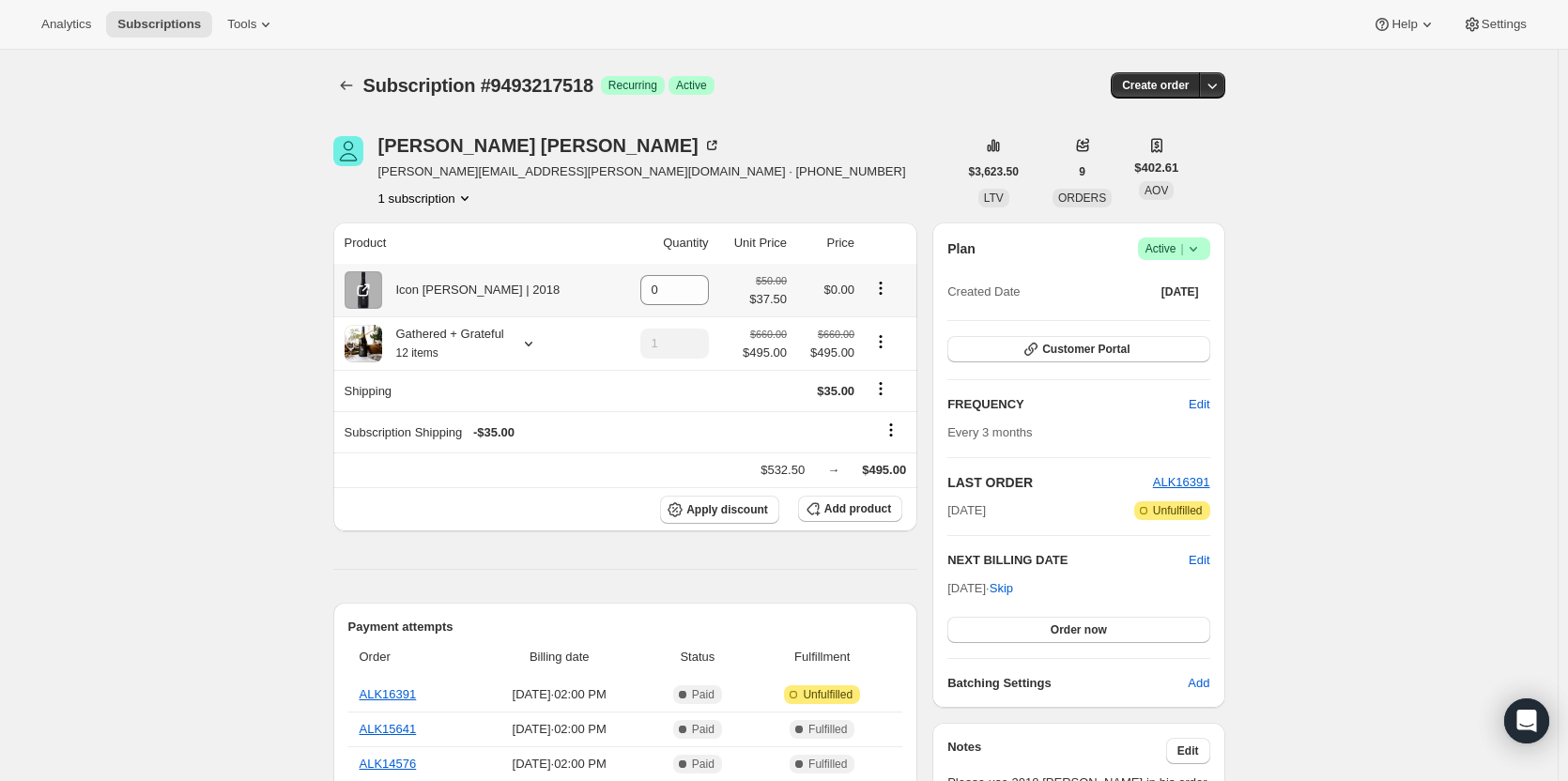
click at [883, 286] on icon "Product actions" at bounding box center [879, 287] width 18 height 18
click at [872, 321] on span "Remove" at bounding box center [869, 324] width 45 height 14
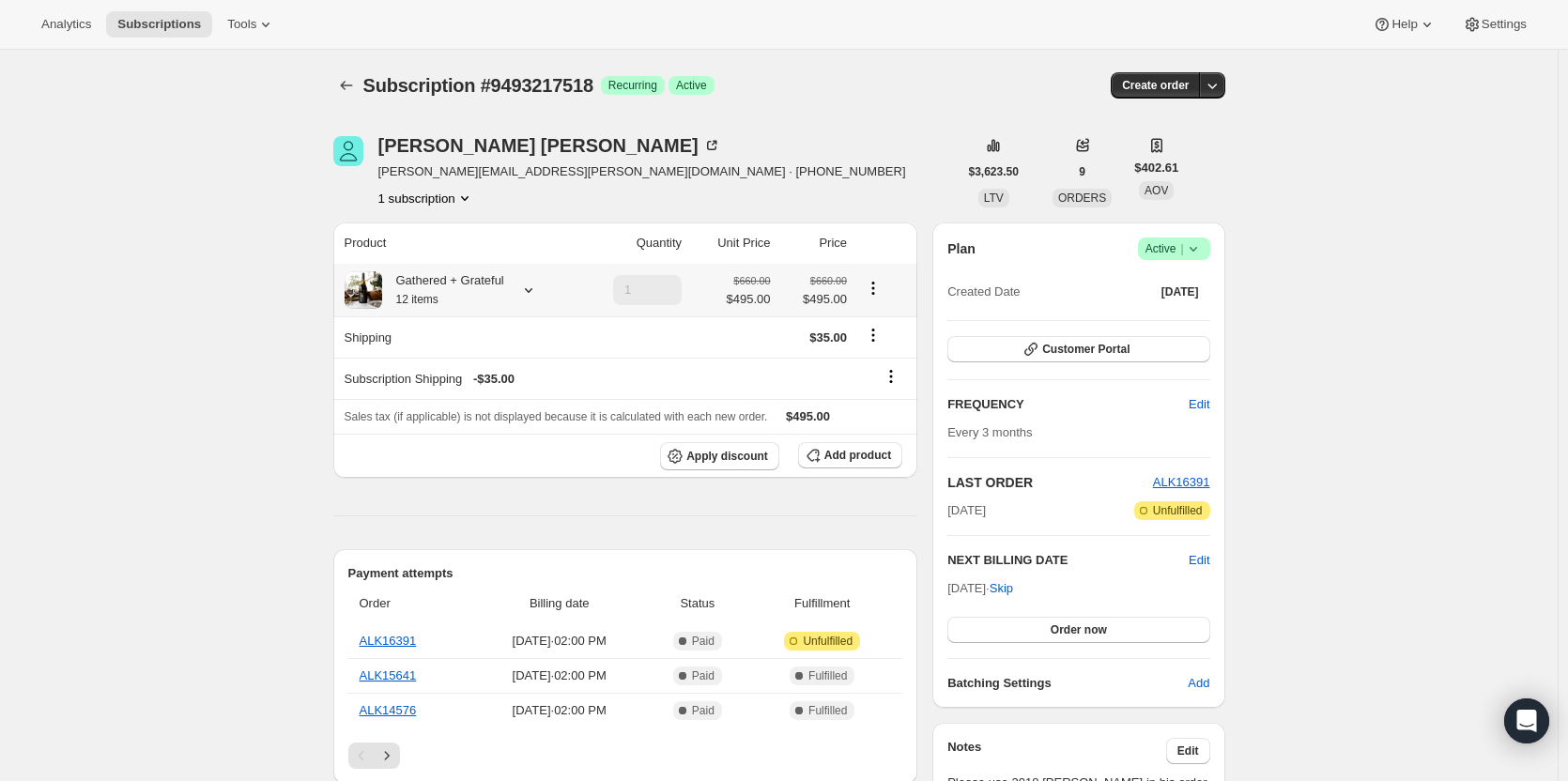
click at [875, 288] on icon "Product actions" at bounding box center [873, 287] width 3 height 3
click at [906, 166] on div "Mick McNamara mick.mack@hotmail.com · +61409146744 1 subscription" at bounding box center [645, 172] width 624 height 71
